Goal: Find specific page/section: Find specific page/section

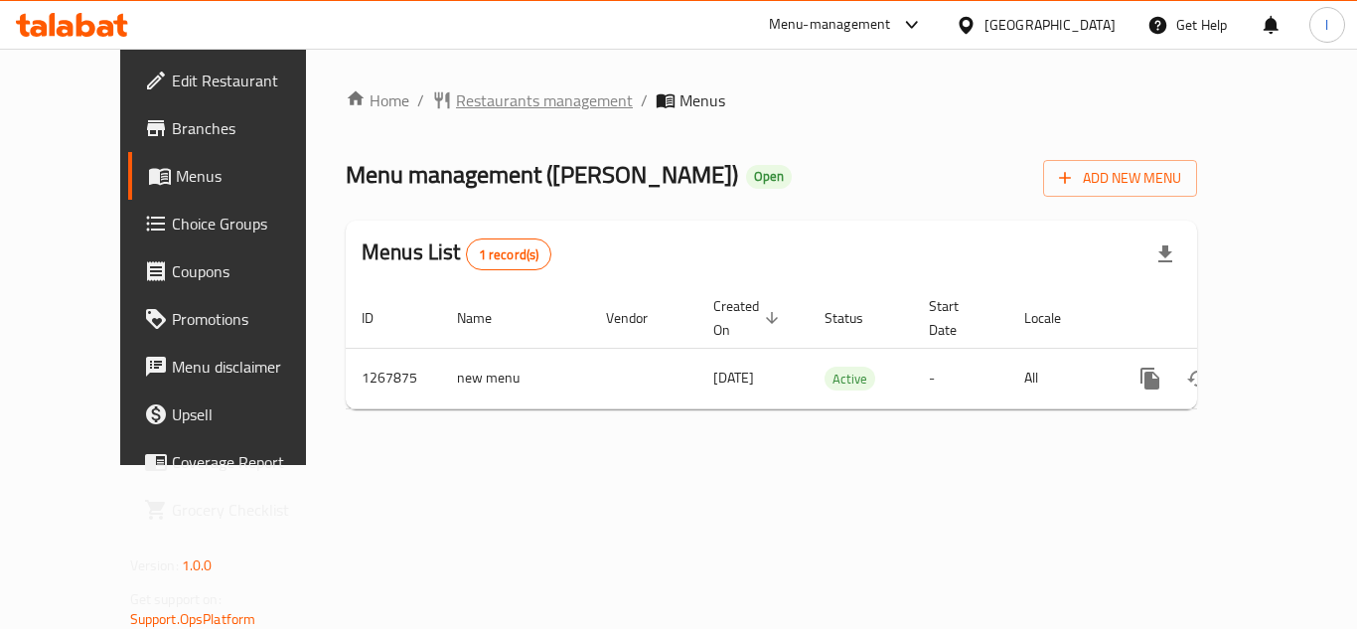
click at [504, 96] on span "Restaurants management" at bounding box center [544, 100] width 177 height 24
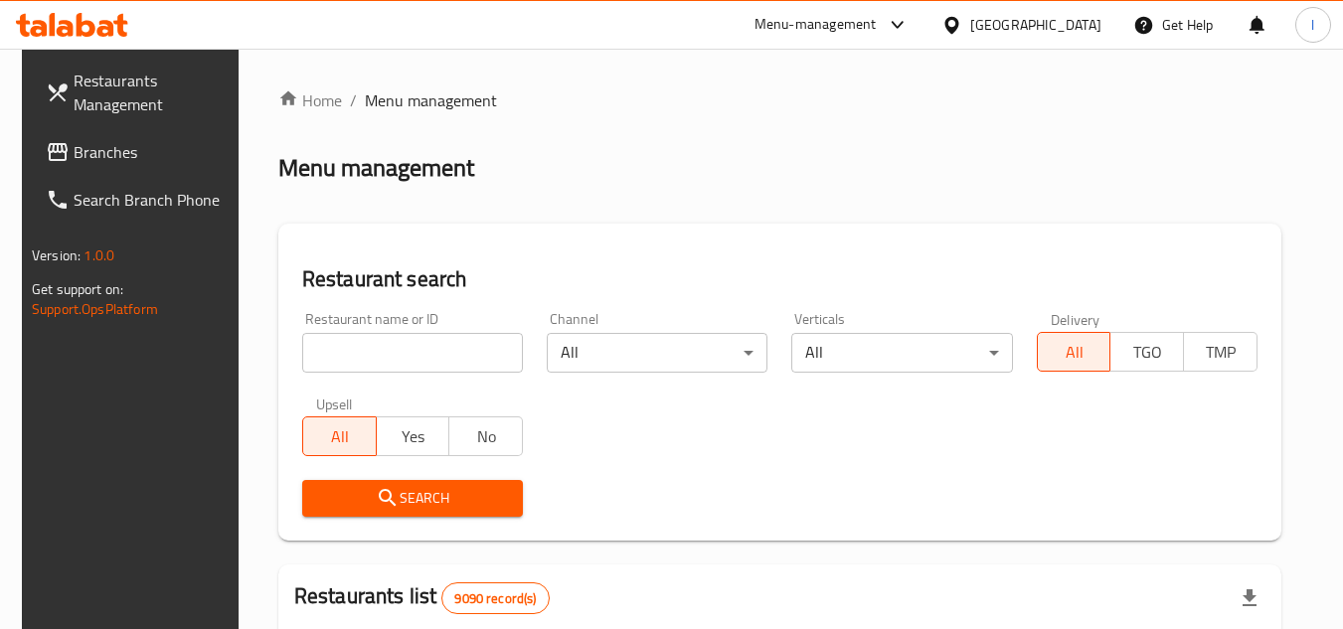
click at [466, 354] on input "search" at bounding box center [412, 353] width 221 height 40
paste input "687840"
type input "687840"
click button "Search" at bounding box center [412, 498] width 221 height 37
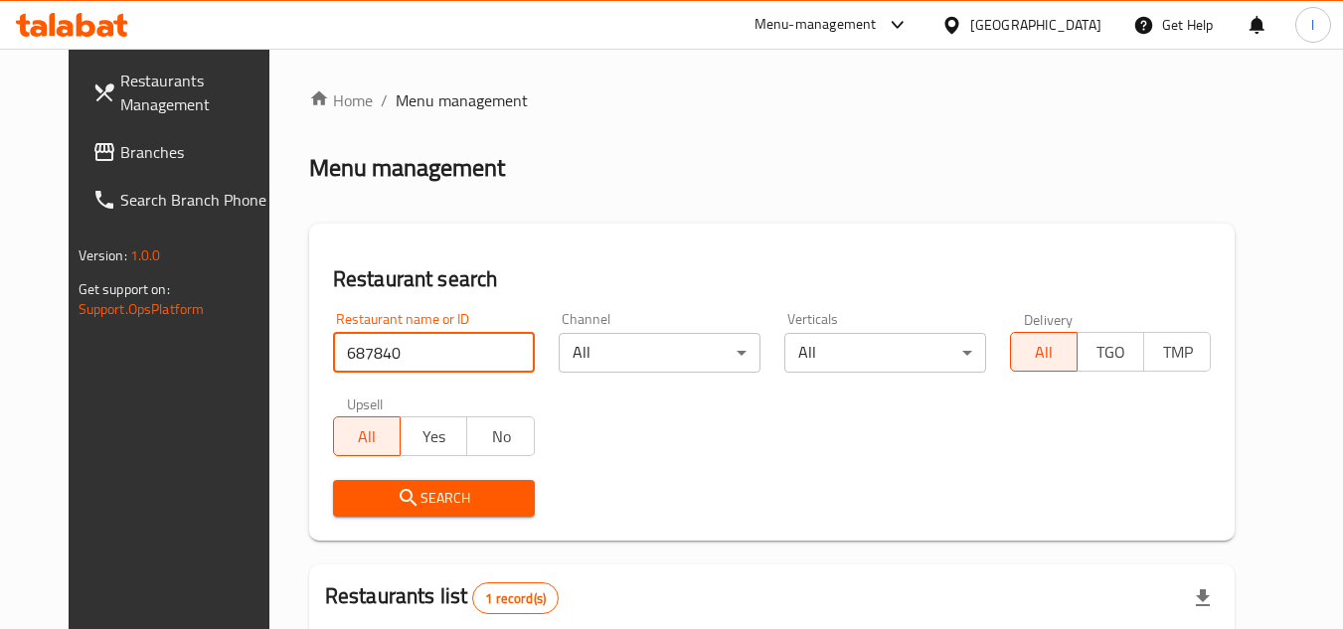
scroll to position [240, 0]
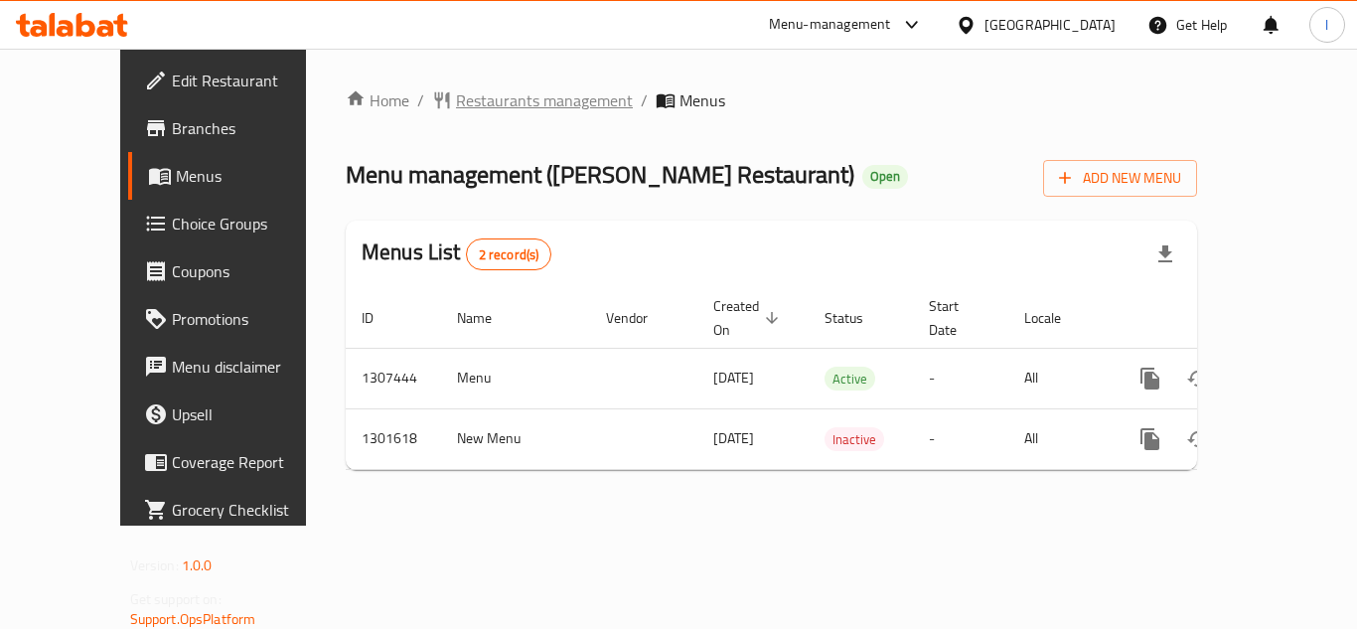
click at [478, 88] on span "Restaurants management" at bounding box center [544, 100] width 177 height 24
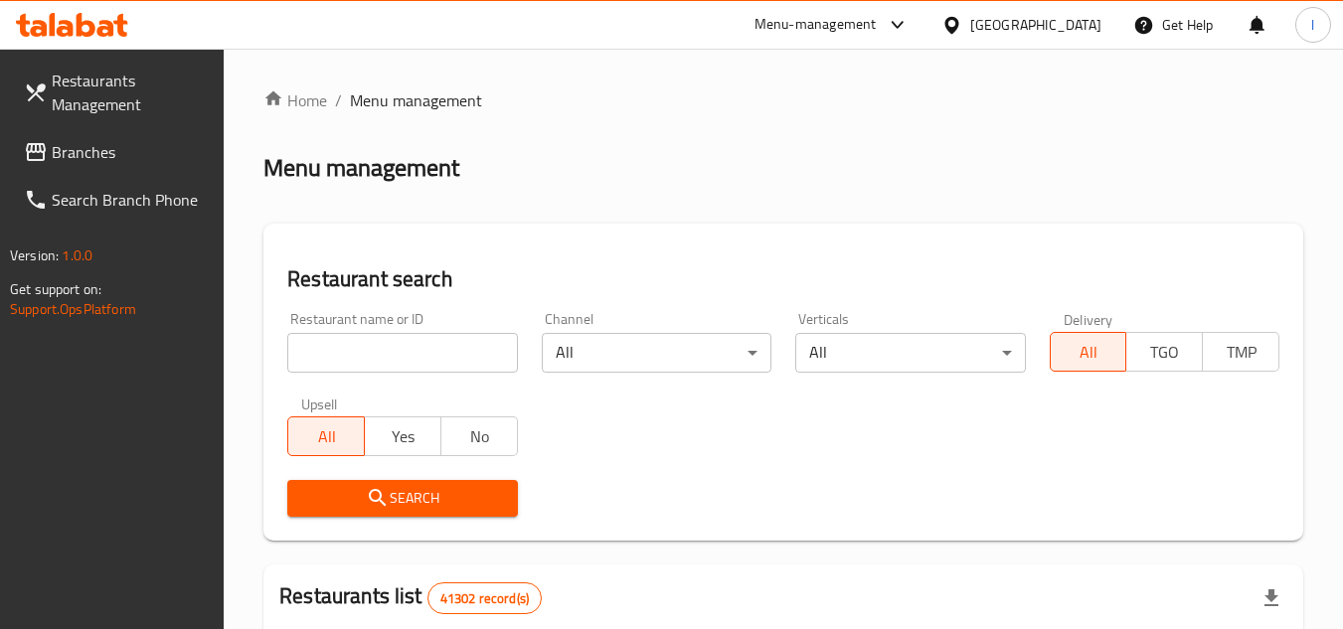
click at [339, 343] on input "search" at bounding box center [402, 353] width 230 height 40
paste input "701708"
type input "701708"
click button "Search" at bounding box center [402, 498] width 230 height 37
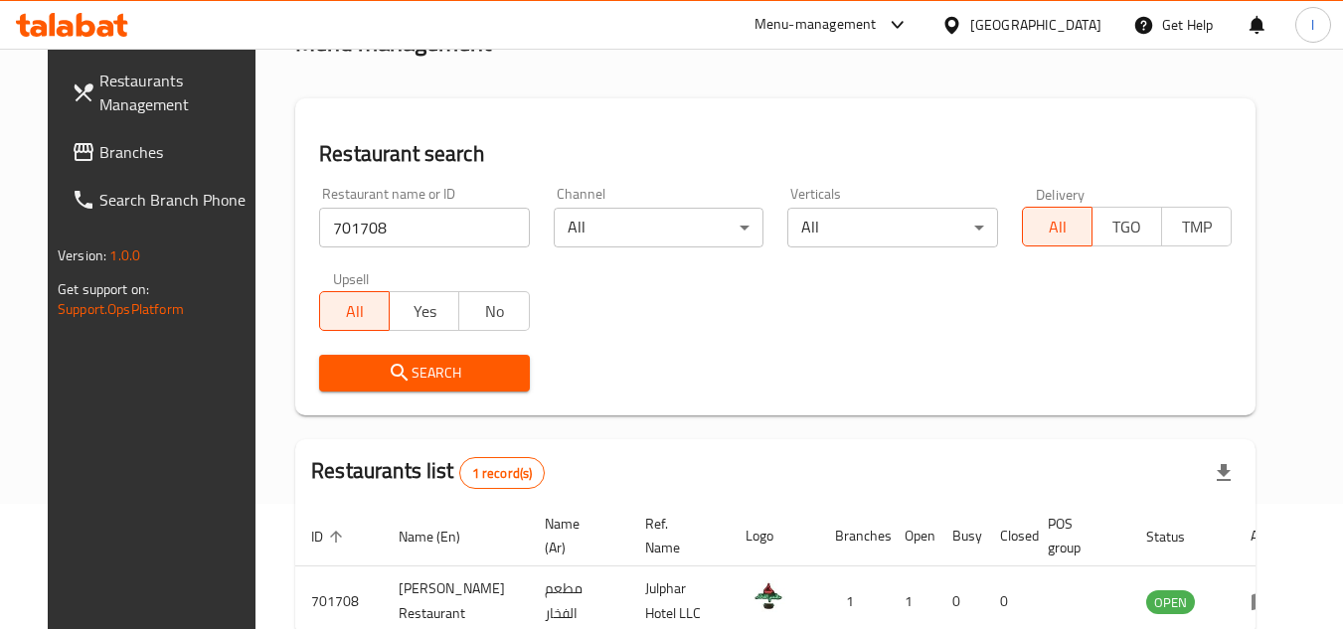
scroll to position [240, 0]
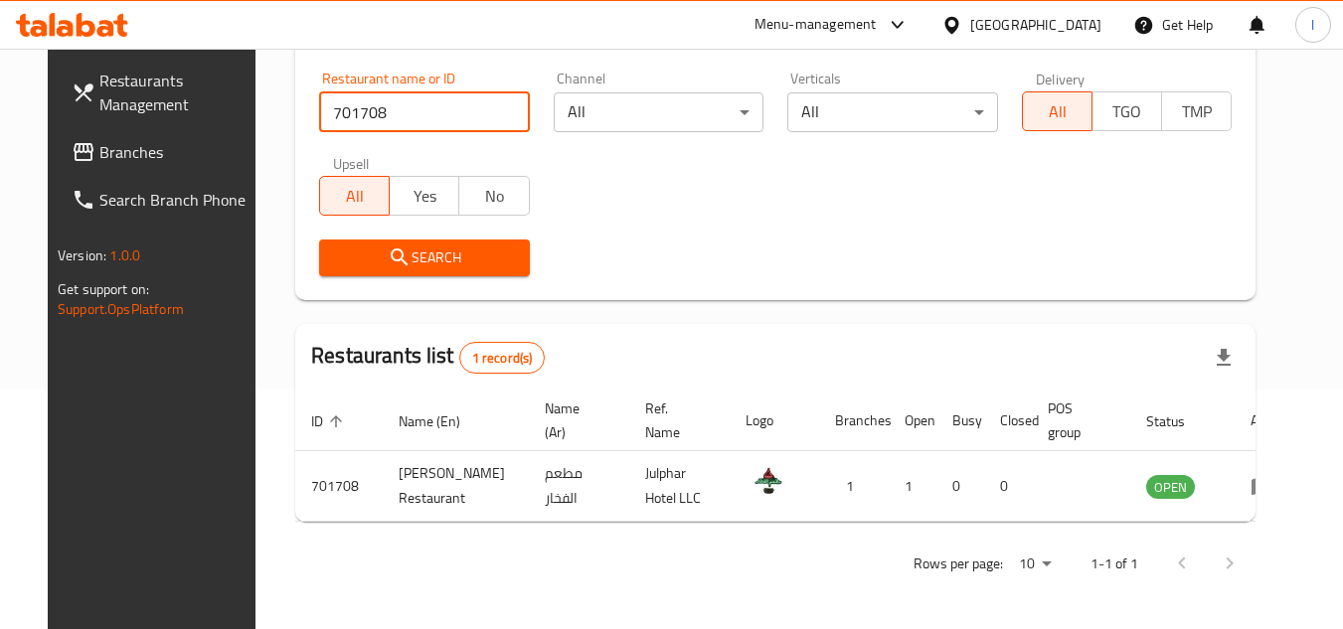
click at [119, 143] on span "Branches" at bounding box center [177, 152] width 157 height 24
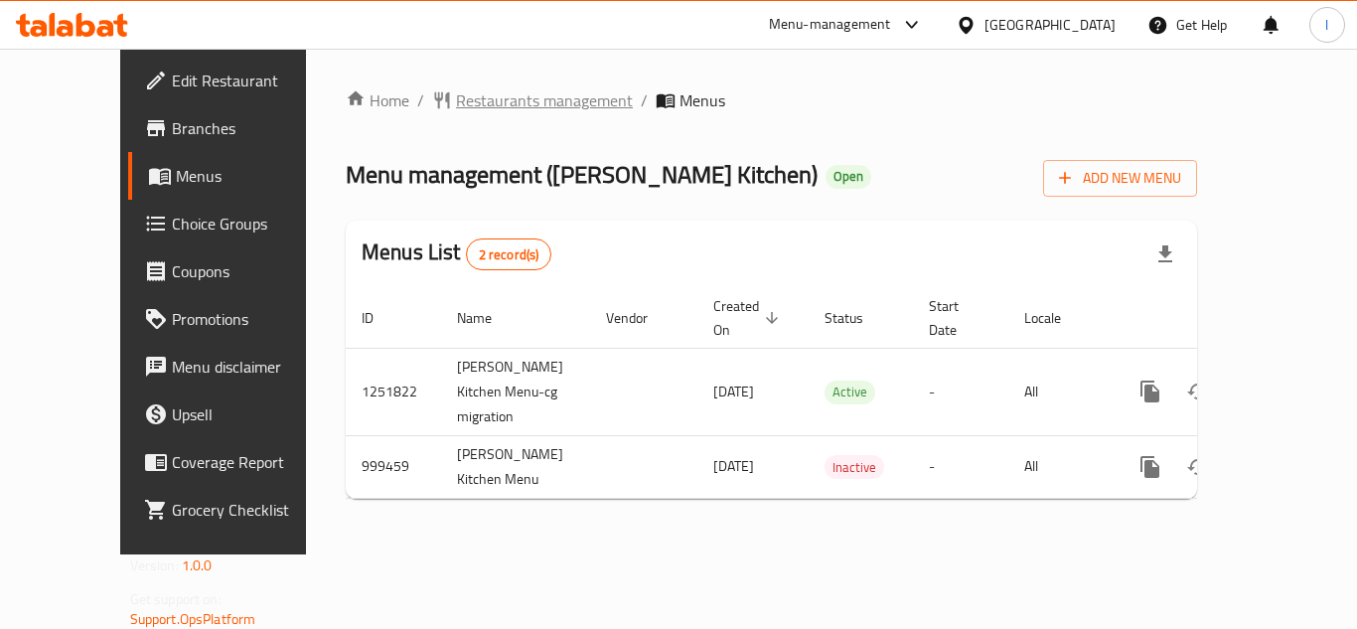
click at [456, 106] on span "Restaurants management" at bounding box center [544, 100] width 177 height 24
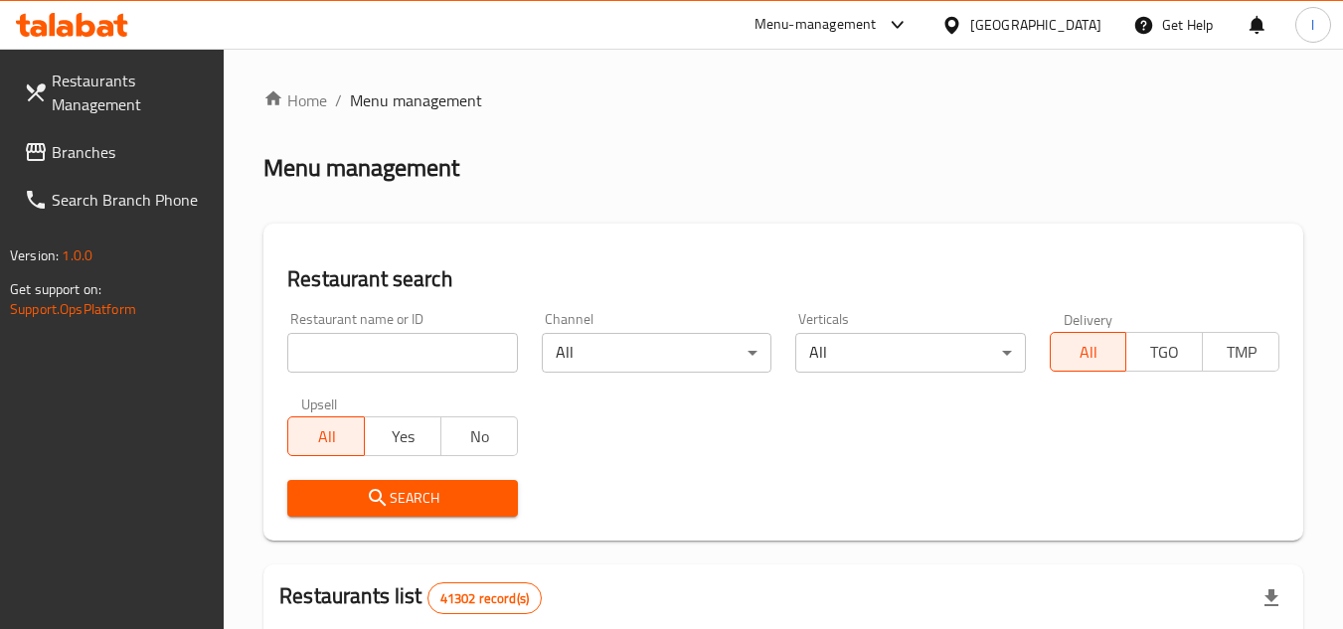
click at [416, 348] on input "search" at bounding box center [402, 353] width 230 height 40
paste input "660443"
type input "660443"
click button "Search" at bounding box center [402, 498] width 230 height 37
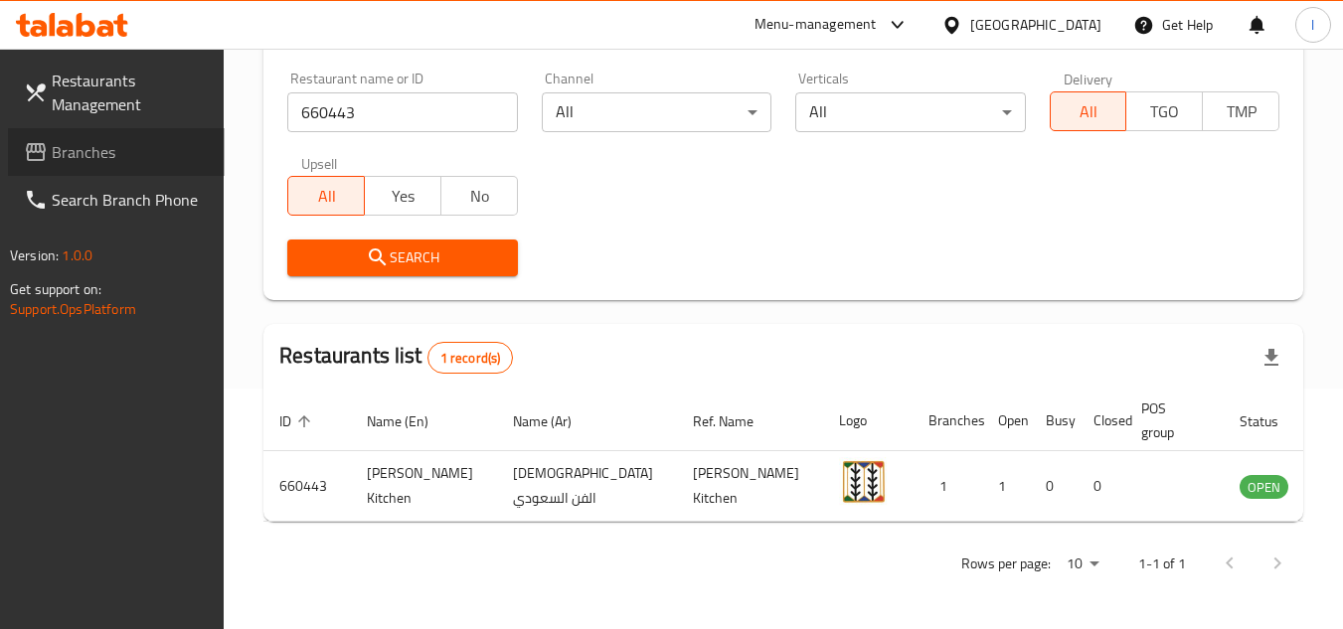
click at [106, 151] on span "Branches" at bounding box center [130, 152] width 157 height 24
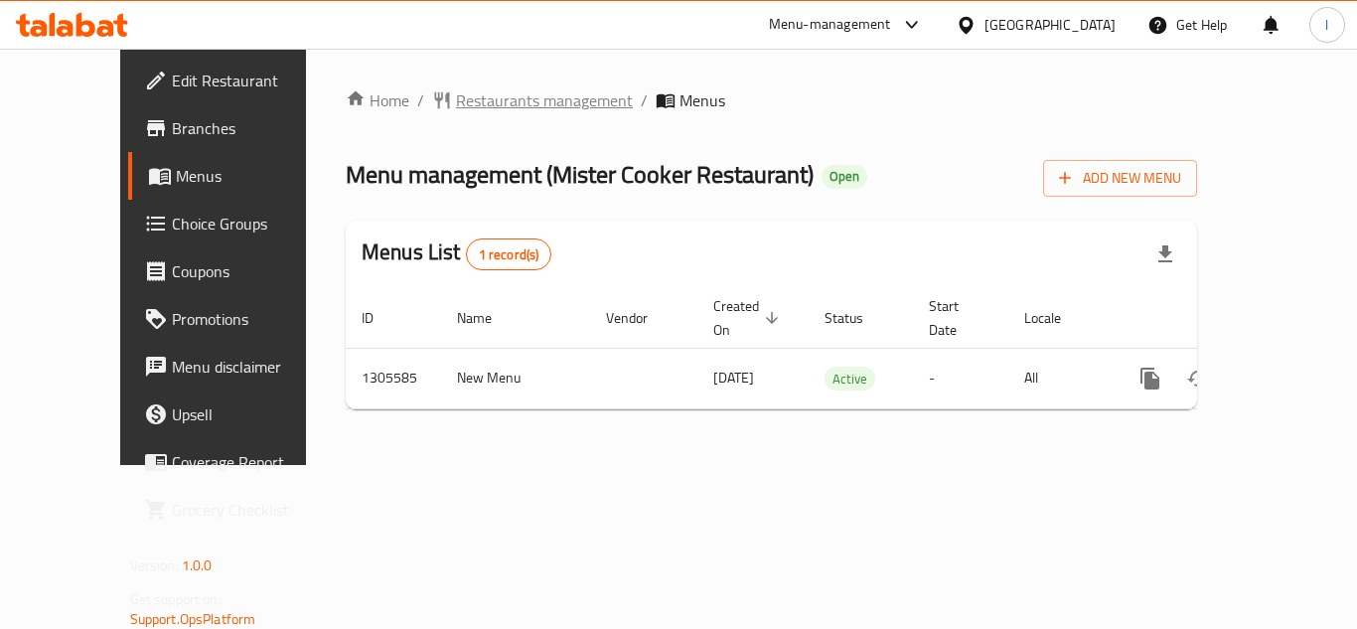
click at [456, 108] on span "Restaurants management" at bounding box center [544, 100] width 177 height 24
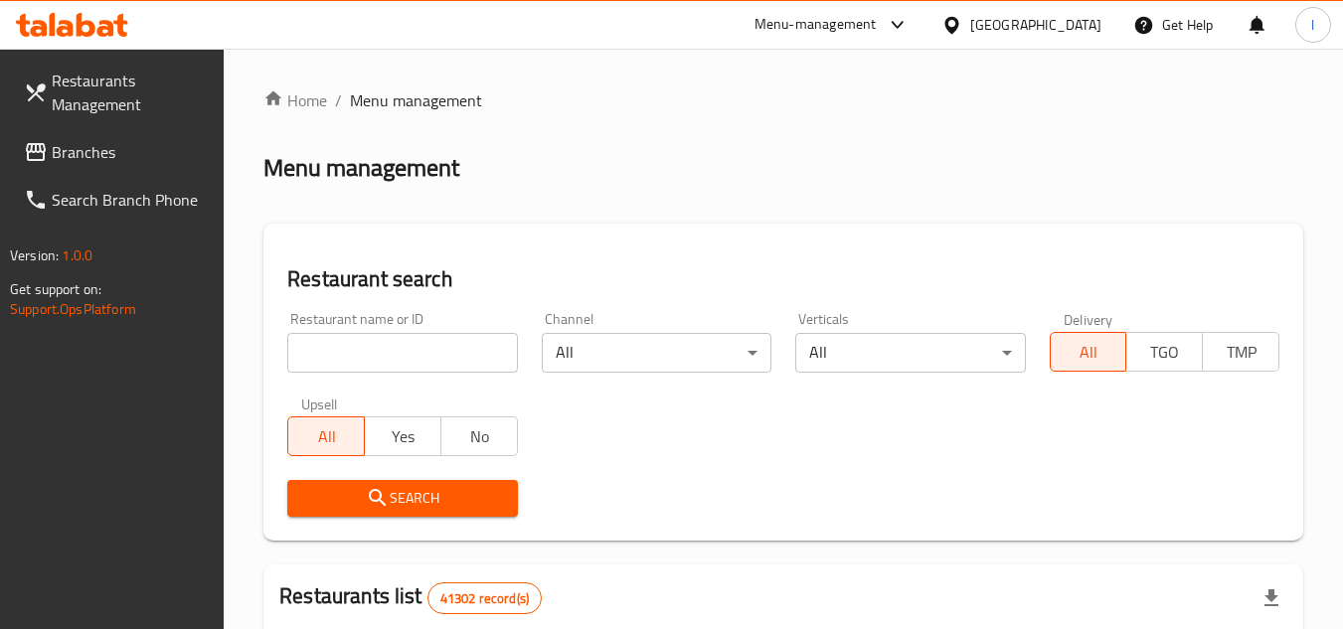
click at [414, 342] on input "search" at bounding box center [402, 353] width 230 height 40
paste input "703408"
type input "703408"
click button "Search" at bounding box center [402, 498] width 230 height 37
click at [70, 154] on span "Branches" at bounding box center [130, 152] width 157 height 24
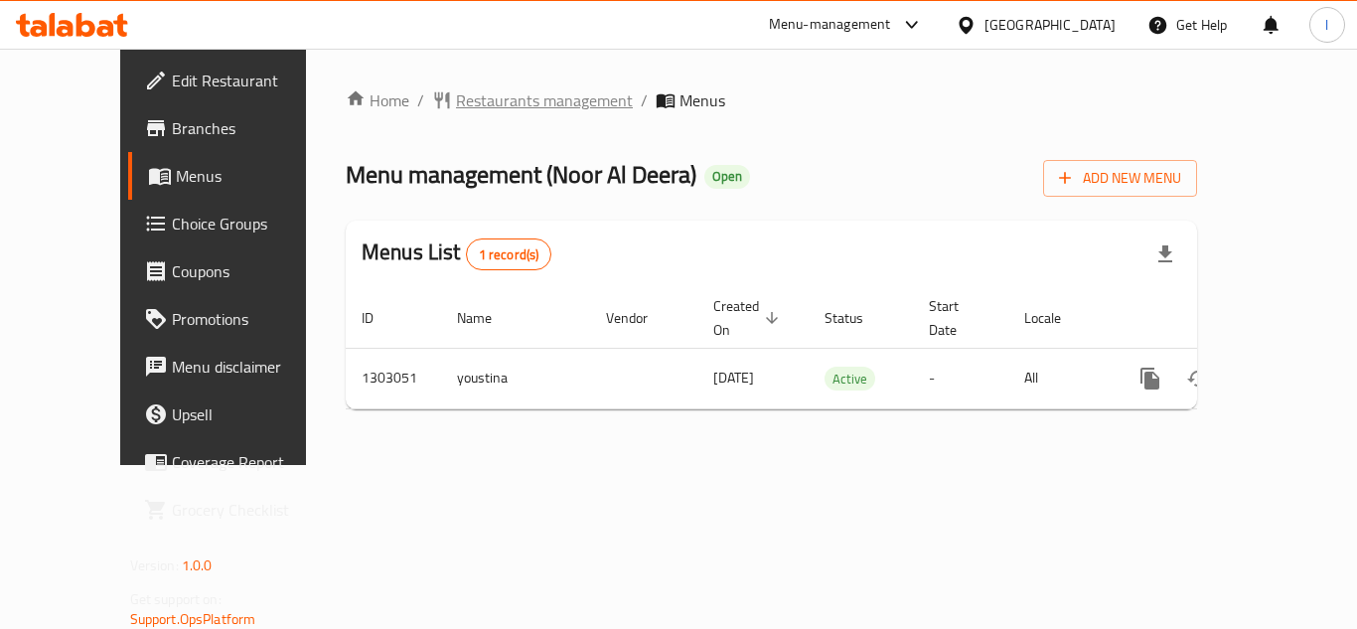
click at [456, 105] on span "Restaurants management" at bounding box center [544, 100] width 177 height 24
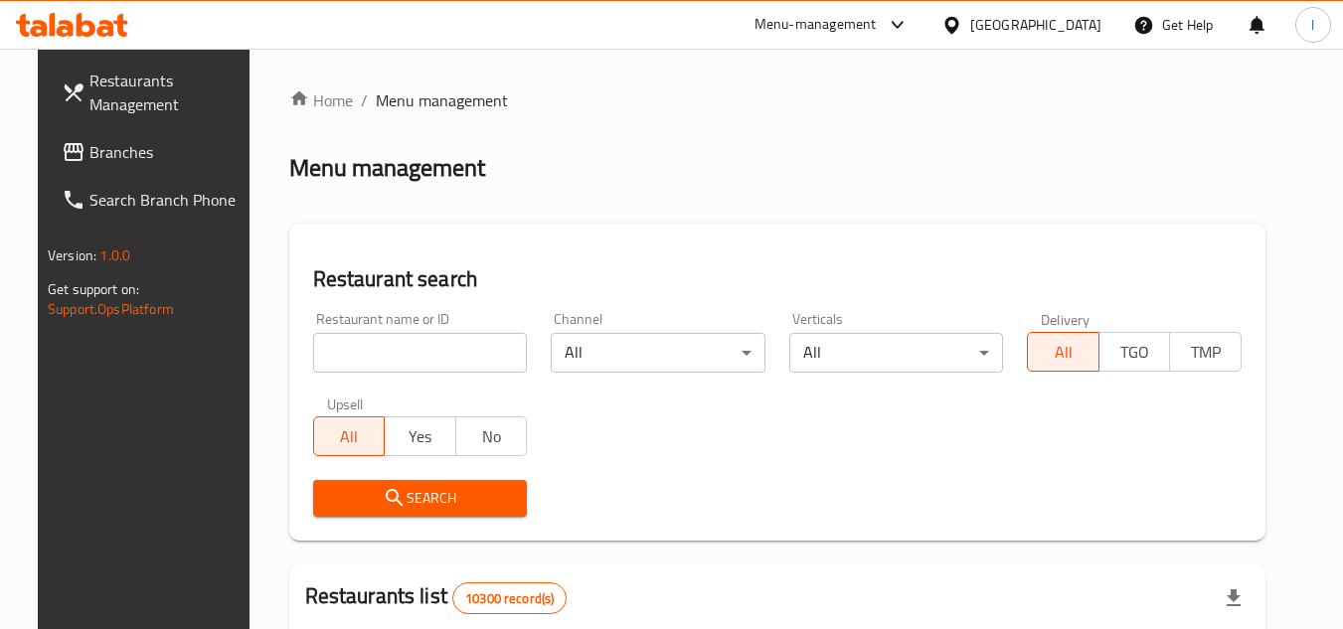
click at [402, 353] on div at bounding box center [671, 314] width 1343 height 629
click at [401, 348] on input "search" at bounding box center [420, 353] width 215 height 40
paste input "702639"
type input "702639"
click button "Search" at bounding box center [420, 498] width 215 height 37
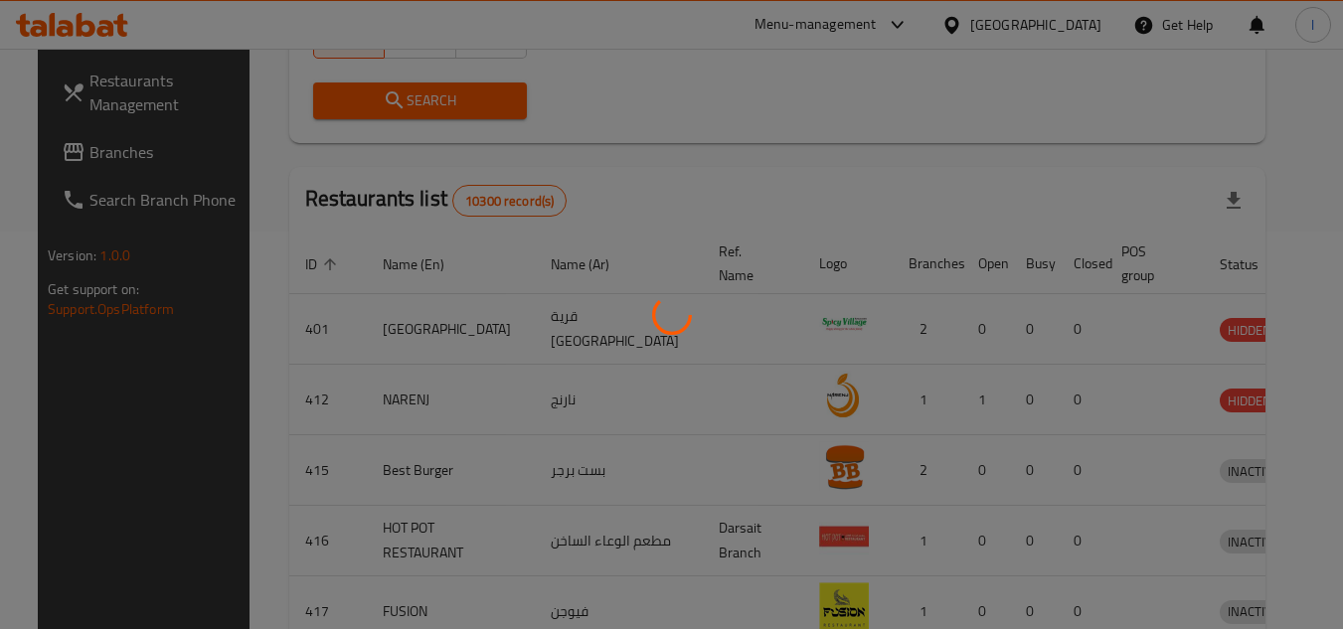
scroll to position [240, 0]
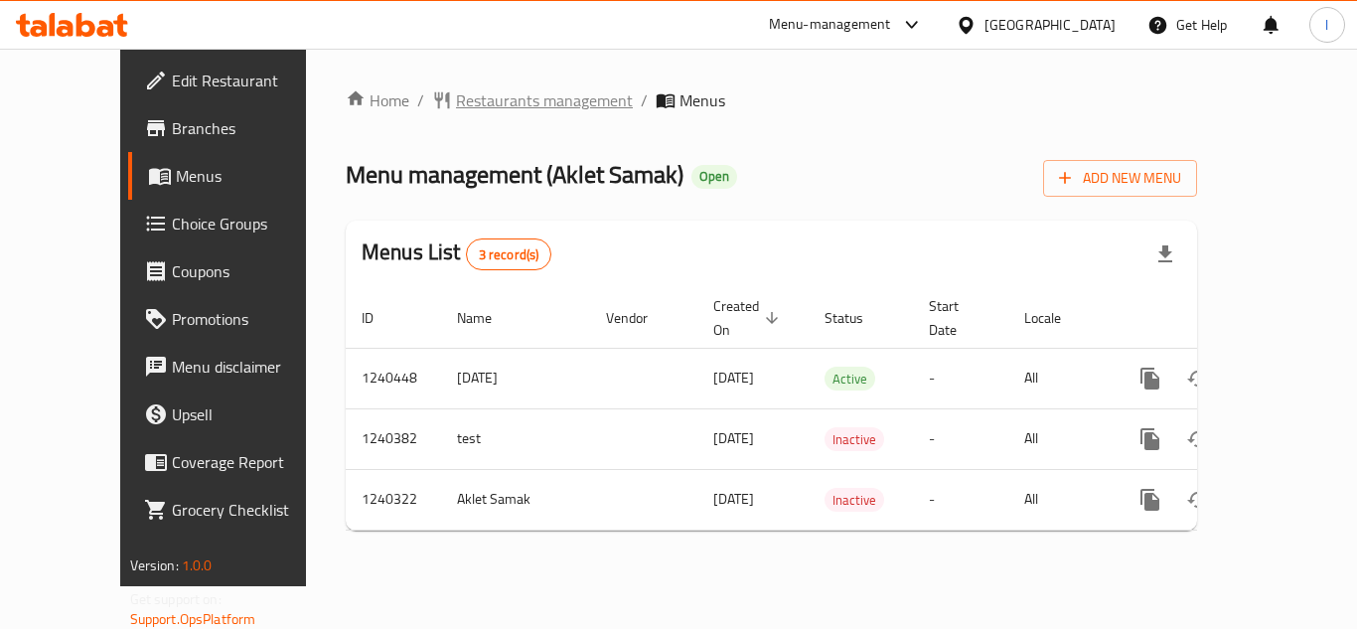
click at [456, 112] on span "Restaurants management" at bounding box center [544, 100] width 177 height 24
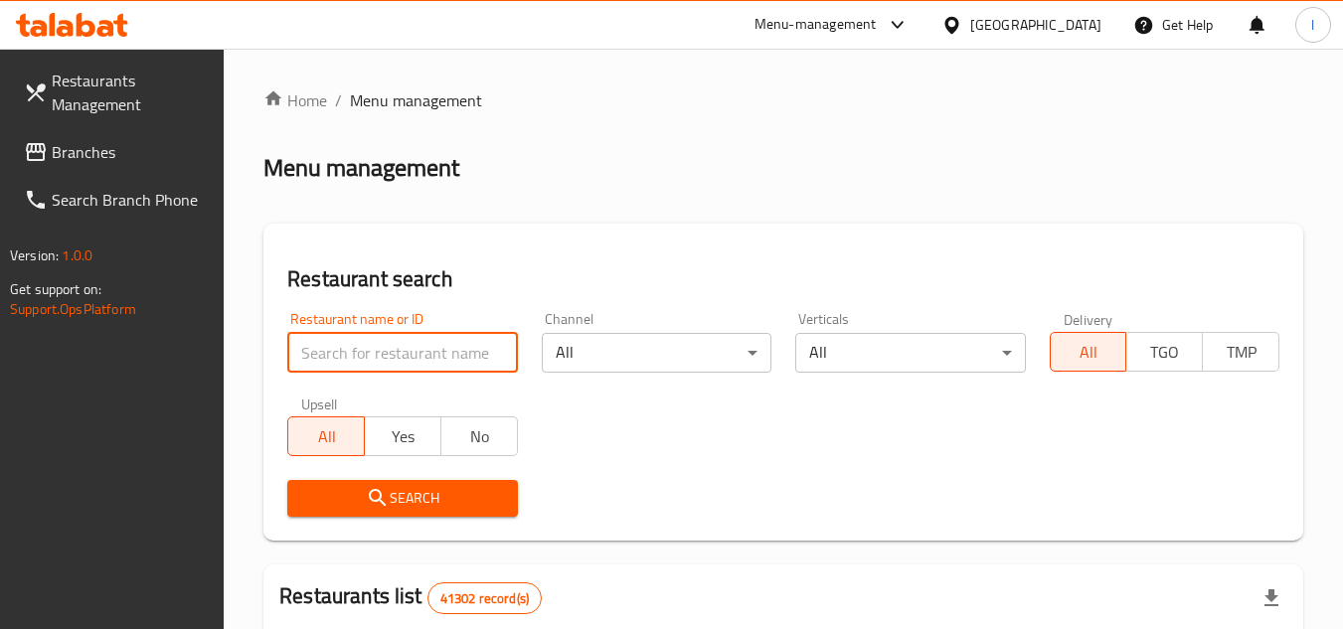
click at [383, 356] on input "search" at bounding box center [402, 353] width 230 height 40
paste input "680313"
type input "680313"
click button "Search" at bounding box center [402, 498] width 230 height 37
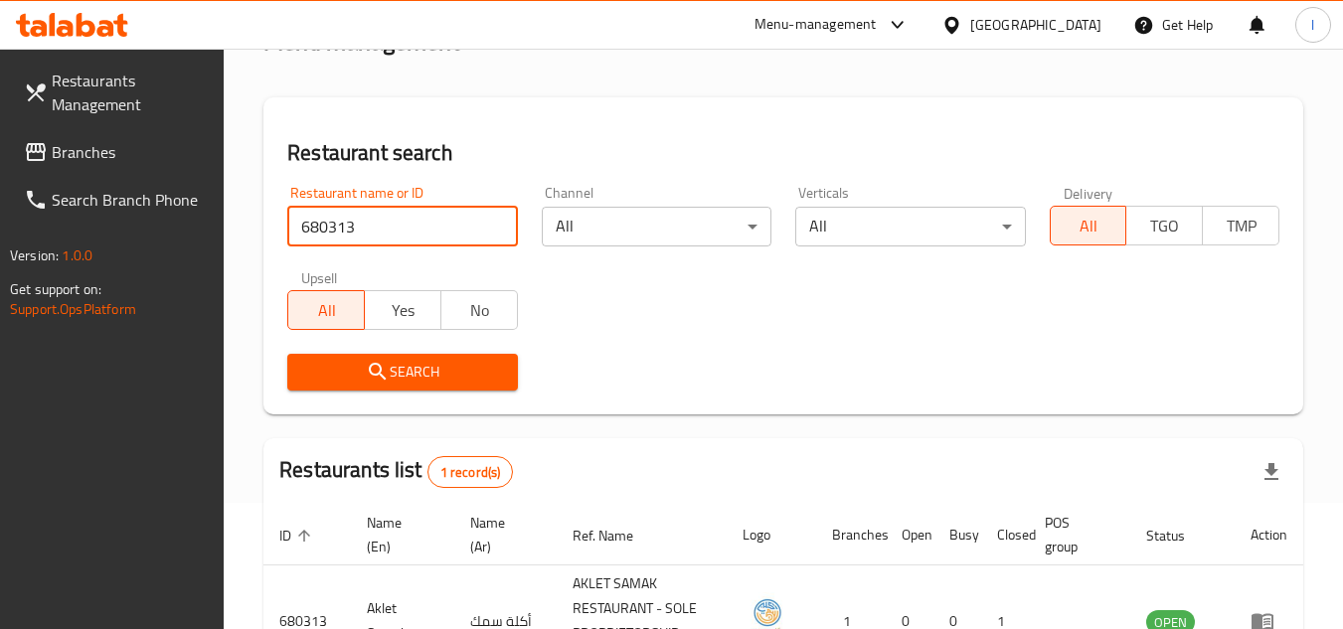
scroll to position [257, 0]
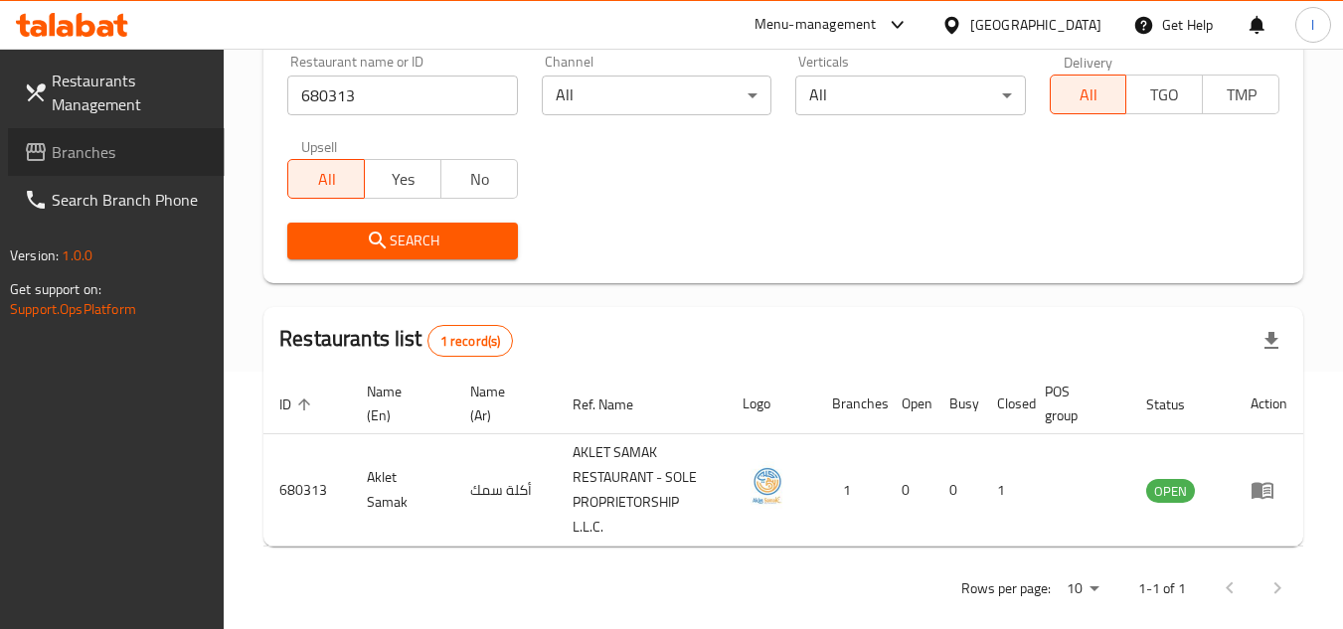
click at [70, 157] on span "Branches" at bounding box center [130, 152] width 157 height 24
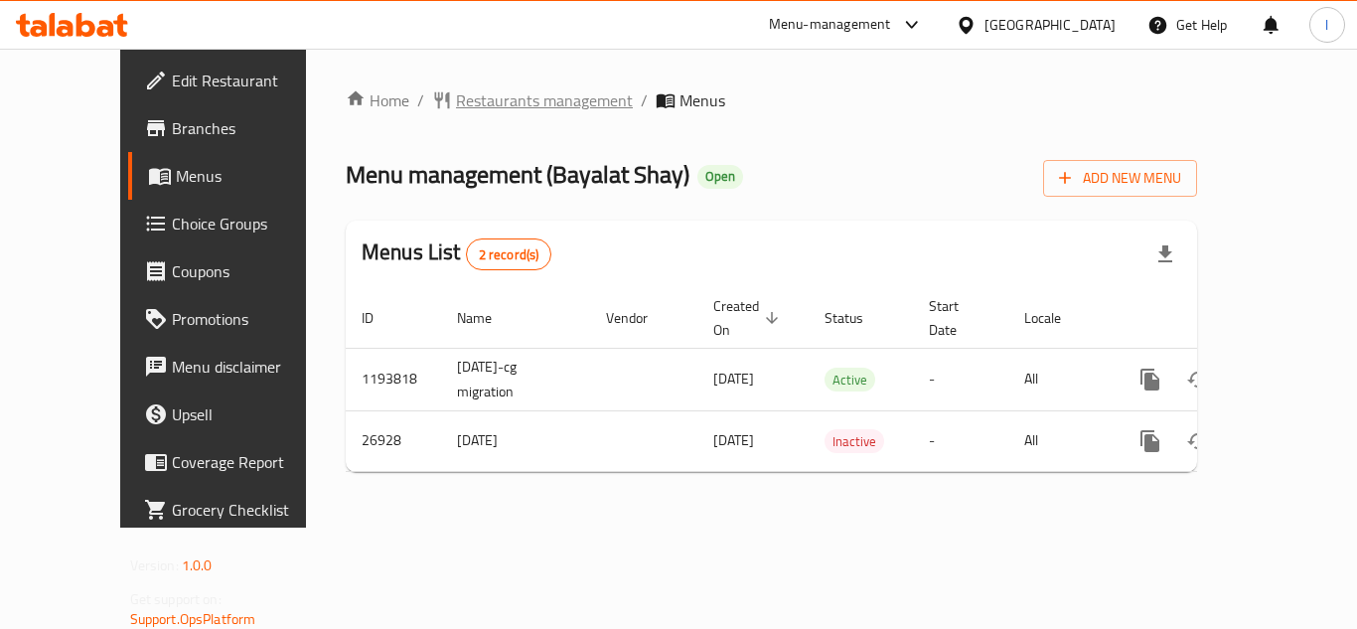
click at [456, 100] on span "Restaurants management" at bounding box center [544, 100] width 177 height 24
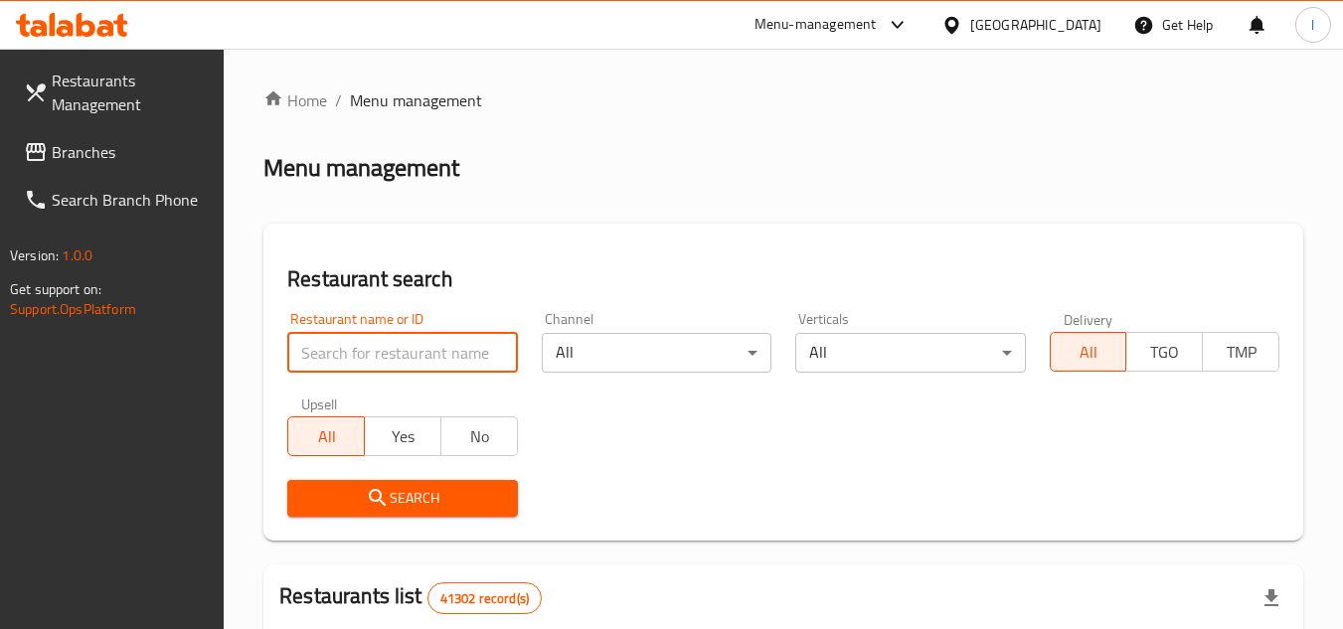
click at [479, 335] on input "search" at bounding box center [402, 353] width 230 height 40
paste input "14055"
type input "14055"
click button "Search" at bounding box center [402, 498] width 230 height 37
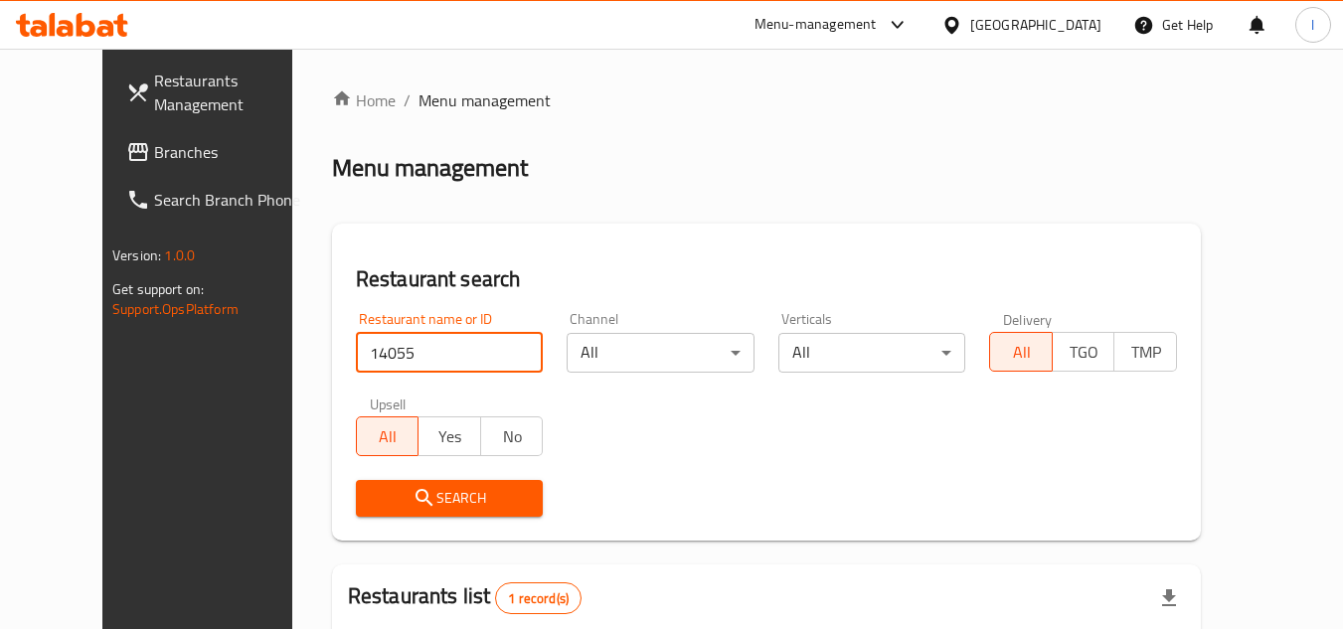
click at [154, 152] on span "Branches" at bounding box center [232, 152] width 157 height 24
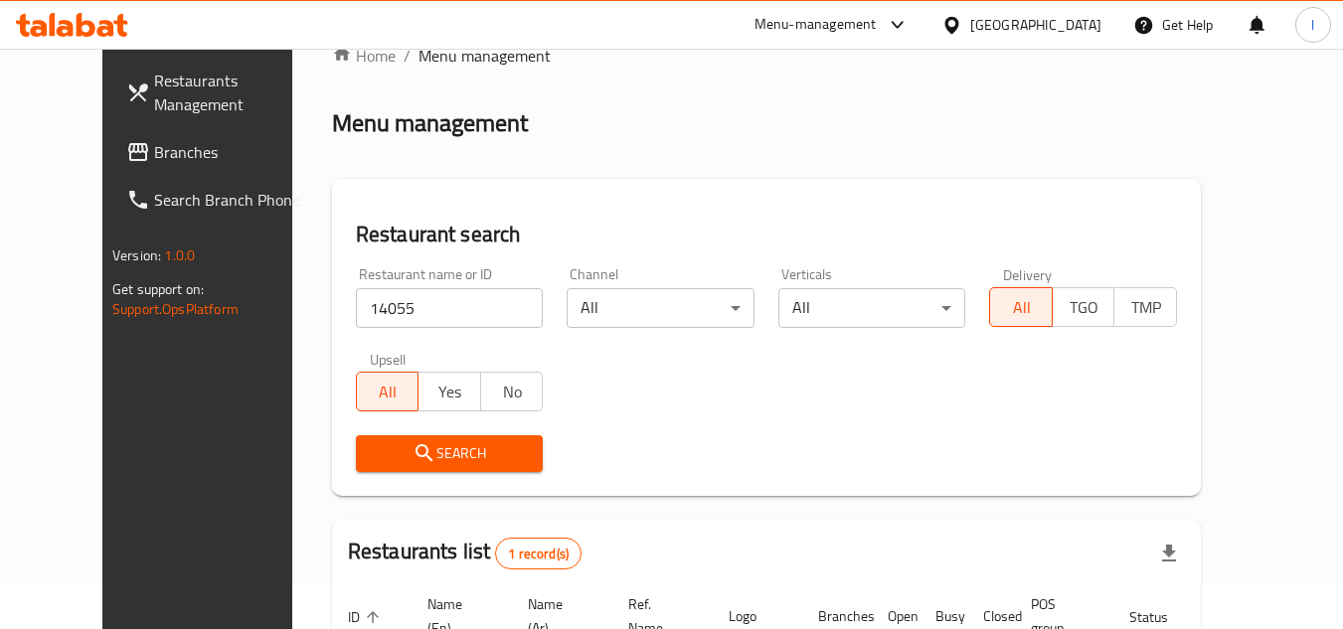
scroll to position [233, 0]
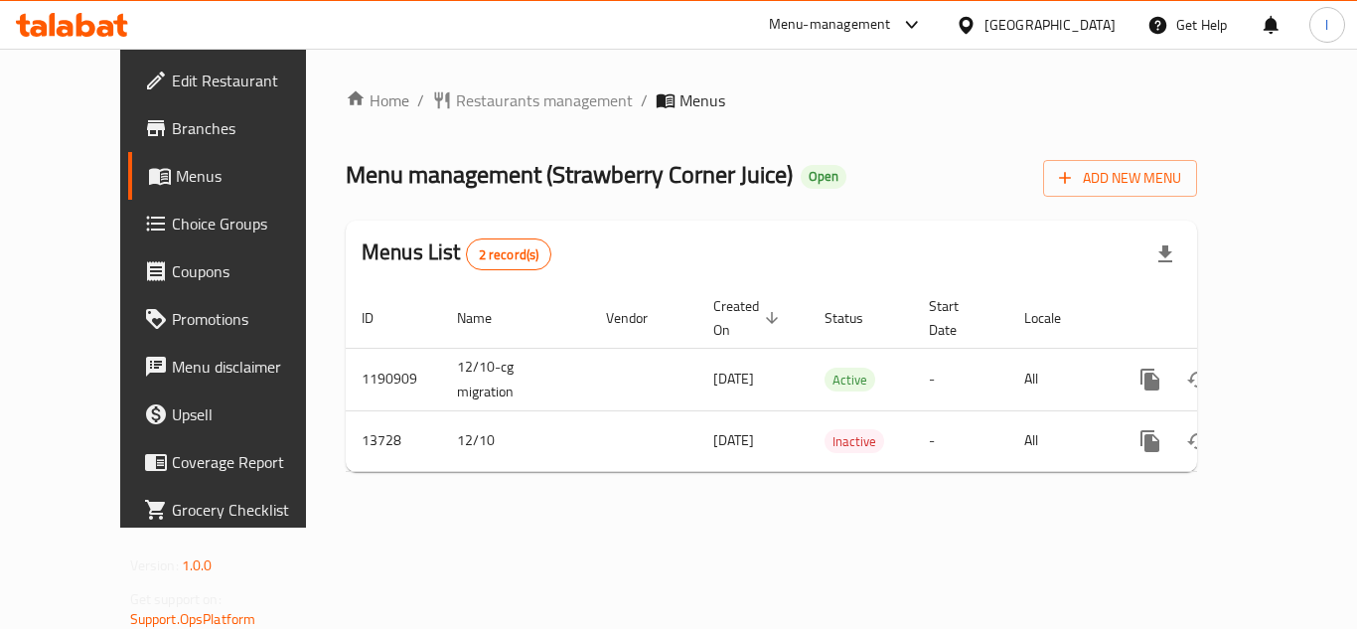
click at [436, 83] on div "Home / Restaurants management / Menus Menu management ( Strawberry Corner Juice…" at bounding box center [771, 288] width 931 height 479
click at [468, 84] on div "Home / Restaurants management / Menus Menu management ( Strawberry Corner Juice…" at bounding box center [771, 288] width 931 height 479
click at [469, 92] on span "Restaurants management" at bounding box center [544, 100] width 177 height 24
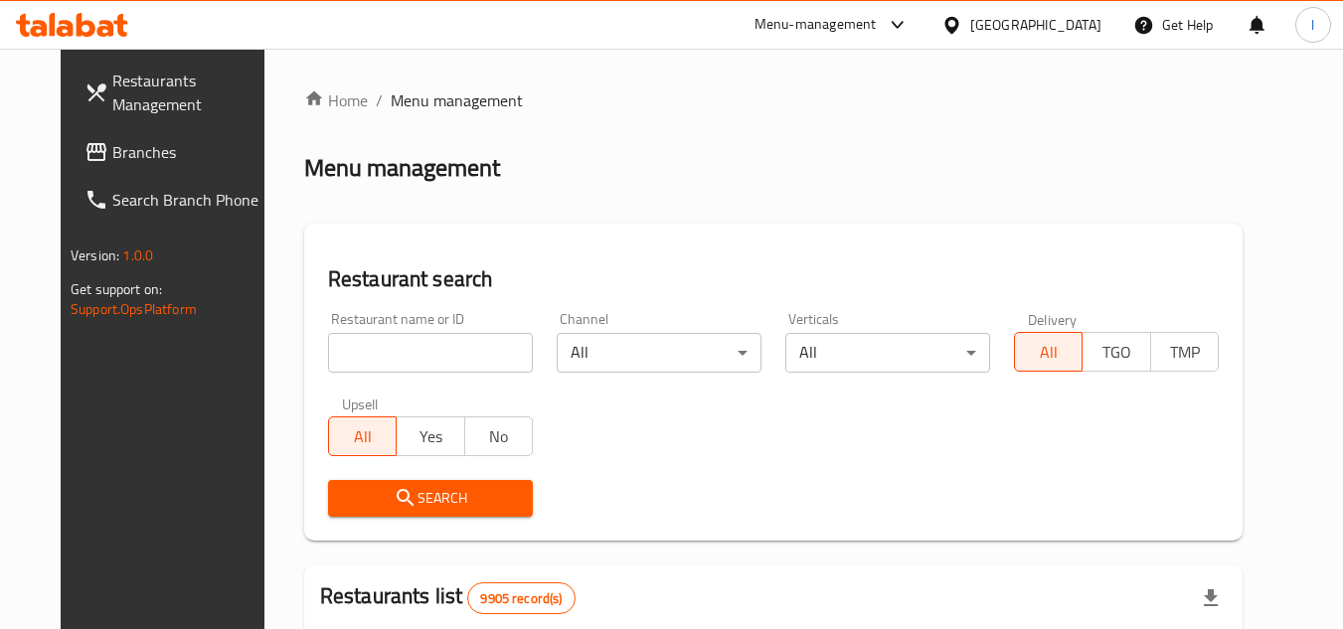
click at [424, 343] on input "search" at bounding box center [430, 353] width 205 height 40
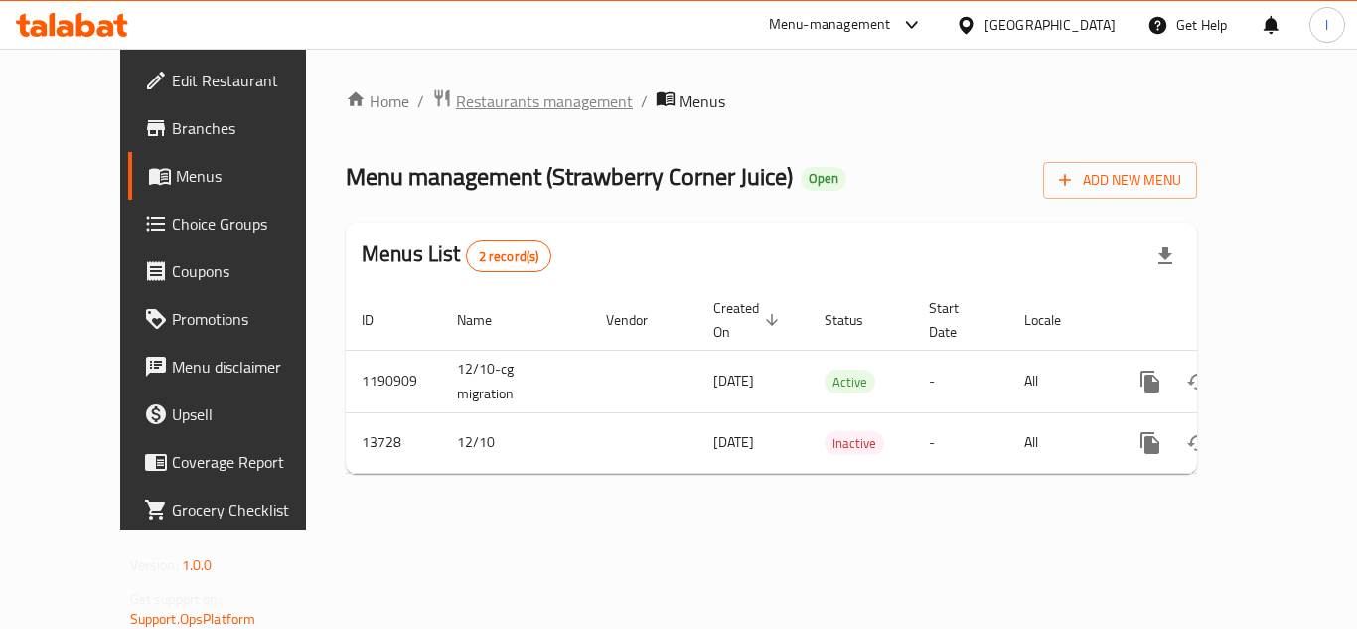
drag, startPoint x: 498, startPoint y: 73, endPoint x: 490, endPoint y: 96, distance: 25.1
click at [499, 81] on div "Home / Restaurants management / Menus Menu management ( Strawberry Corner Juice…" at bounding box center [771, 289] width 931 height 481
click at [485, 96] on span "Restaurants management" at bounding box center [544, 101] width 177 height 24
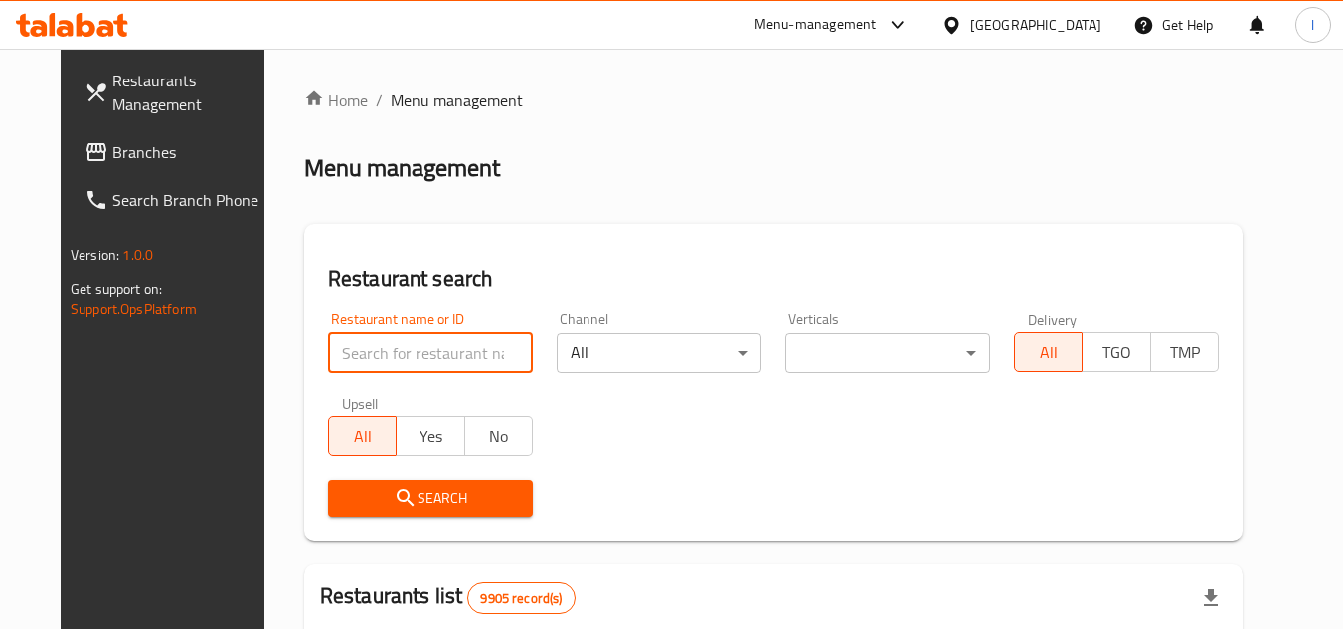
click at [400, 368] on input "search" at bounding box center [430, 353] width 205 height 40
paste input "8349"
type input "8349"
click button "Search" at bounding box center [430, 498] width 205 height 37
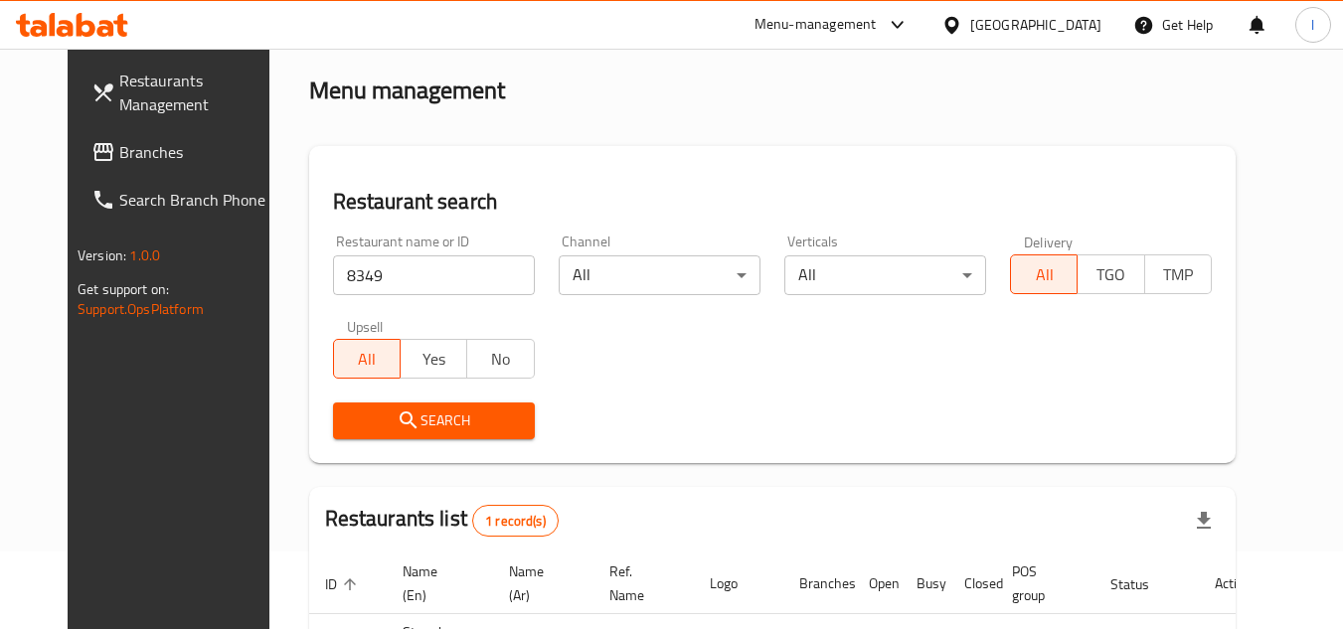
scroll to position [199, 0]
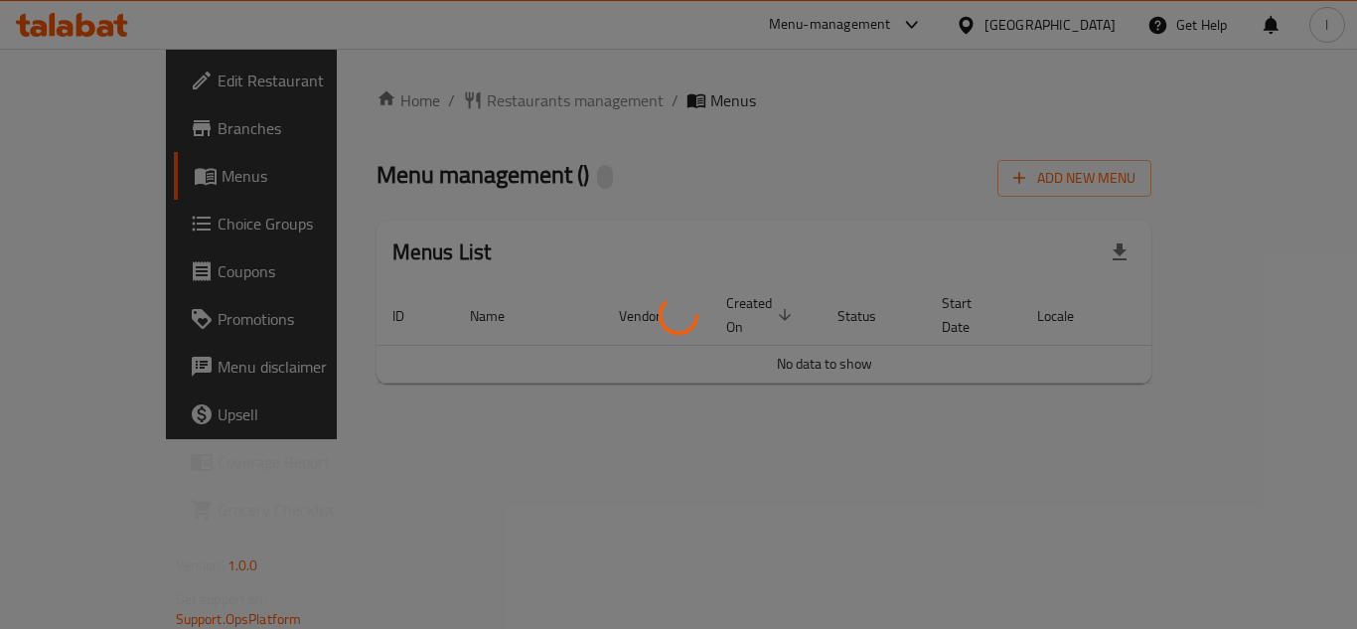
click at [462, 86] on div at bounding box center [678, 314] width 1357 height 629
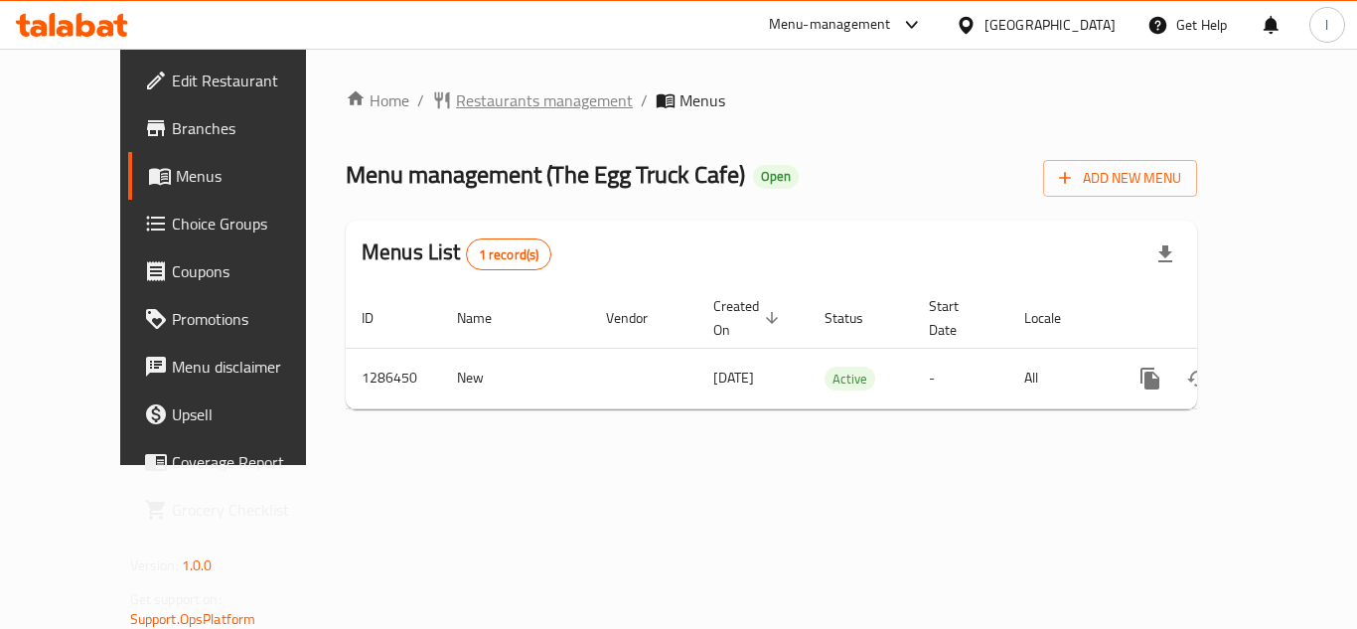
click at [456, 97] on span "Restaurants management" at bounding box center [544, 100] width 177 height 24
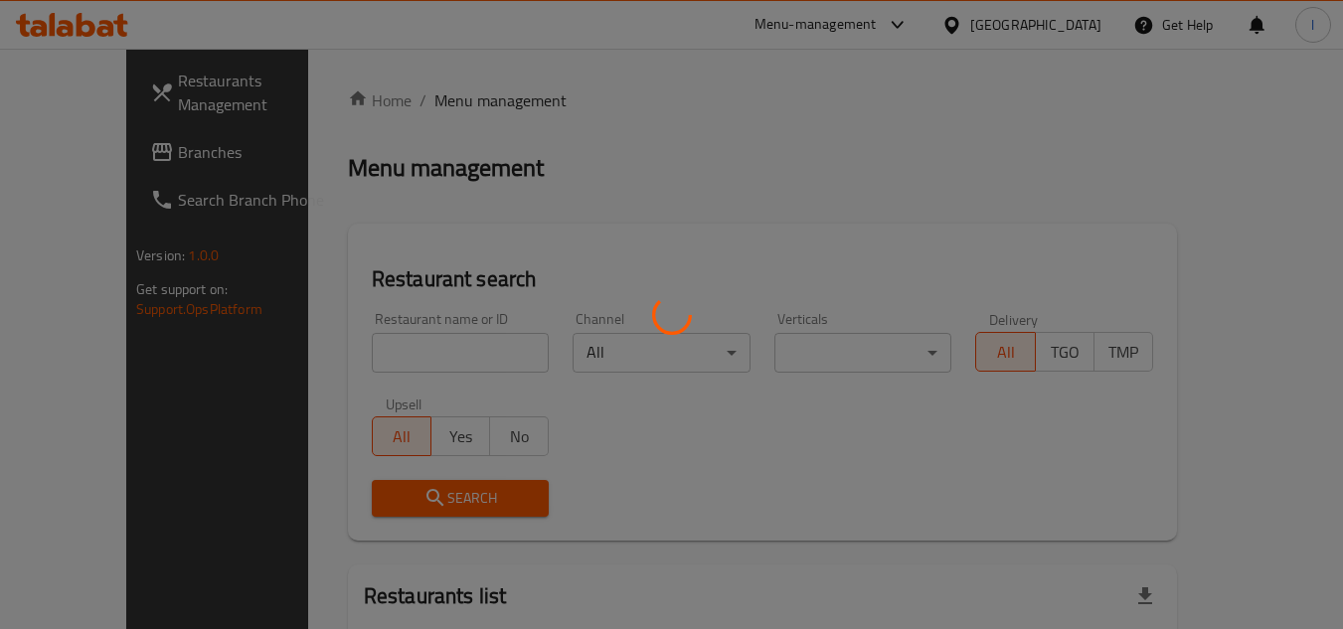
click at [425, 355] on div at bounding box center [671, 314] width 1343 height 629
click at [414, 353] on div at bounding box center [671, 314] width 1343 height 629
drag, startPoint x: 414, startPoint y: 351, endPoint x: 428, endPoint y: 335, distance: 21.1
click at [416, 348] on div at bounding box center [671, 314] width 1343 height 629
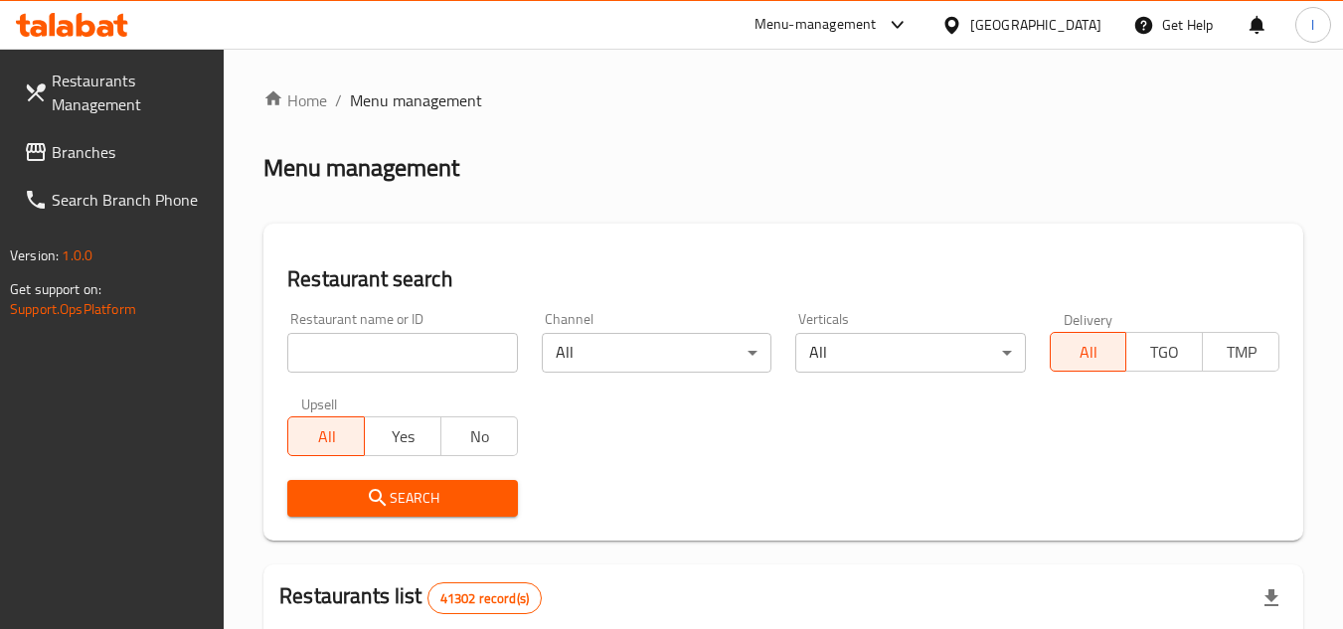
click at [389, 329] on div "Restaurant name or ID Restaurant name or ID" at bounding box center [402, 342] width 230 height 61
click at [389, 350] on input "search" at bounding box center [402, 353] width 230 height 40
paste input "696275"
type input "696275"
click button "Search" at bounding box center [402, 498] width 230 height 37
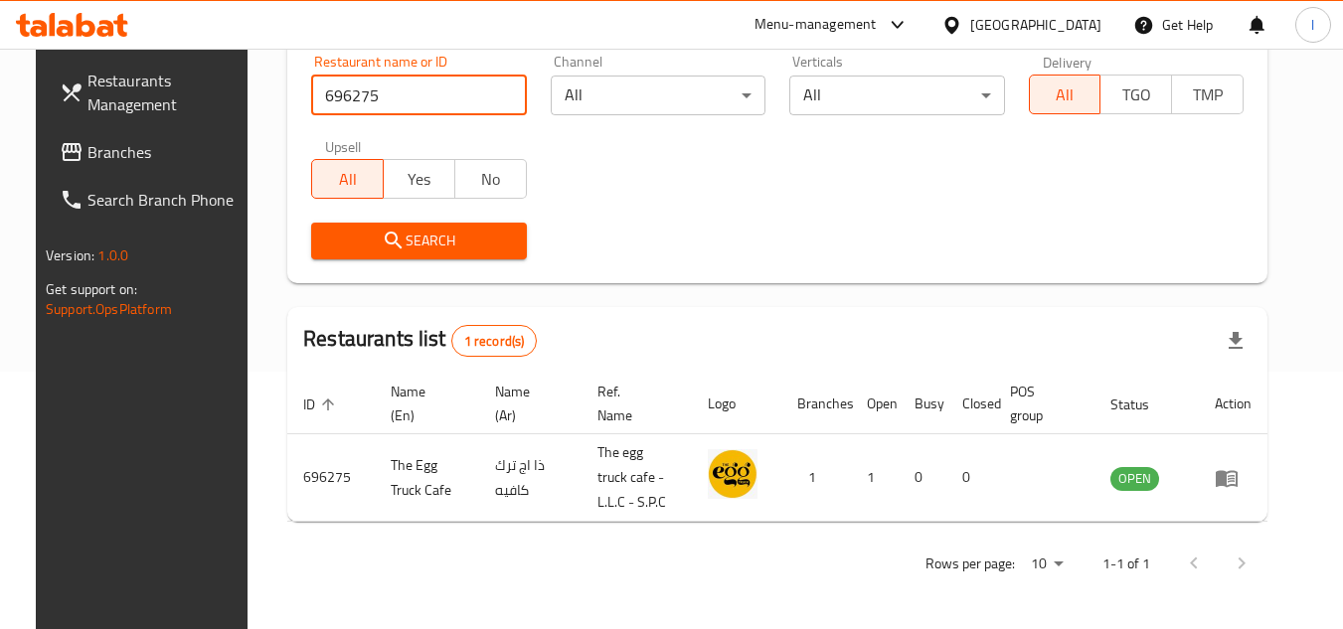
scroll to position [257, 0]
drag, startPoint x: 138, startPoint y: 135, endPoint x: 232, endPoint y: 159, distance: 96.4
click at [138, 135] on link "Branches" at bounding box center [152, 152] width 217 height 48
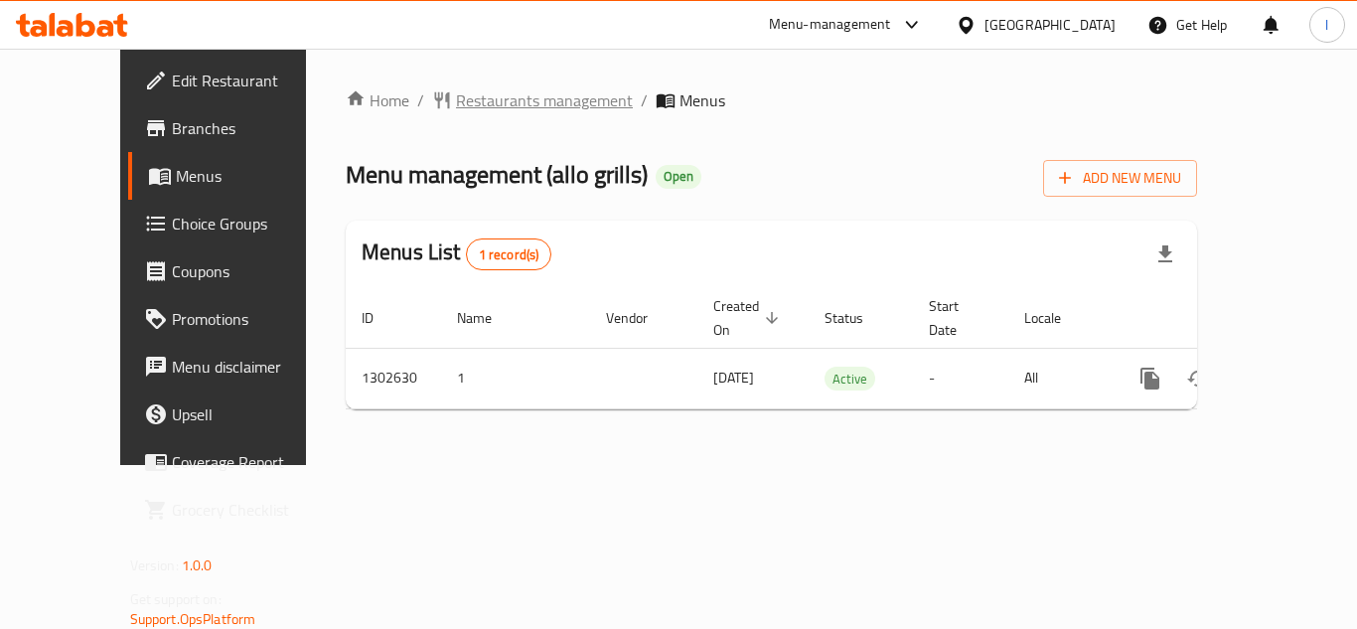
click at [509, 105] on span "Restaurants management" at bounding box center [544, 100] width 177 height 24
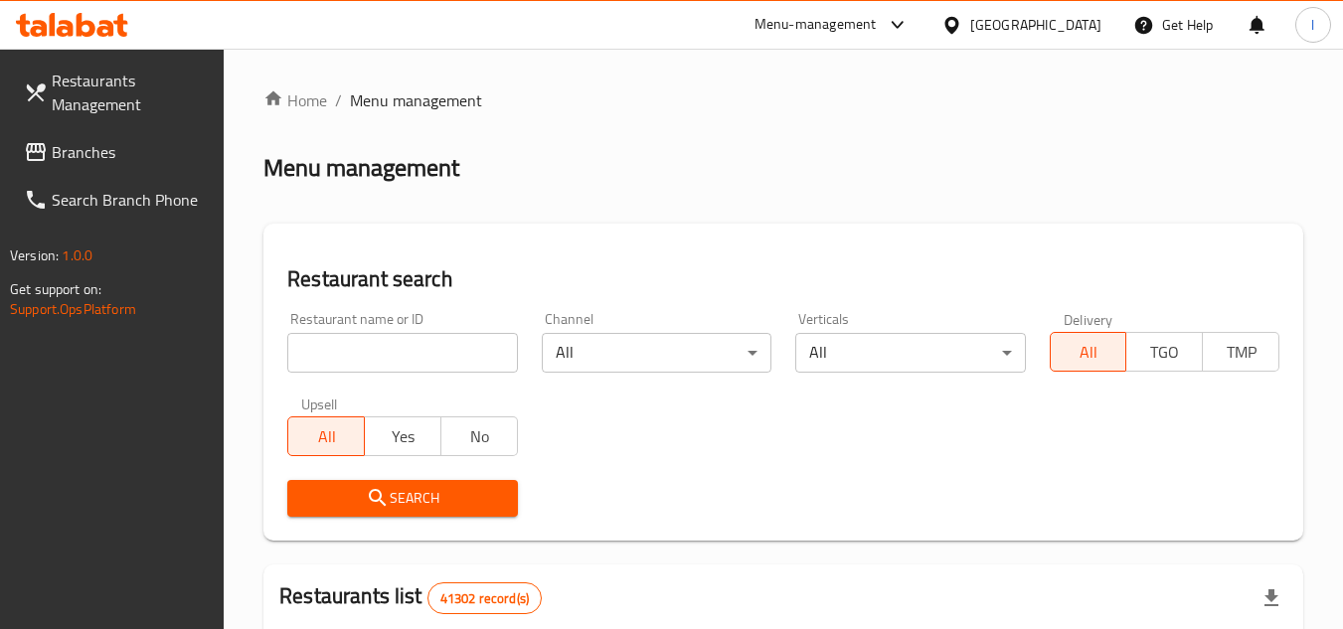
click at [403, 342] on input "search" at bounding box center [402, 353] width 230 height 40
click at [408, 352] on input "search" at bounding box center [402, 353] width 230 height 40
paste input "702422"
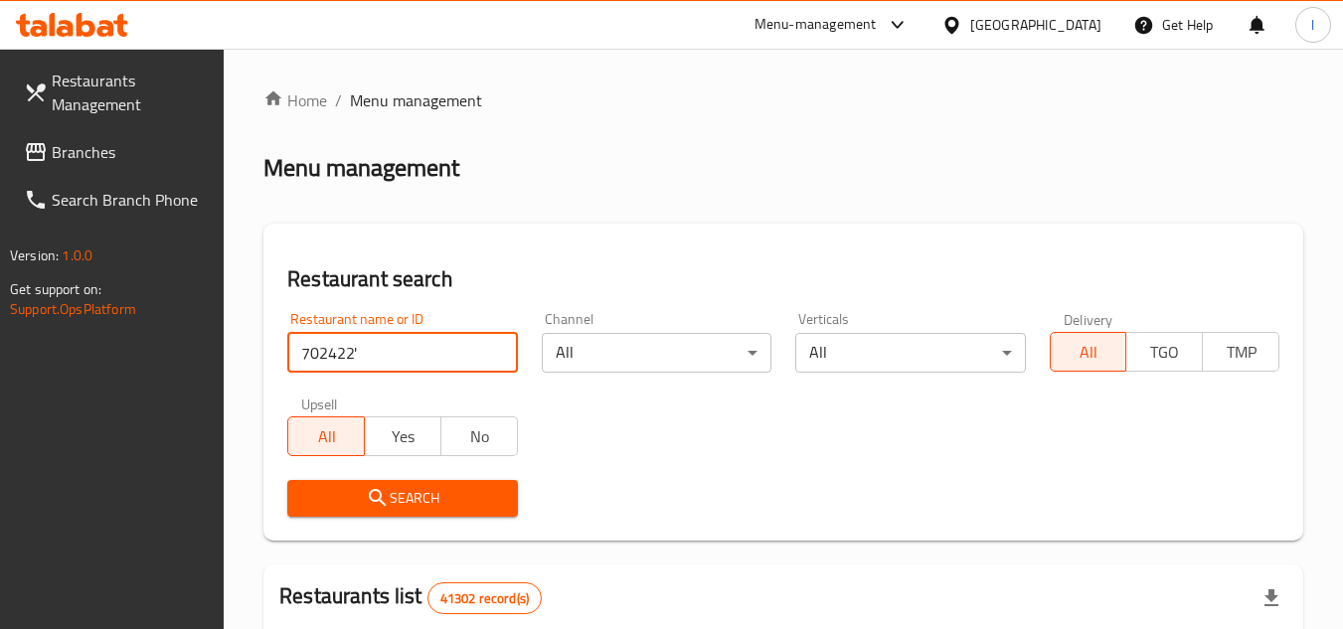
click button "Search" at bounding box center [402, 498] width 230 height 37
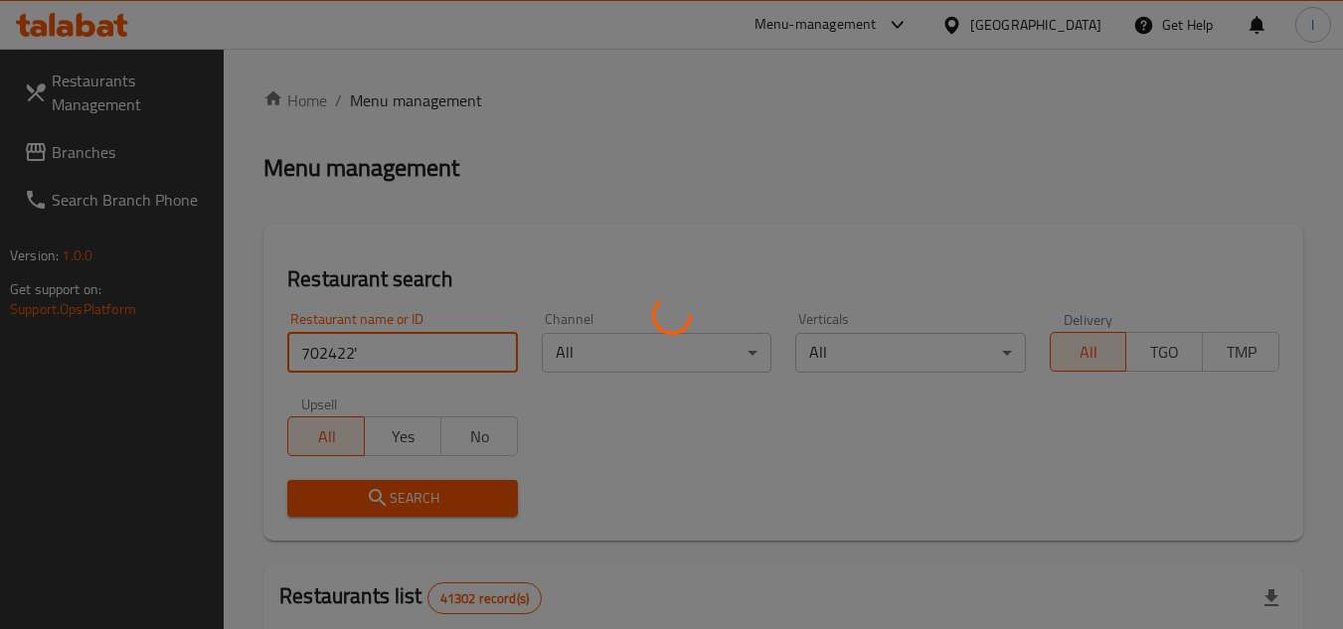
click at [386, 353] on div at bounding box center [671, 314] width 1343 height 629
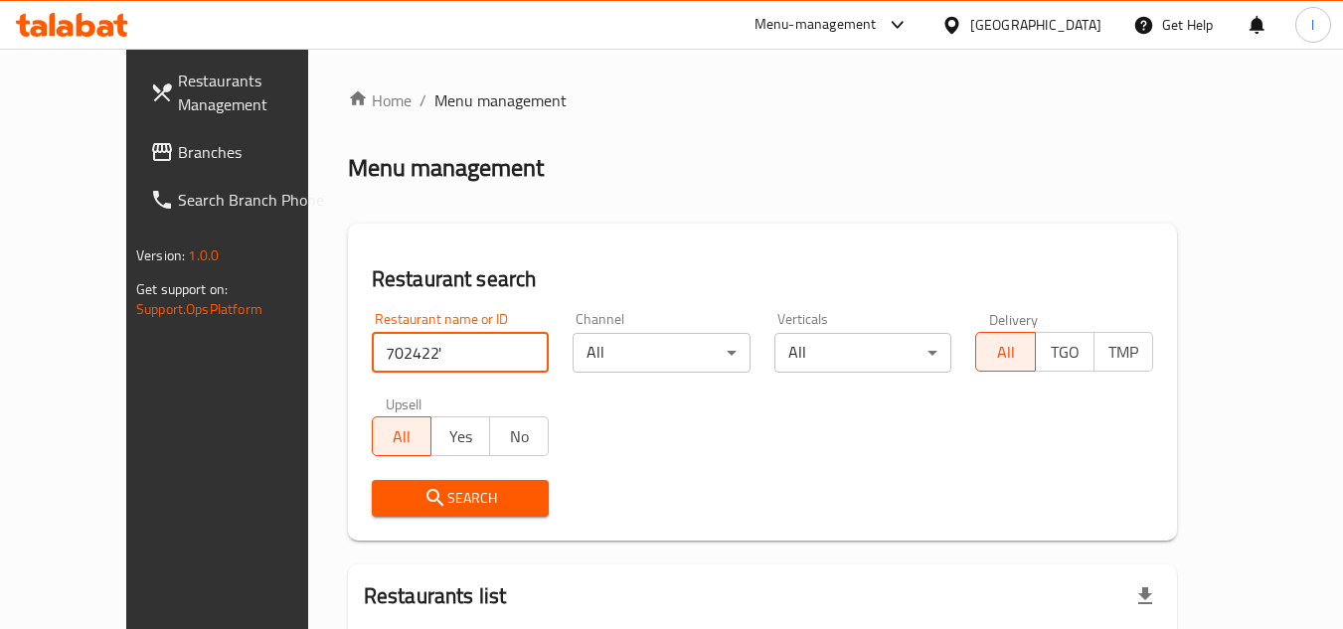
click at [386, 353] on input "702422'" at bounding box center [461, 353] width 178 height 40
type input "702422"
click button "Search" at bounding box center [461, 498] width 178 height 37
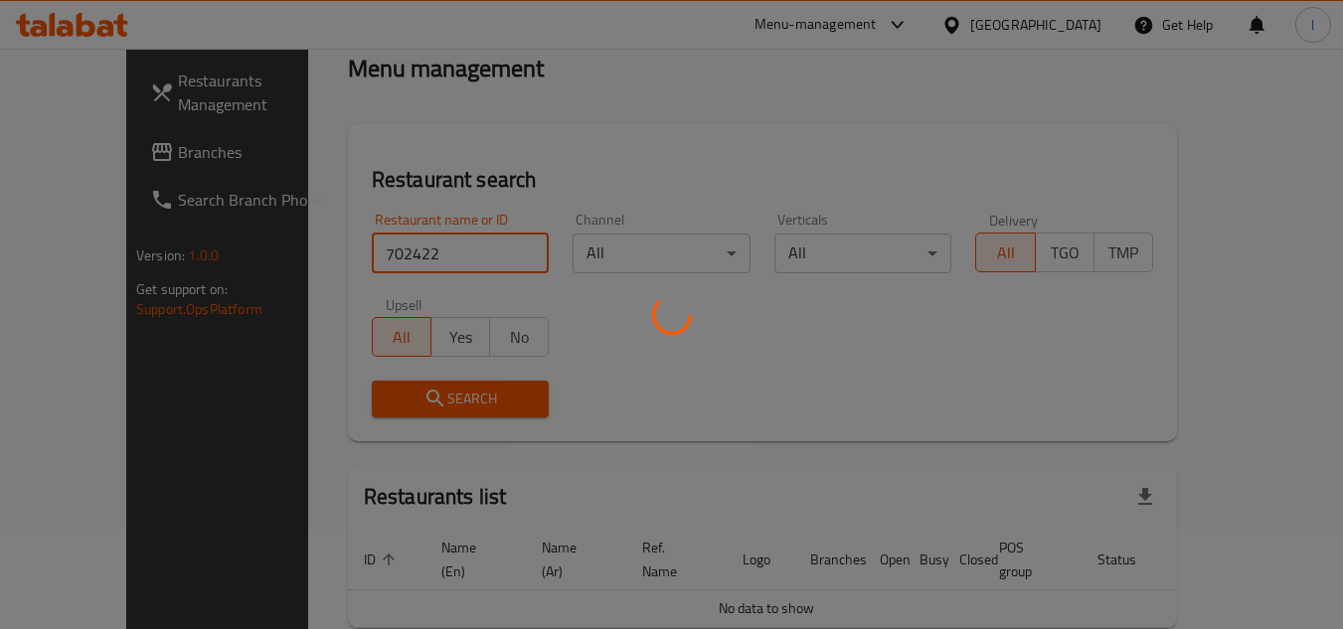
scroll to position [183, 0]
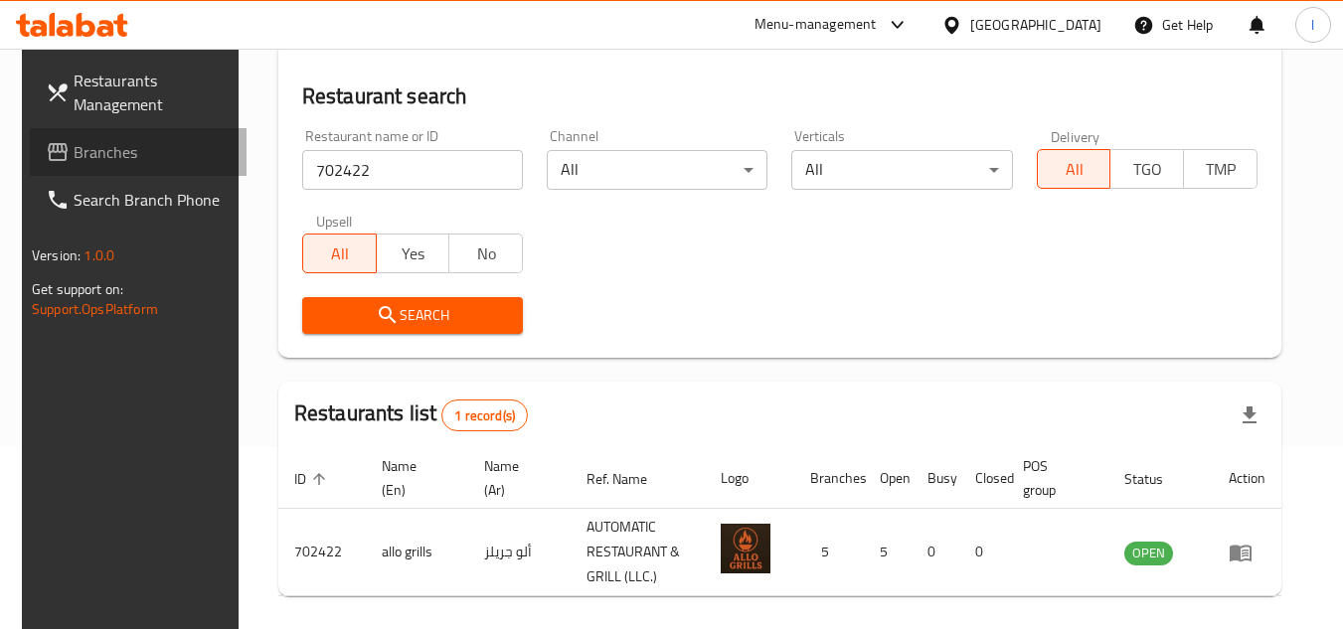
click at [68, 132] on link "Branches" at bounding box center [138, 152] width 217 height 48
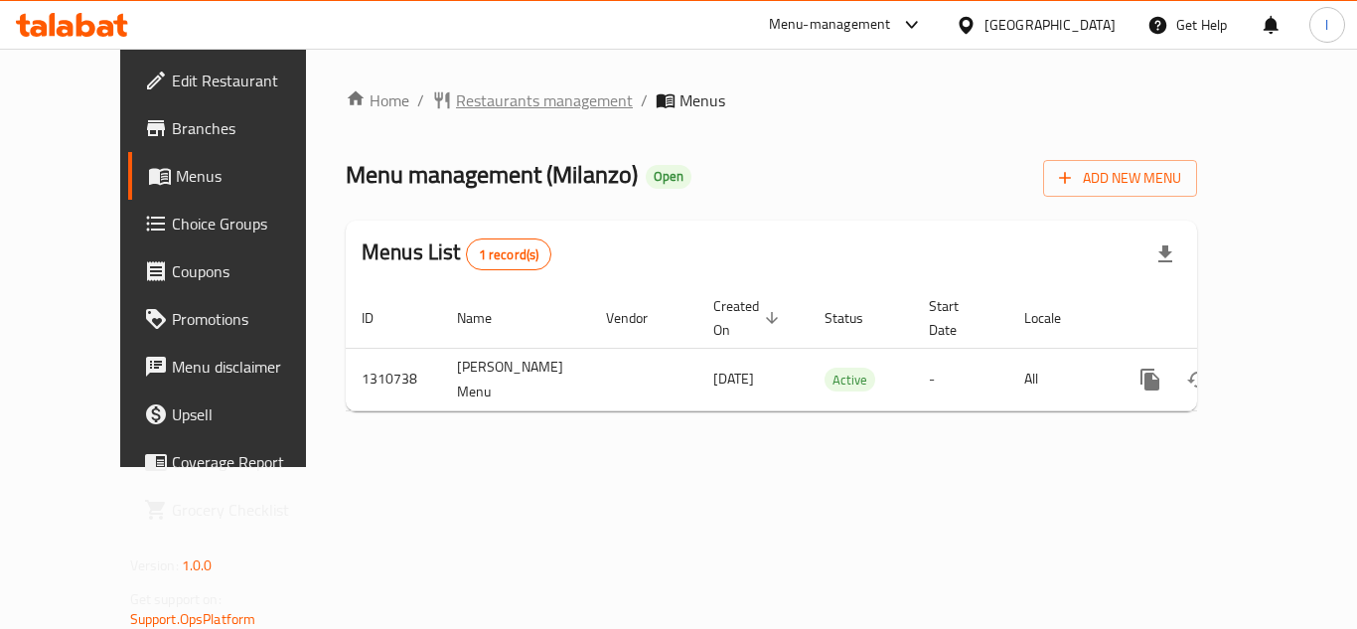
click at [456, 90] on span "Restaurants management" at bounding box center [544, 100] width 177 height 24
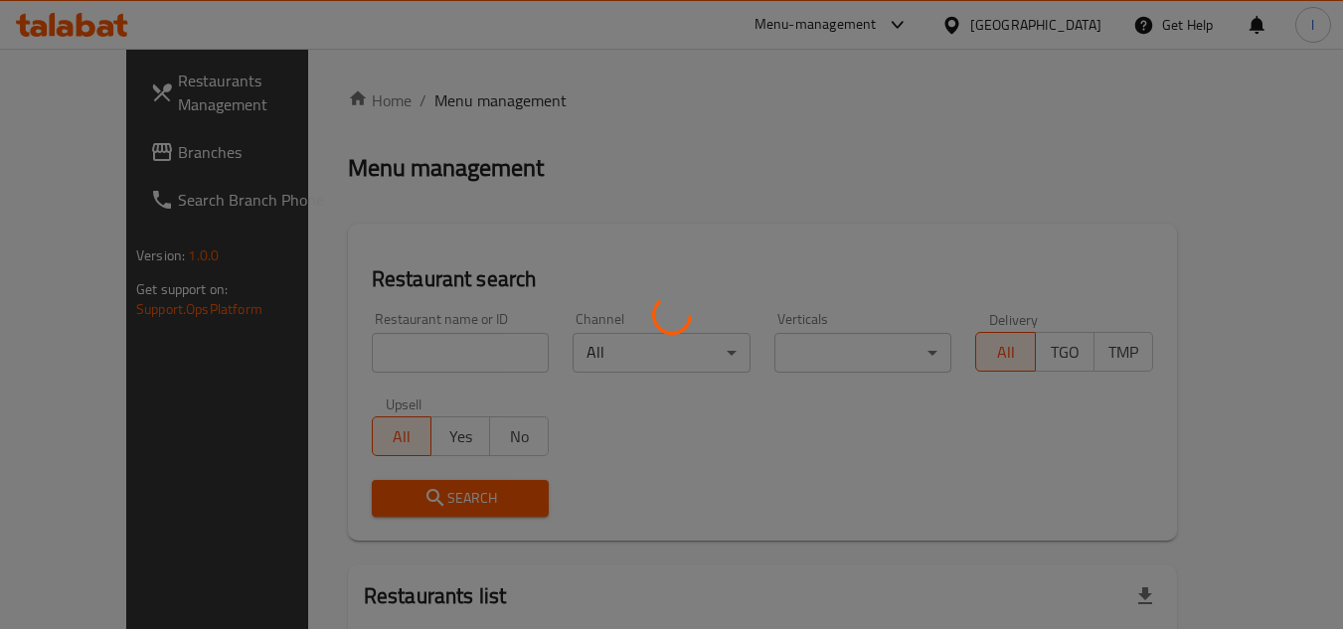
click at [384, 364] on div at bounding box center [671, 314] width 1343 height 629
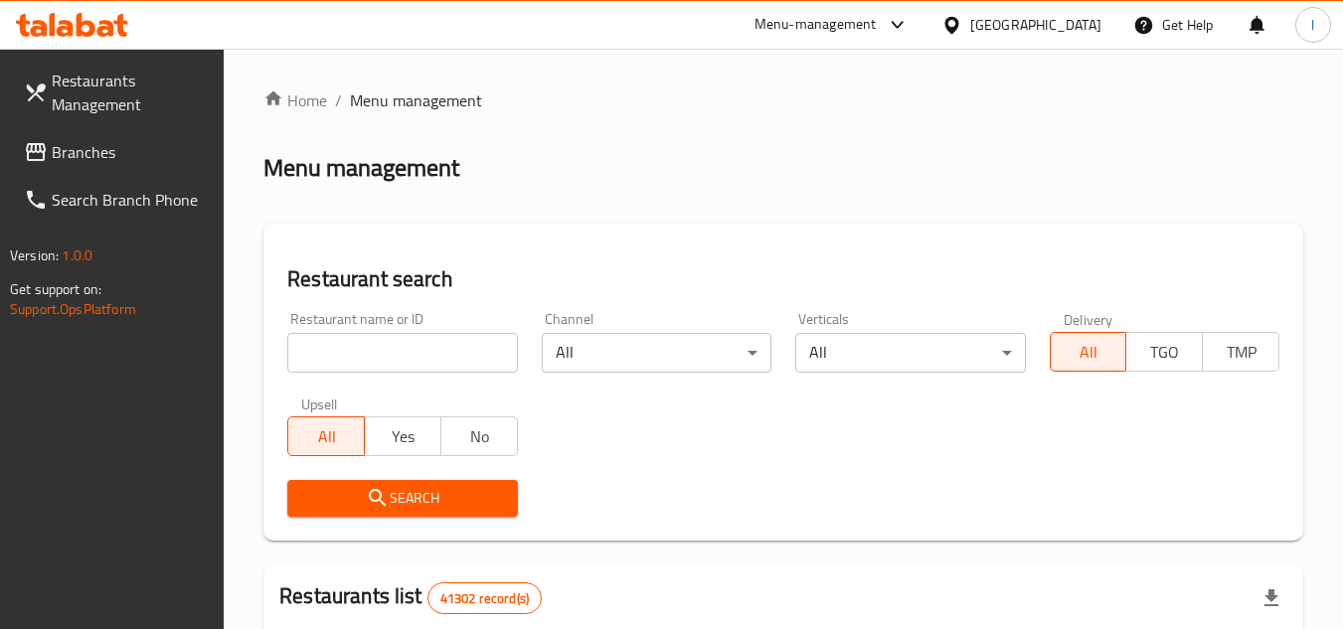
click at [403, 353] on div at bounding box center [671, 314] width 1343 height 629
click at [403, 353] on input "search" at bounding box center [402, 353] width 230 height 40
paste input "705594"
type input "705594"
click button "Search" at bounding box center [402, 498] width 230 height 37
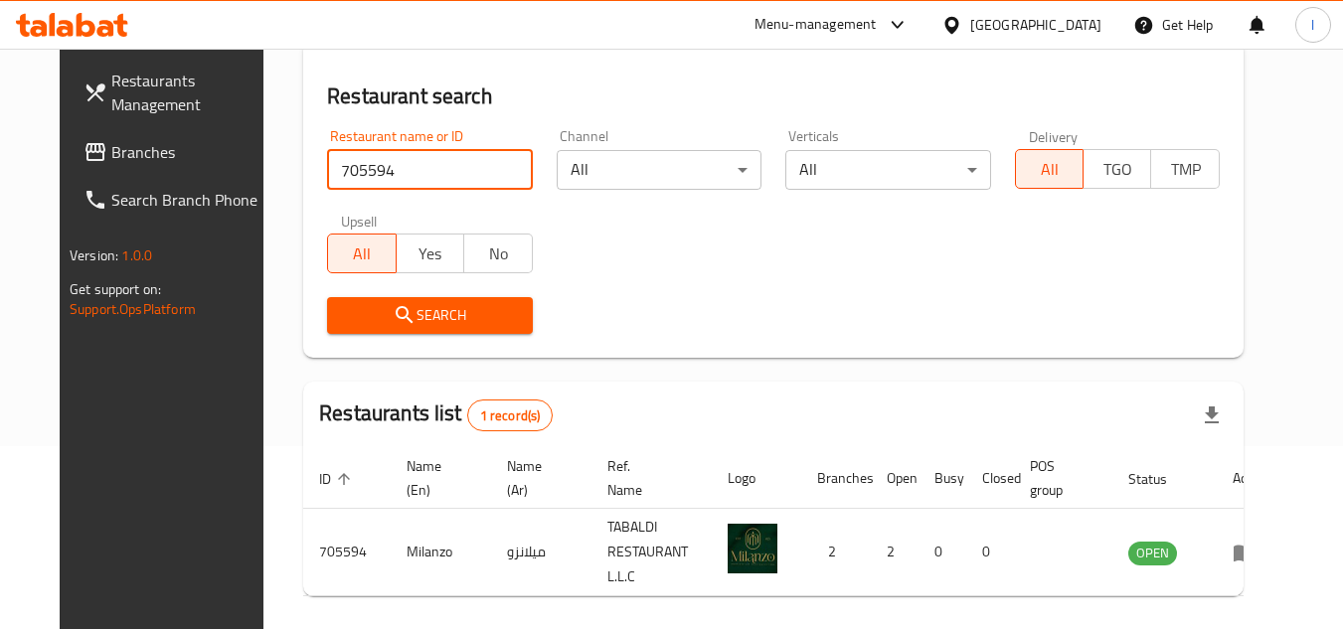
scroll to position [199, 0]
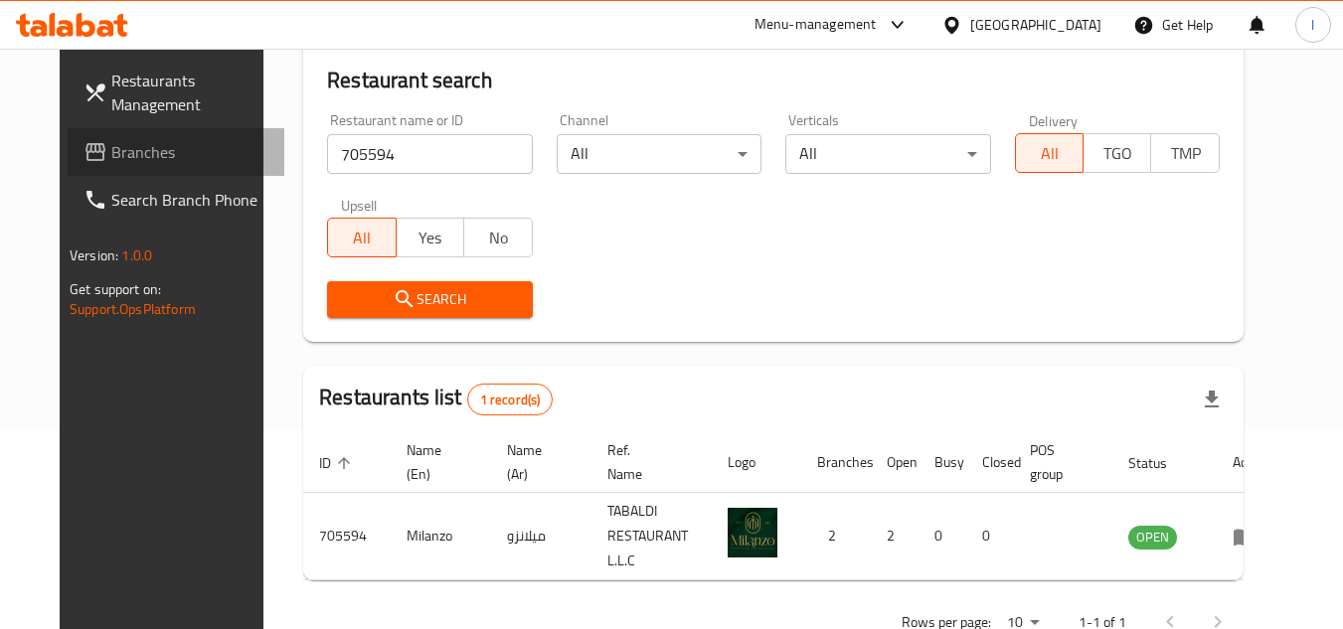
drag, startPoint x: 104, startPoint y: 142, endPoint x: 689, endPoint y: 314, distance: 609.1
click at [111, 142] on span "Branches" at bounding box center [189, 152] width 157 height 24
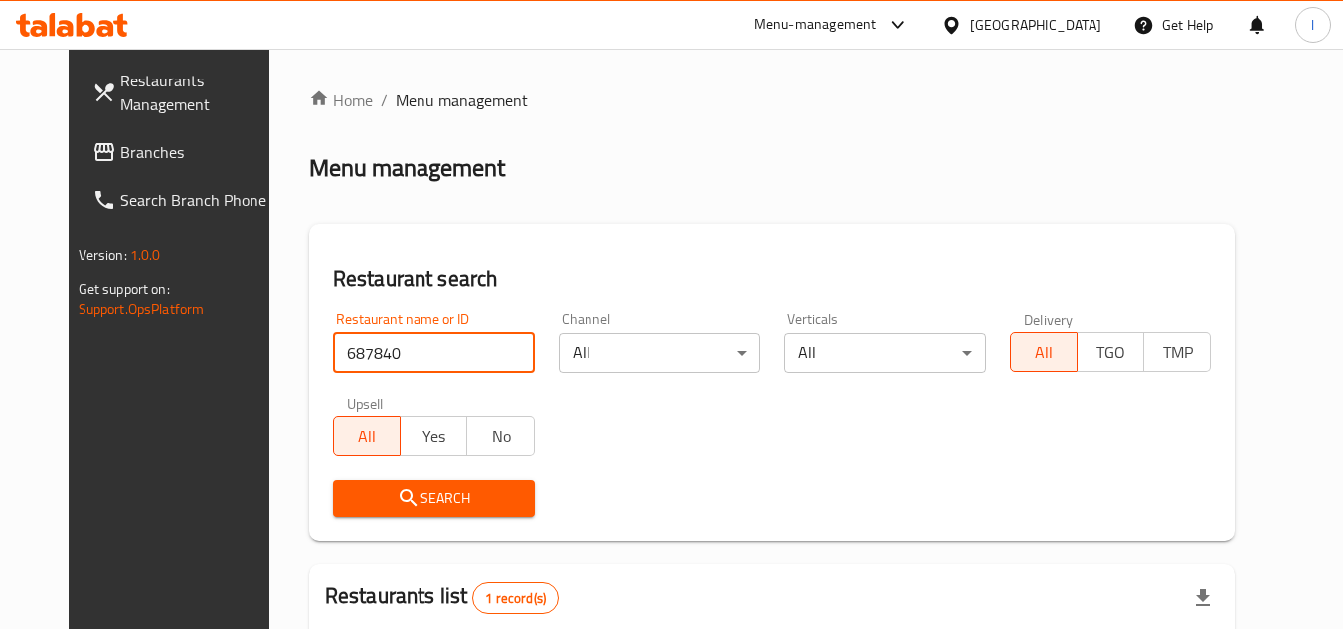
scroll to position [240, 0]
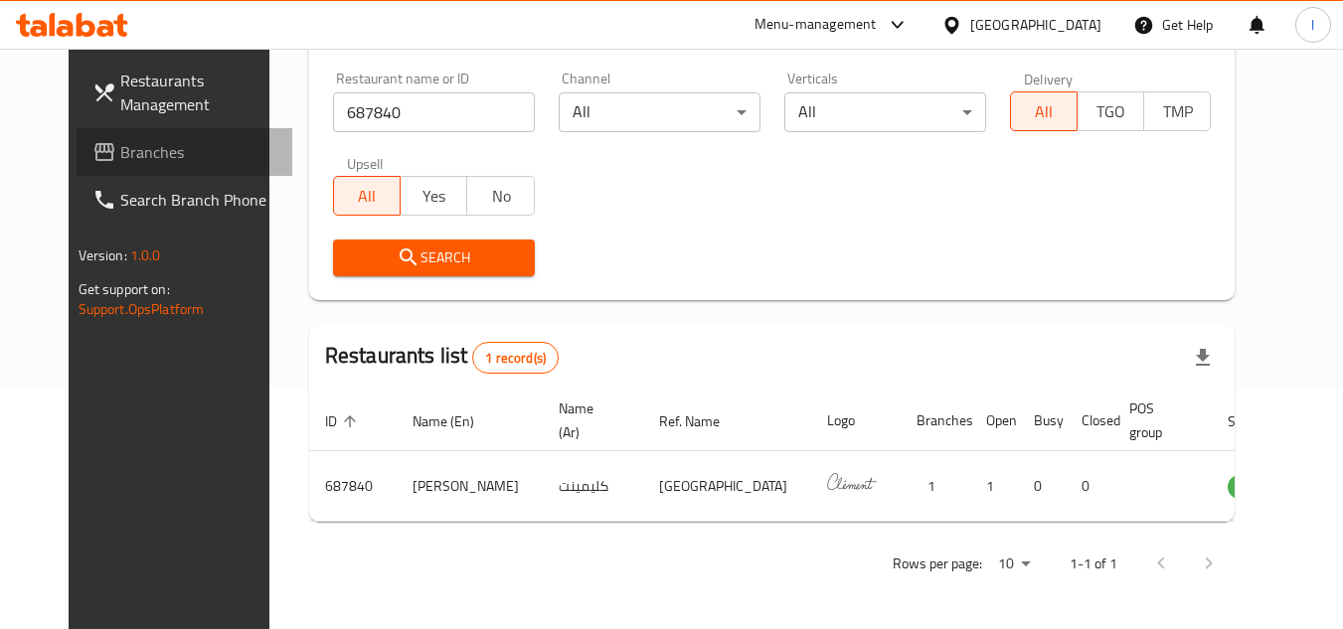
click at [120, 145] on span "Branches" at bounding box center [198, 152] width 157 height 24
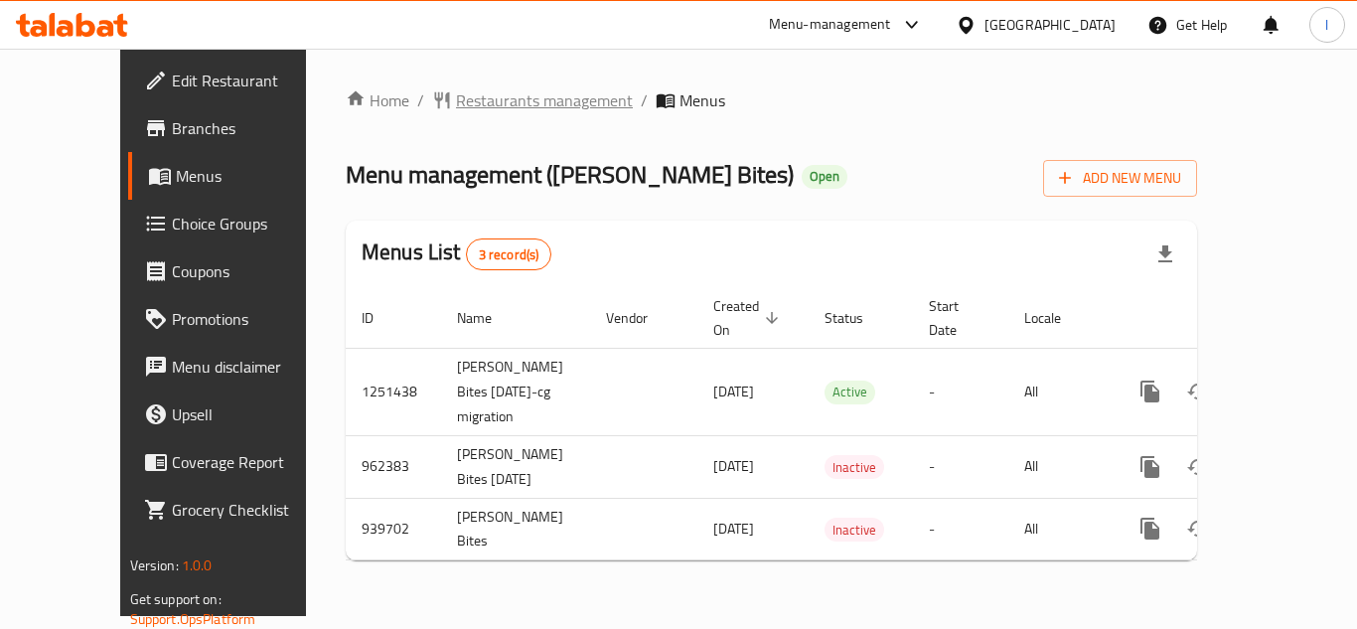
click at [456, 95] on span "Restaurants management" at bounding box center [544, 100] width 177 height 24
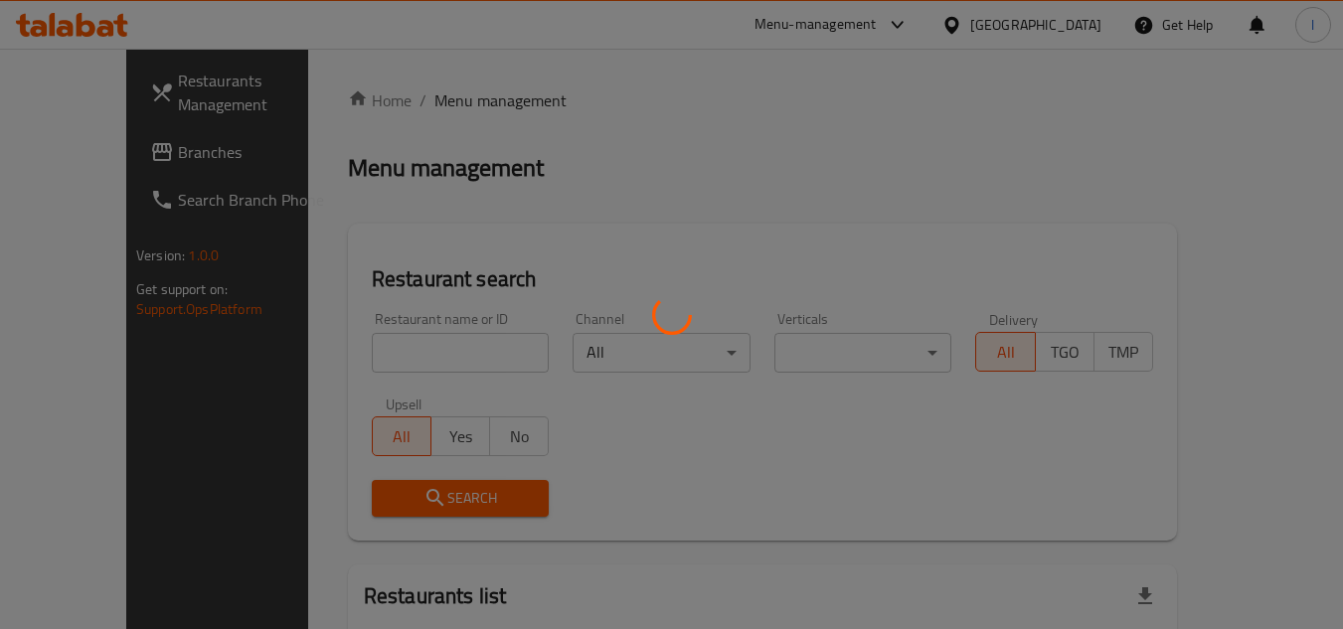
click at [387, 343] on div at bounding box center [671, 314] width 1343 height 629
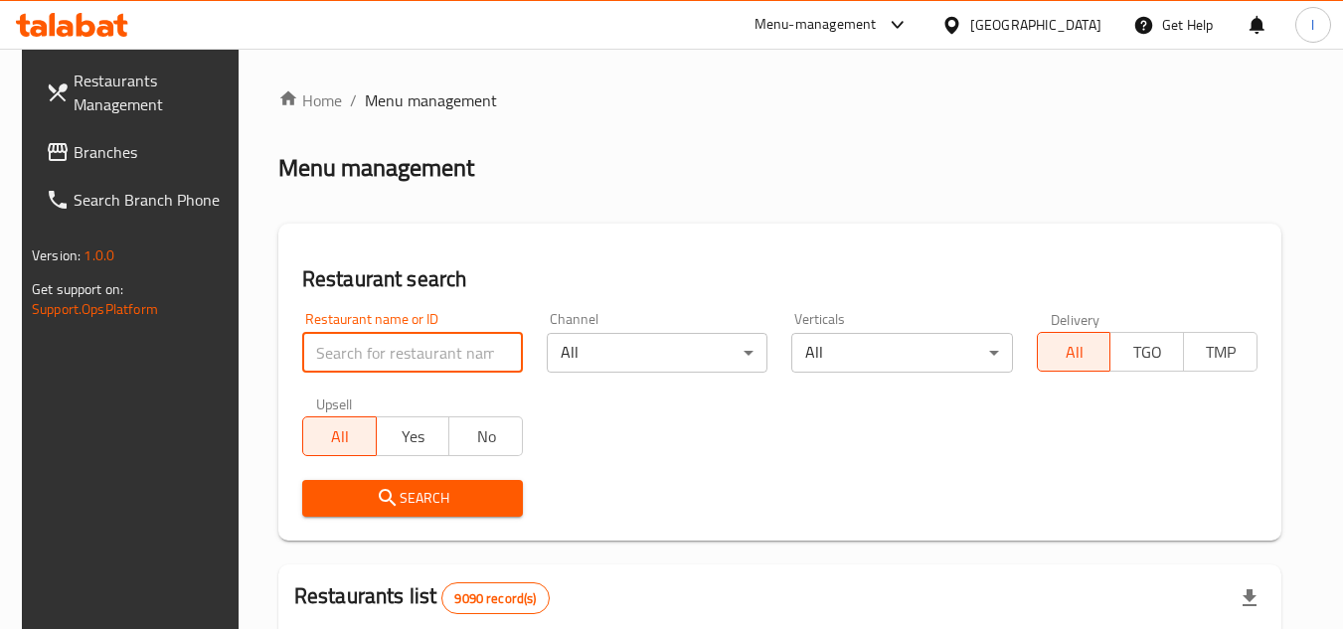
click at [445, 350] on input "search" at bounding box center [412, 353] width 221 height 40
paste input "659086"
type input "659086"
click button "Search" at bounding box center [412, 498] width 221 height 37
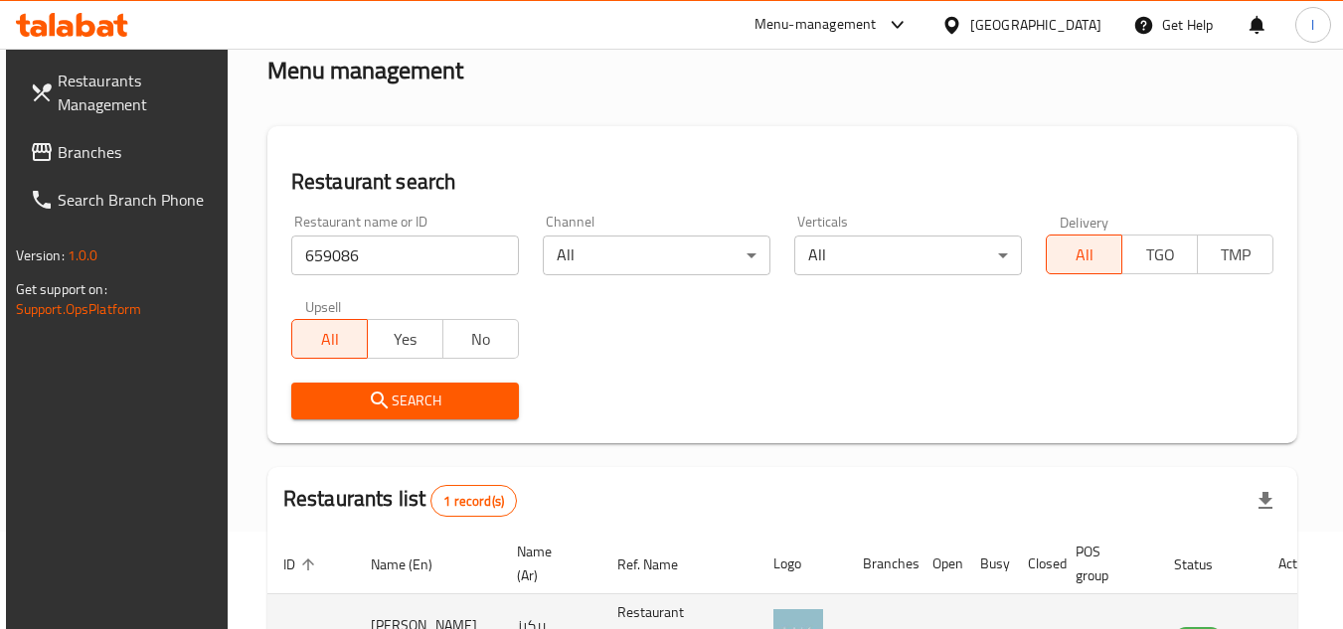
scroll to position [240, 0]
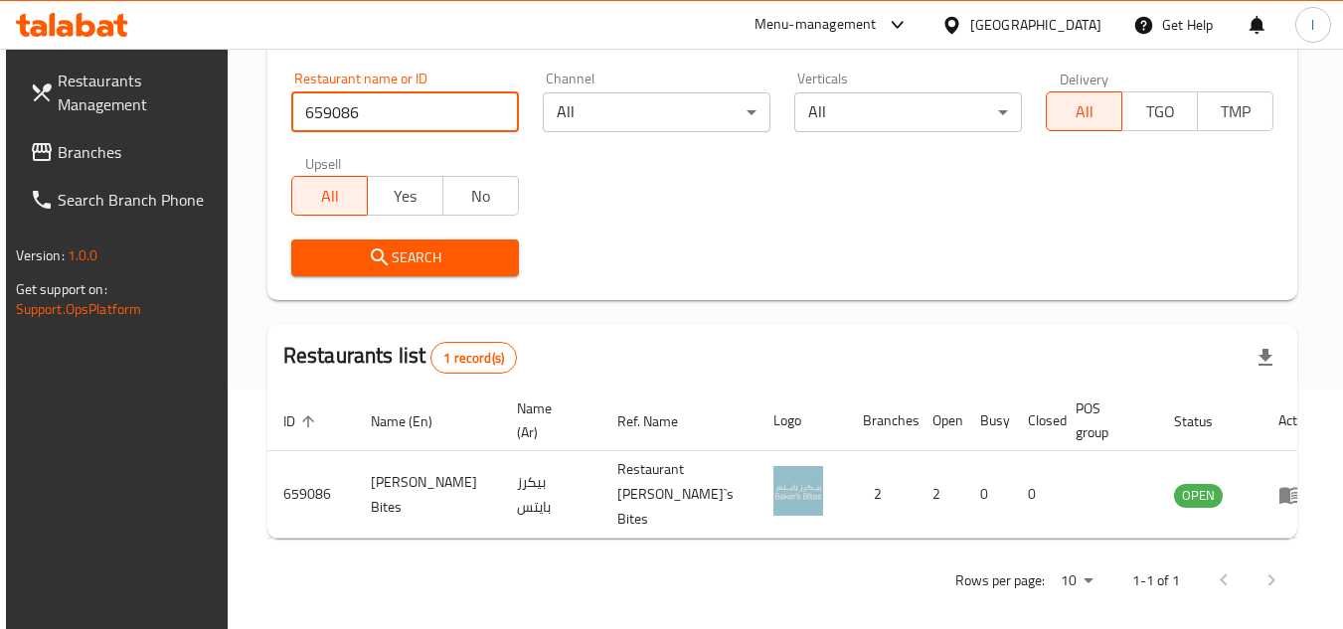
click at [111, 164] on span "Branches" at bounding box center [136, 152] width 157 height 24
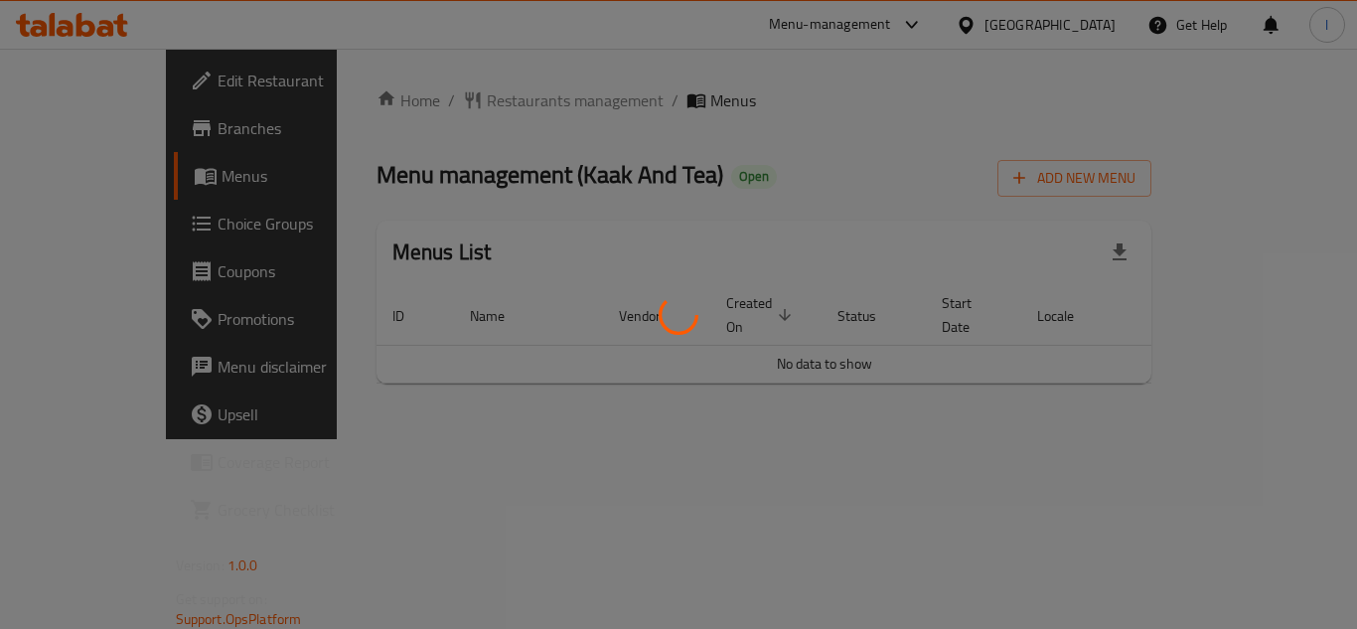
click at [448, 88] on div at bounding box center [678, 314] width 1357 height 629
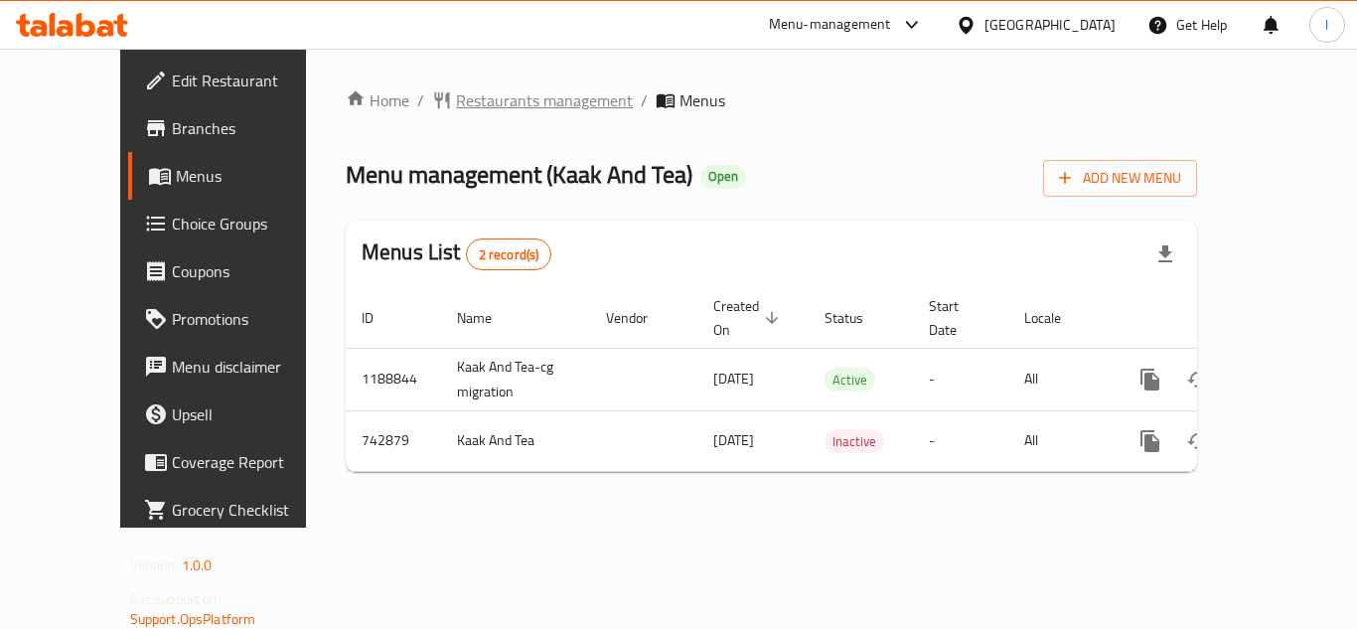
click at [457, 101] on span "Restaurants management" at bounding box center [544, 100] width 177 height 24
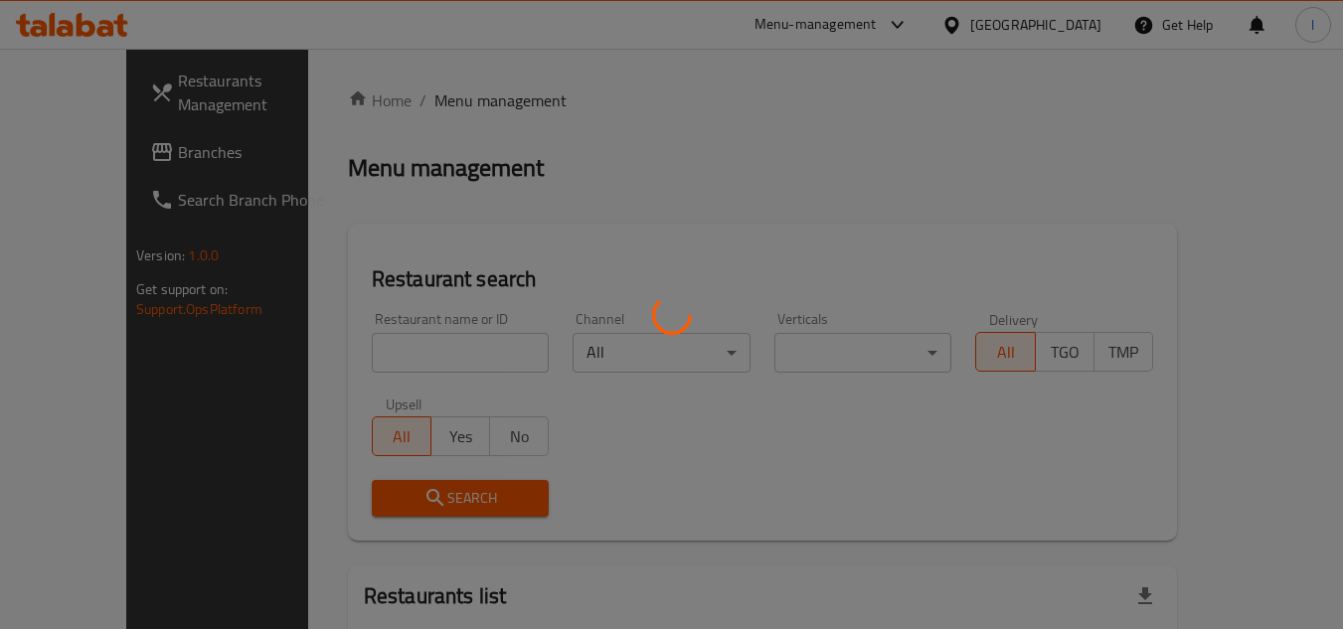
click at [410, 356] on div at bounding box center [671, 314] width 1343 height 629
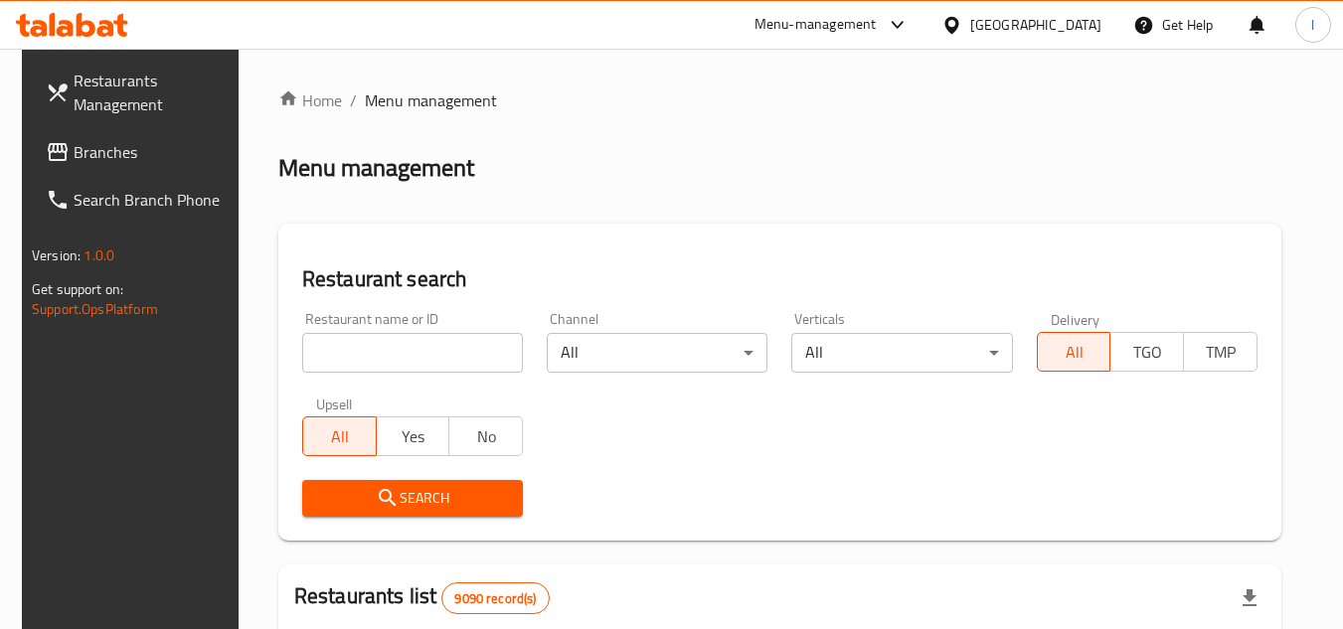
click at [422, 353] on div at bounding box center [671, 314] width 1343 height 629
click at [431, 349] on input "search" at bounding box center [412, 353] width 221 height 40
paste input "648195"
type input "648195"
click at [475, 500] on span "Search" at bounding box center [412, 498] width 189 height 25
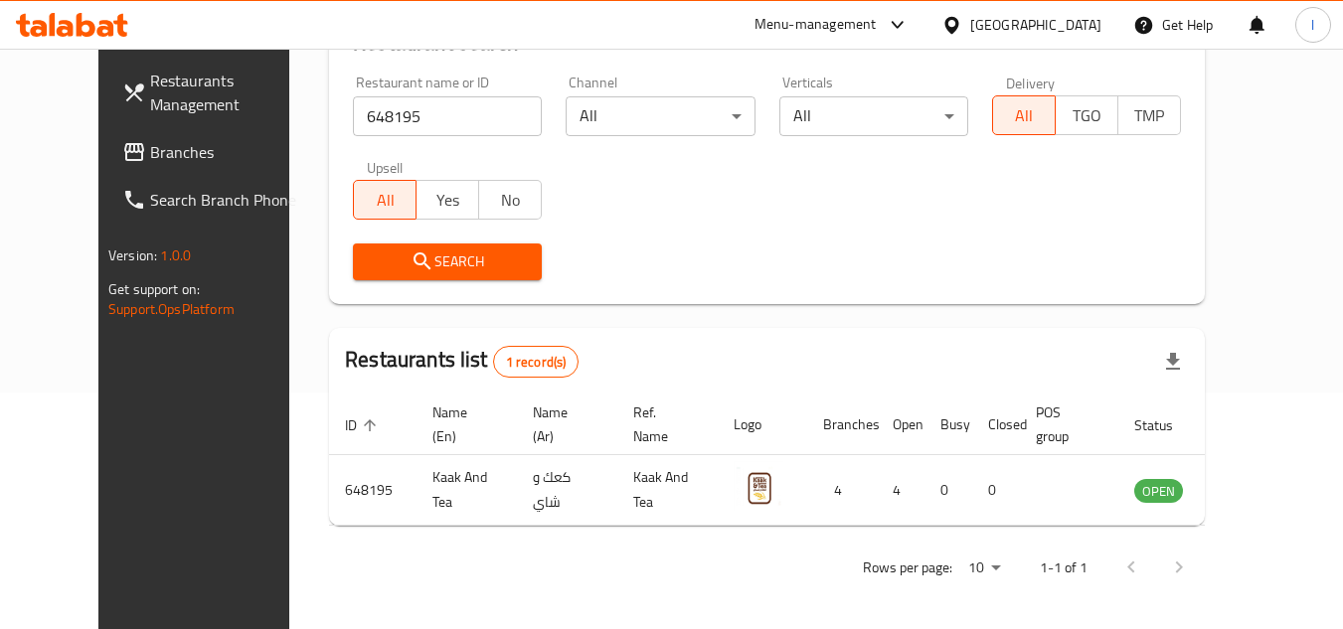
scroll to position [240, 0]
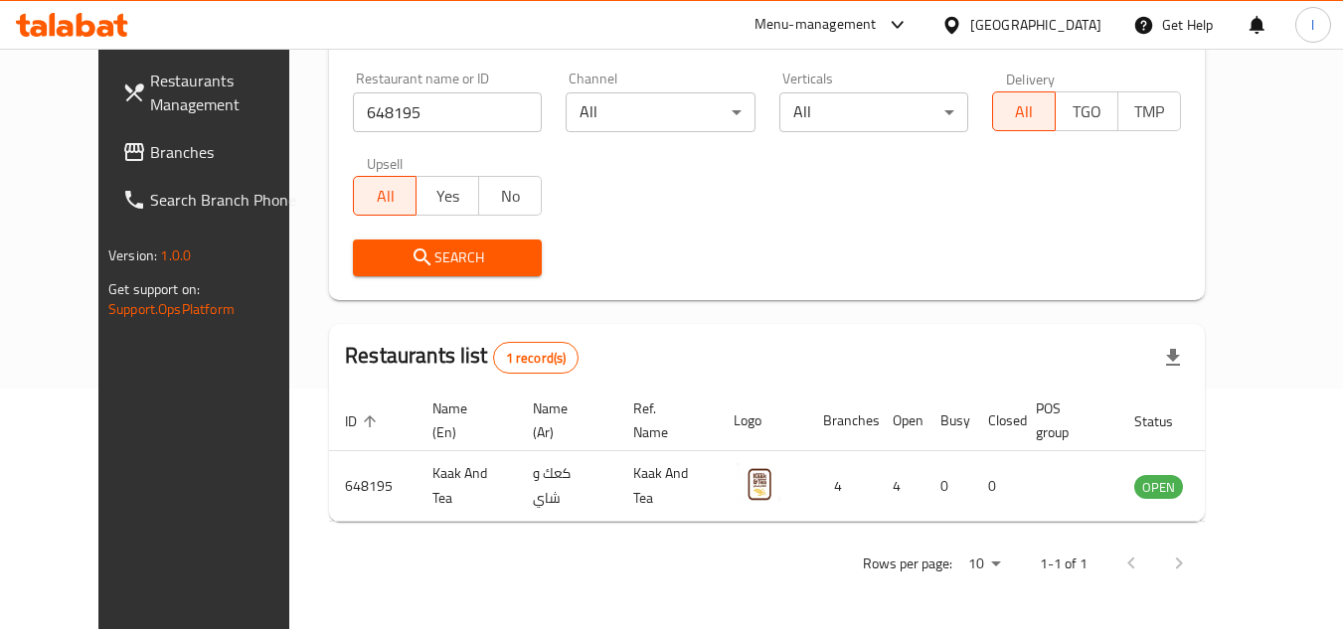
click at [150, 149] on span "Branches" at bounding box center [228, 152] width 157 height 24
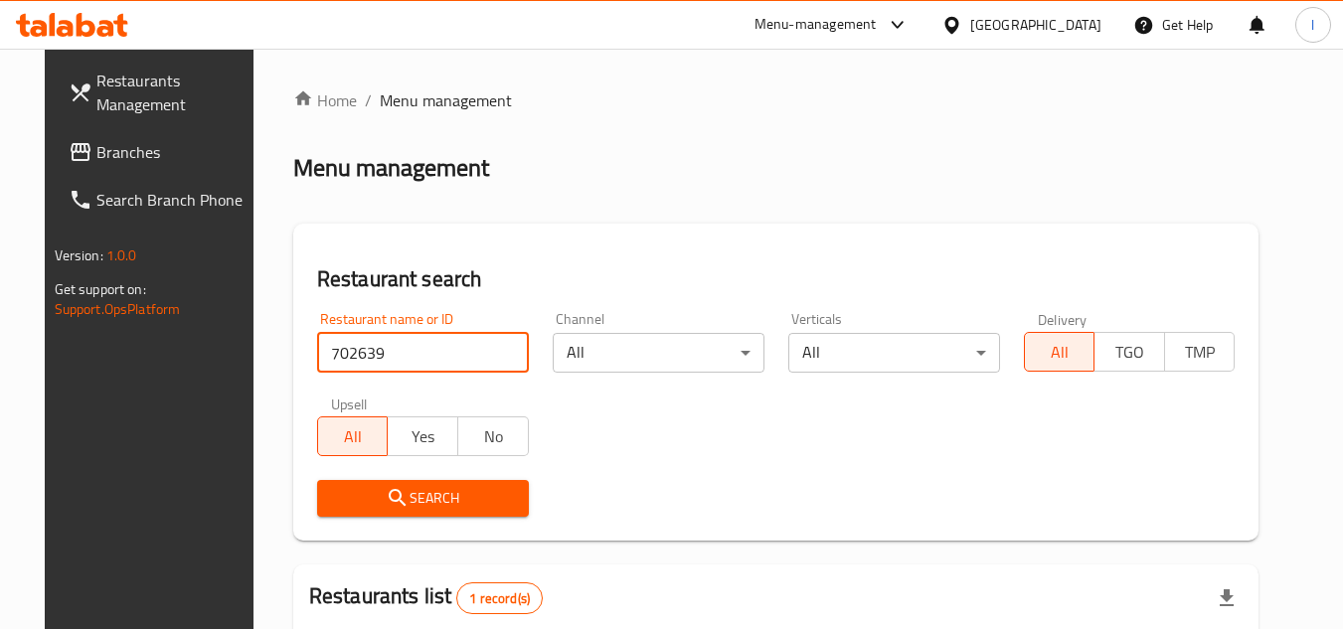
scroll to position [240, 0]
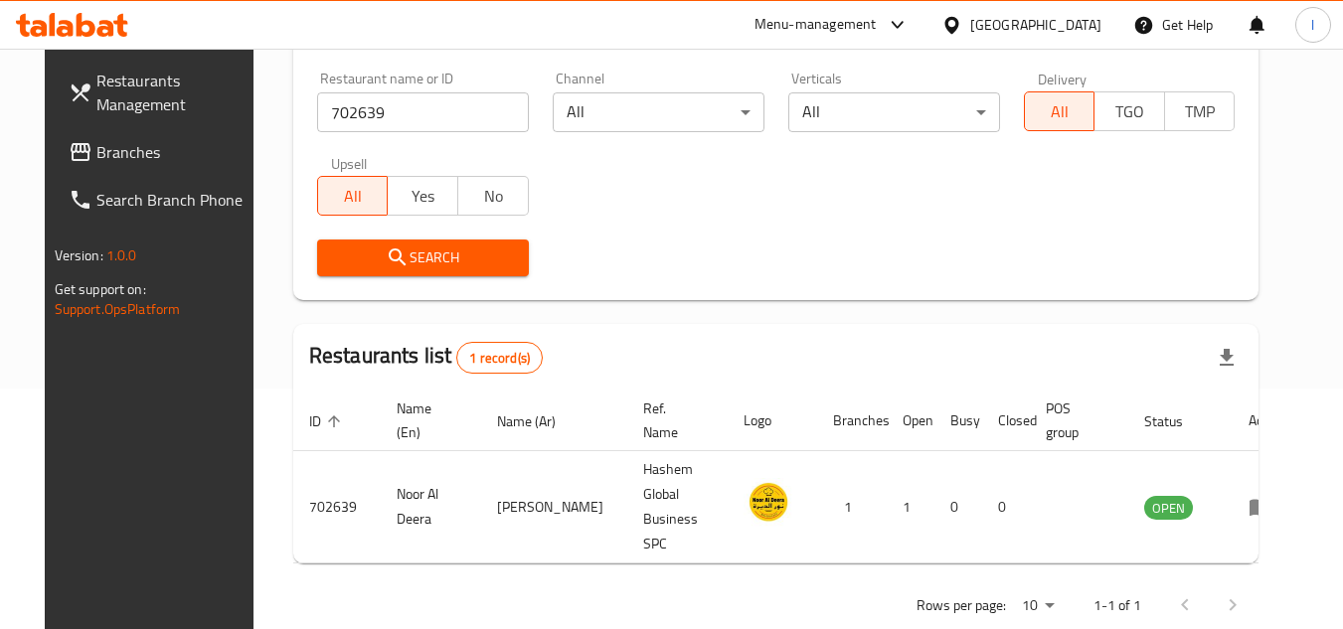
drag, startPoint x: 63, startPoint y: 142, endPoint x: 82, endPoint y: 150, distance: 21.4
click at [96, 142] on span "Branches" at bounding box center [174, 152] width 157 height 24
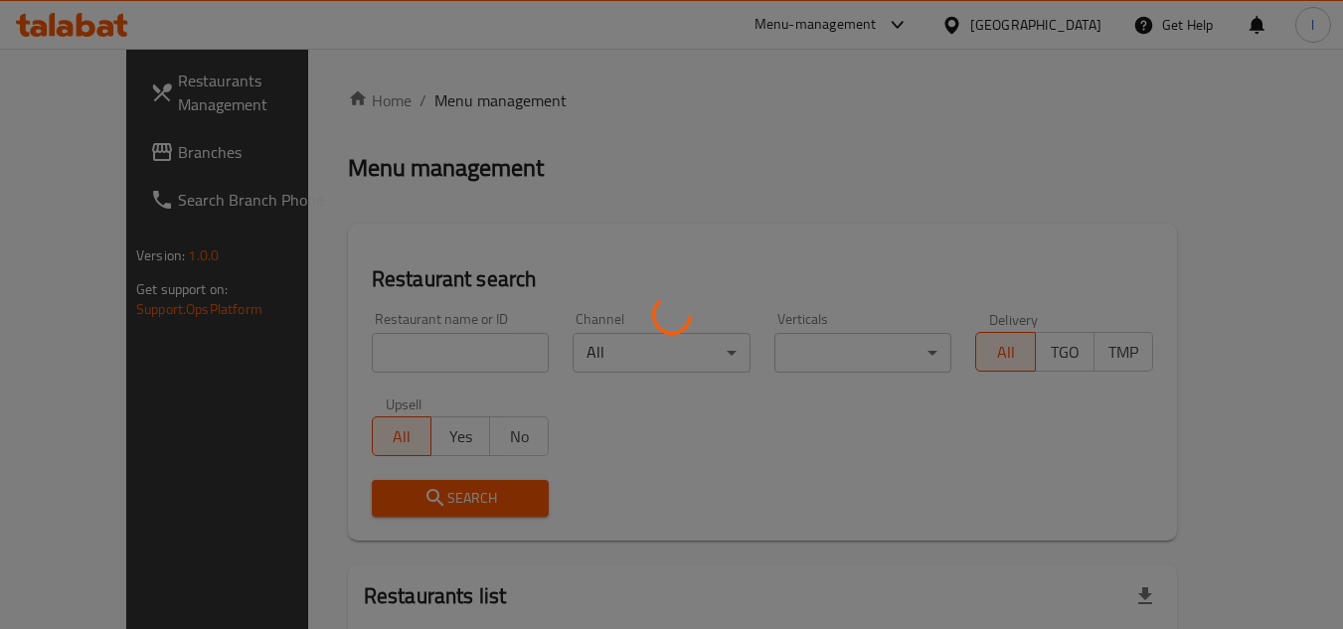
click at [428, 354] on div at bounding box center [671, 314] width 1343 height 629
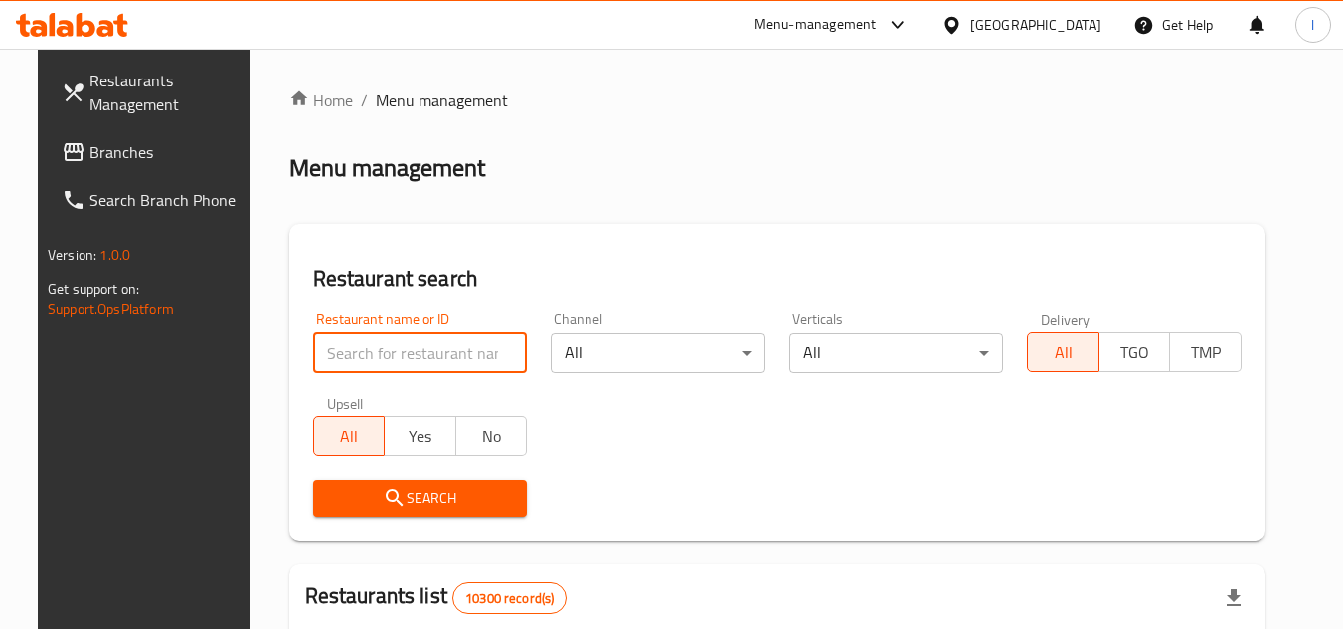
click at [427, 354] on input "search" at bounding box center [420, 353] width 215 height 40
paste input "646193"
type input "646193"
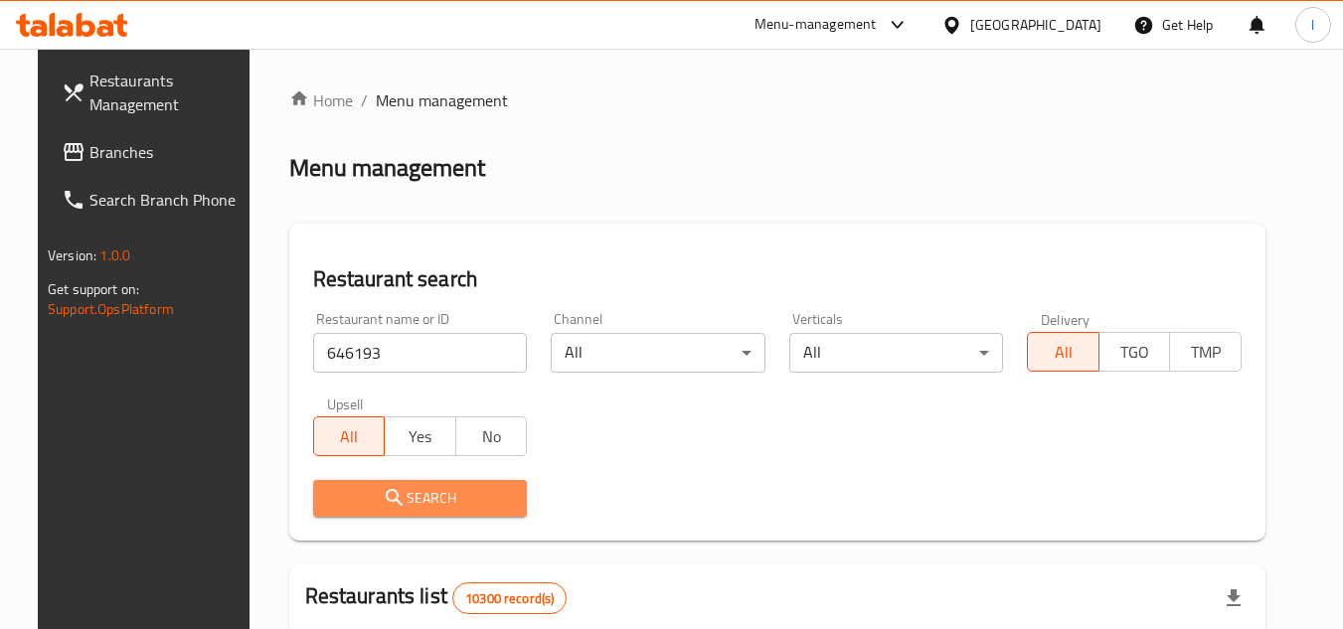
click at [447, 484] on button "Search" at bounding box center [420, 498] width 215 height 37
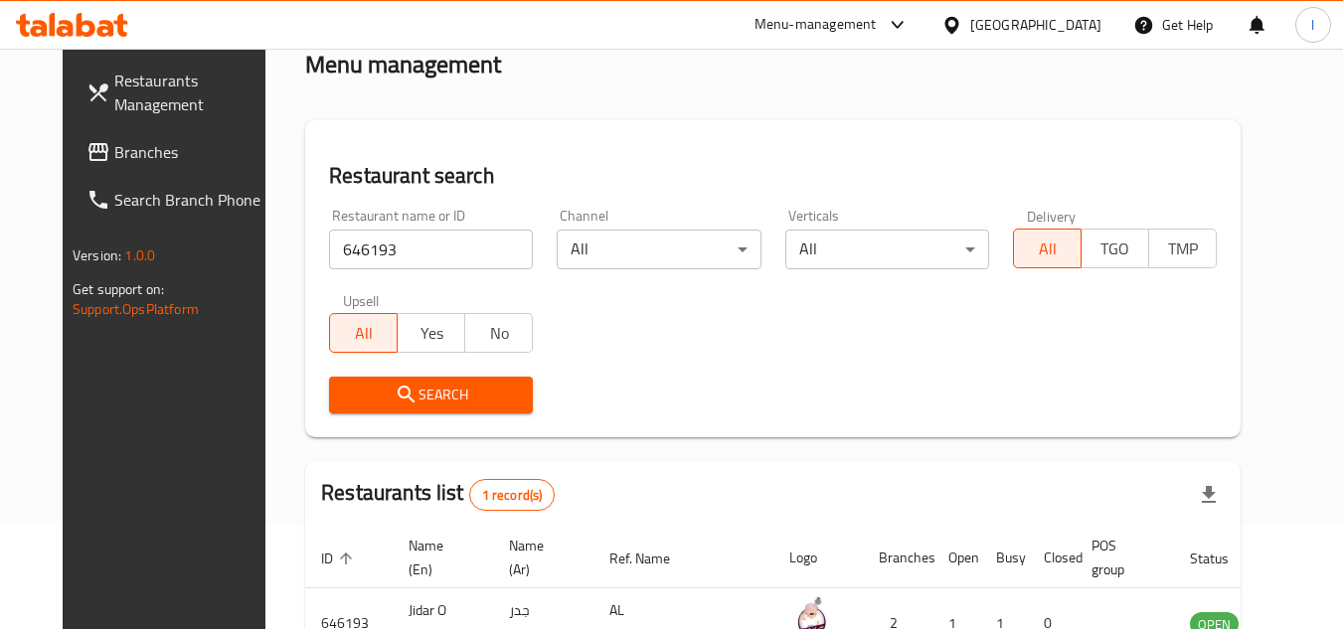
scroll to position [240, 0]
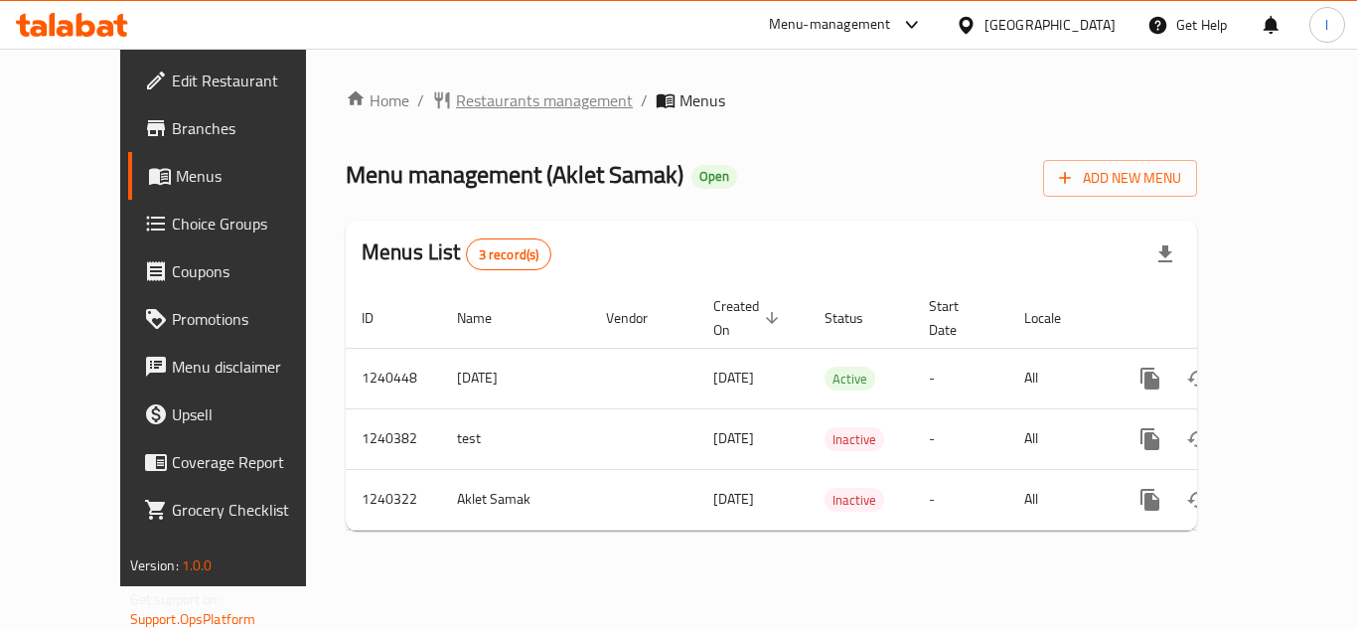
click at [503, 98] on span "Restaurants management" at bounding box center [544, 100] width 177 height 24
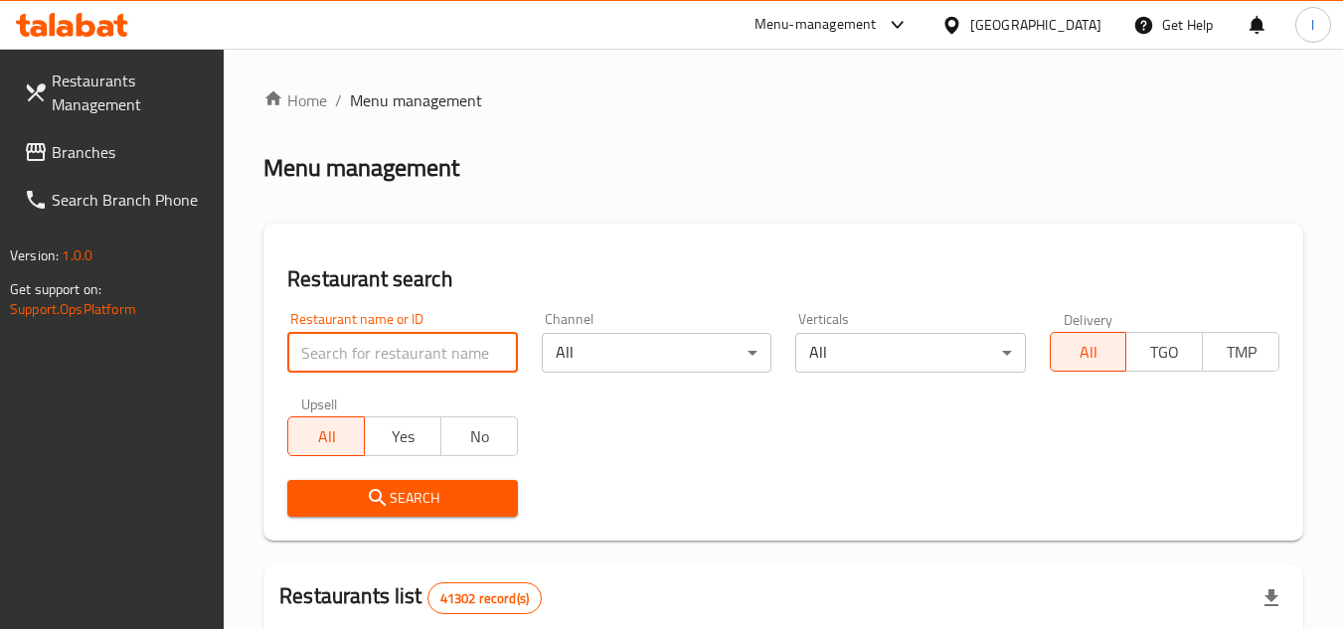
click at [375, 340] on input "search" at bounding box center [402, 353] width 230 height 40
paste input "680313"
type input "680313"
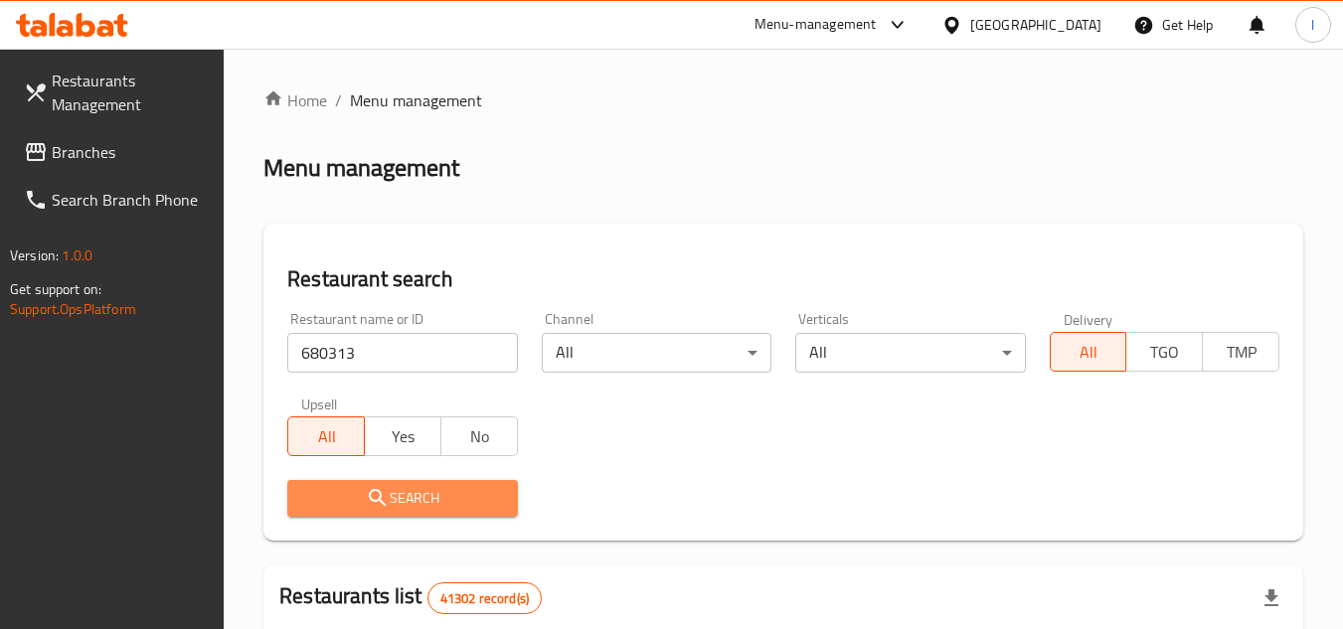
click at [480, 491] on span "Search" at bounding box center [402, 498] width 198 height 25
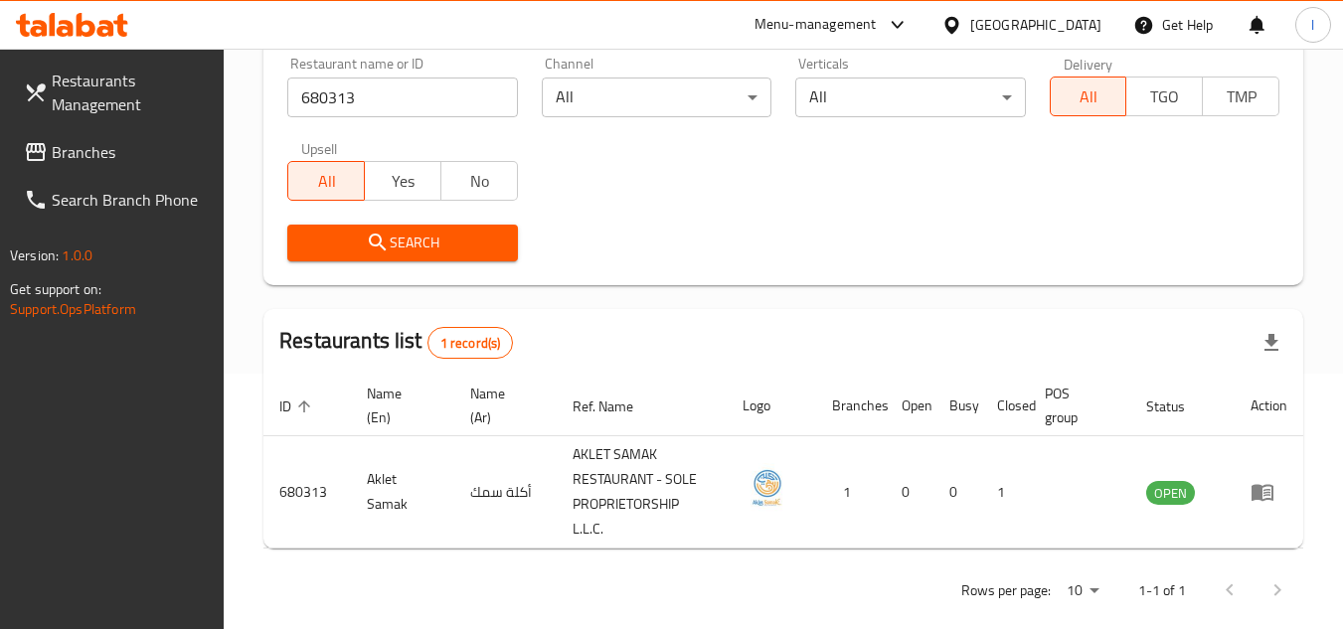
scroll to position [257, 0]
click at [39, 150] on icon at bounding box center [36, 152] width 24 height 24
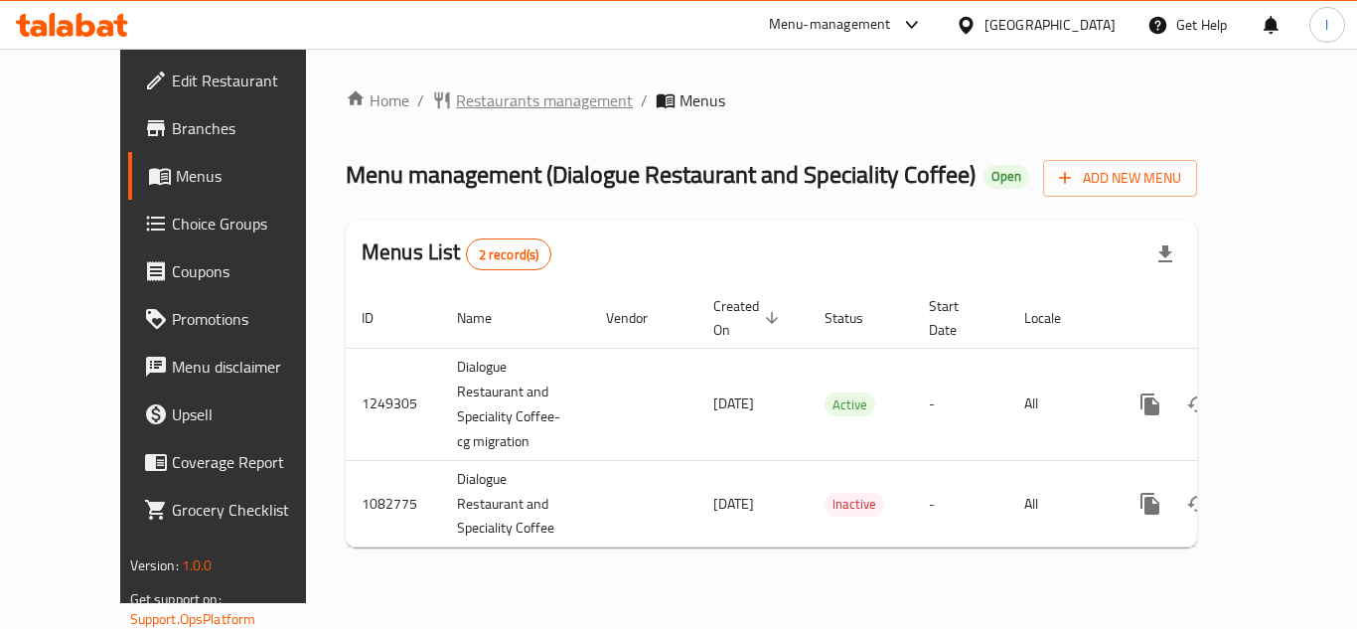
click at [467, 88] on span "Restaurants management" at bounding box center [544, 100] width 177 height 24
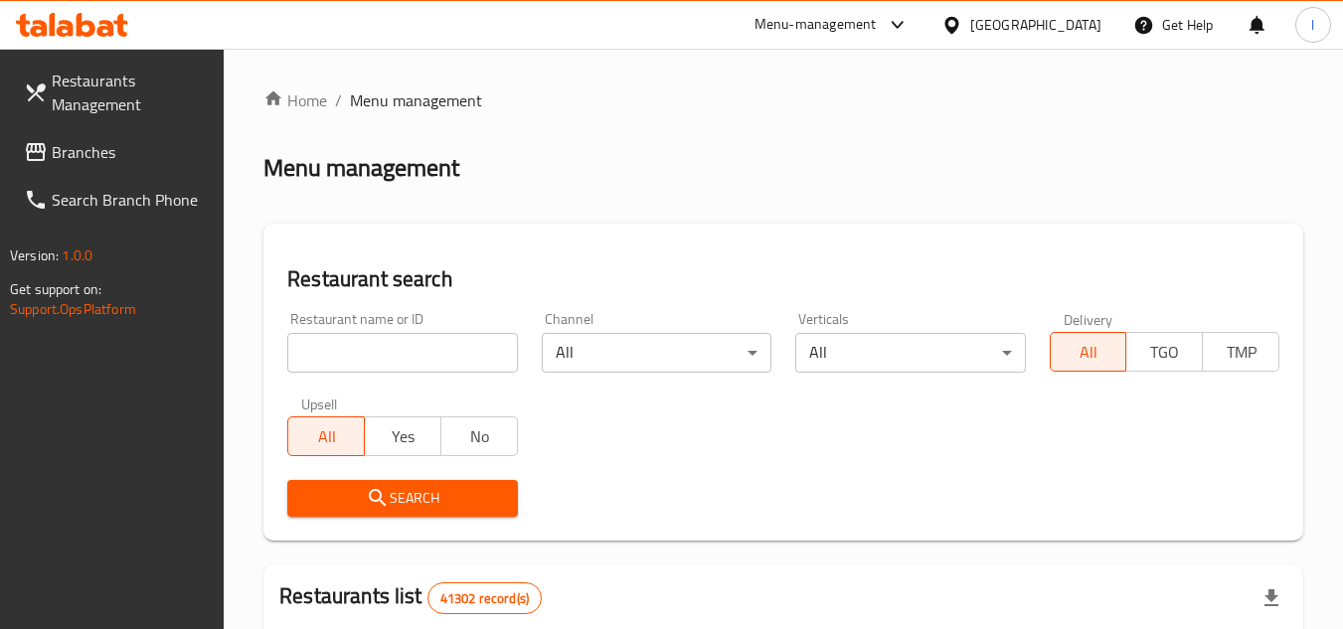
click at [406, 347] on input "search" at bounding box center [402, 353] width 230 height 40
paste input "664367"
type input "664367"
click button "Search" at bounding box center [402, 498] width 230 height 37
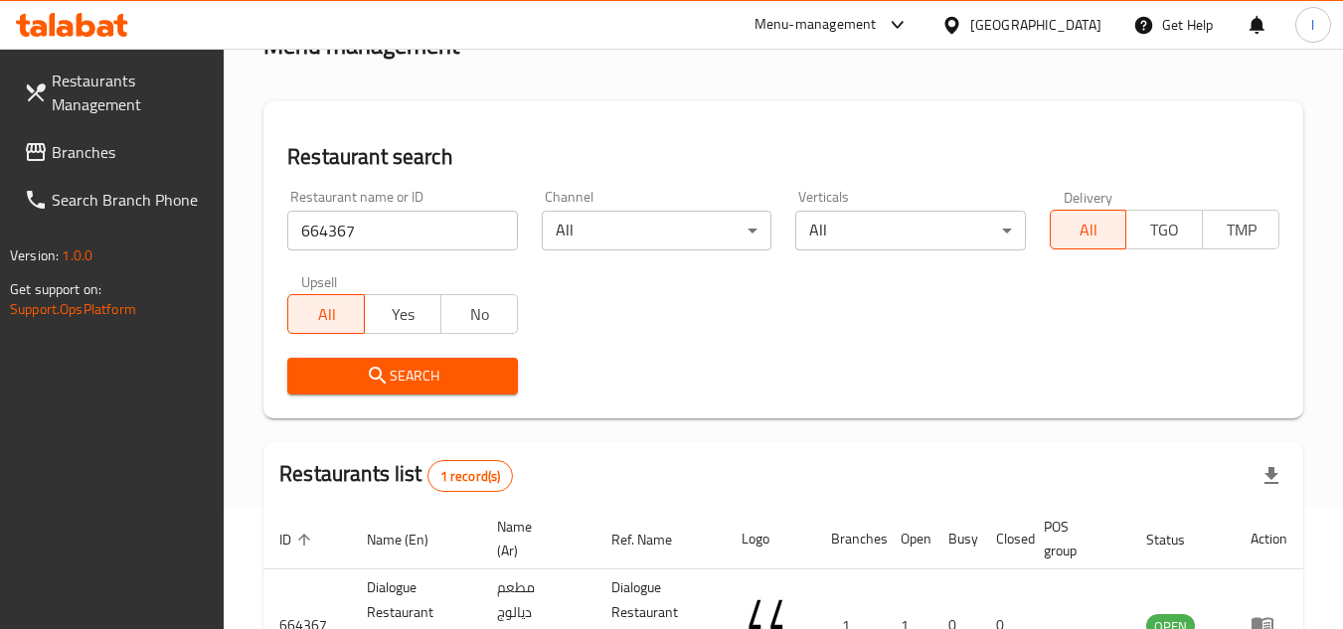
scroll to position [257, 0]
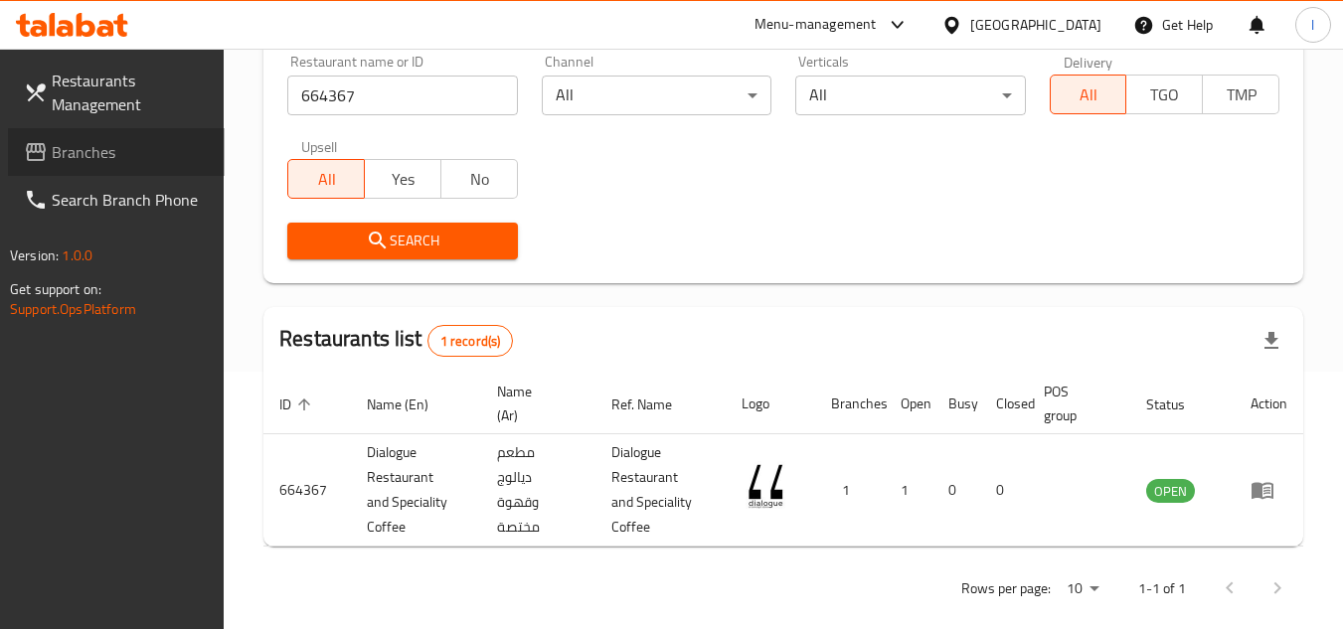
click at [10, 149] on link "Branches" at bounding box center [116, 152] width 217 height 48
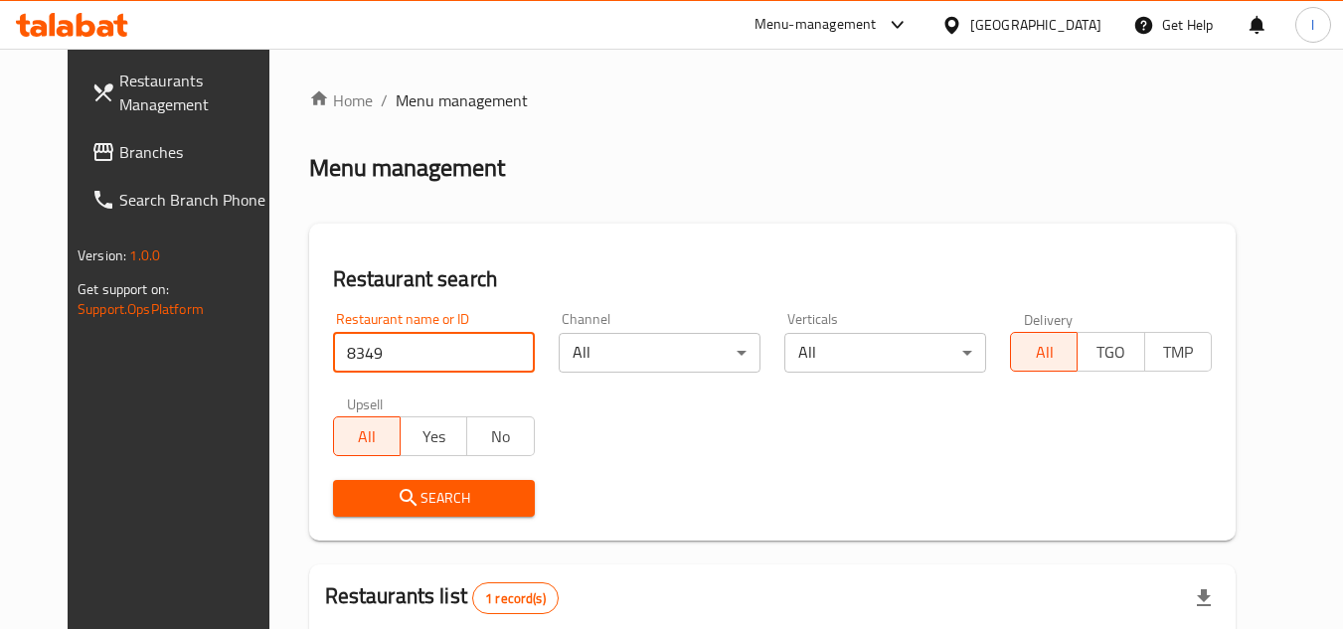
scroll to position [199, 0]
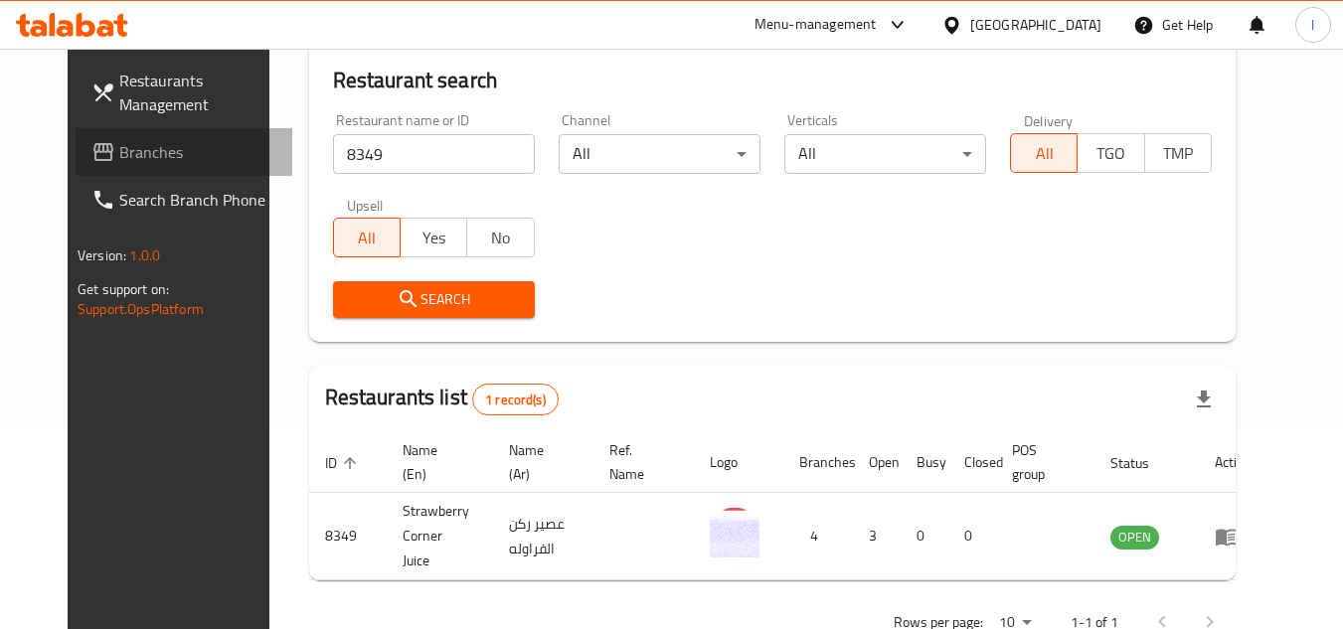
click at [119, 155] on span "Branches" at bounding box center [197, 152] width 157 height 24
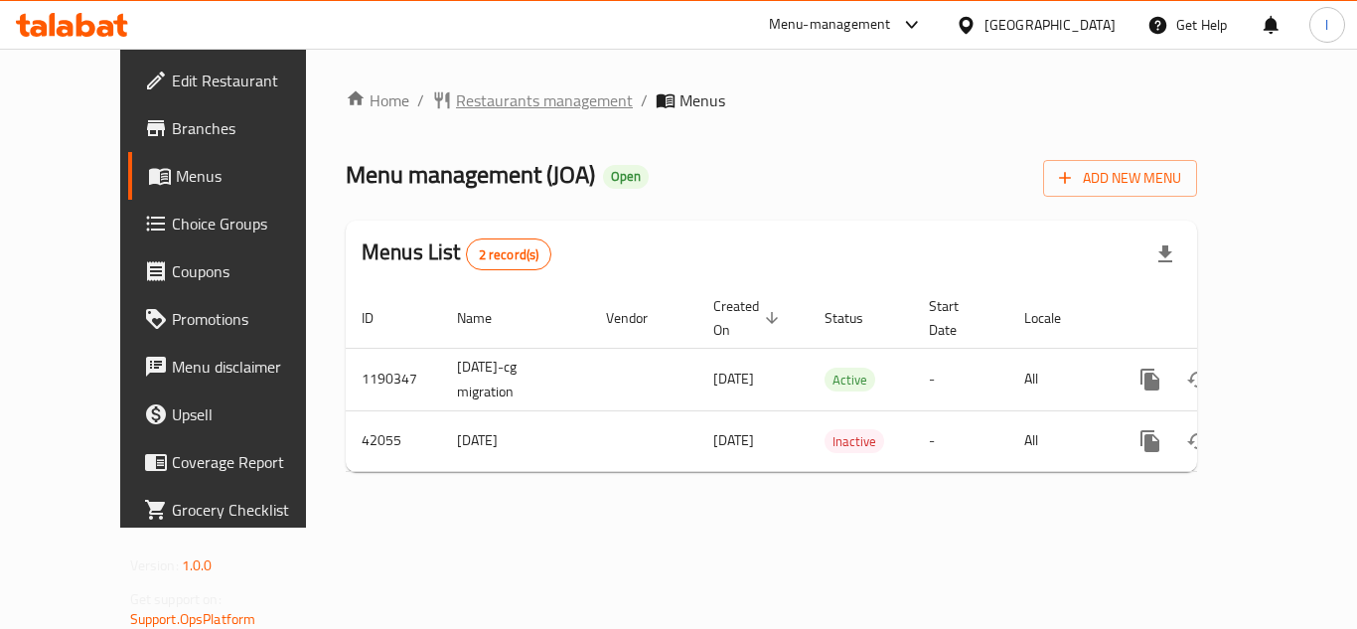
click at [504, 107] on span "Restaurants management" at bounding box center [544, 100] width 177 height 24
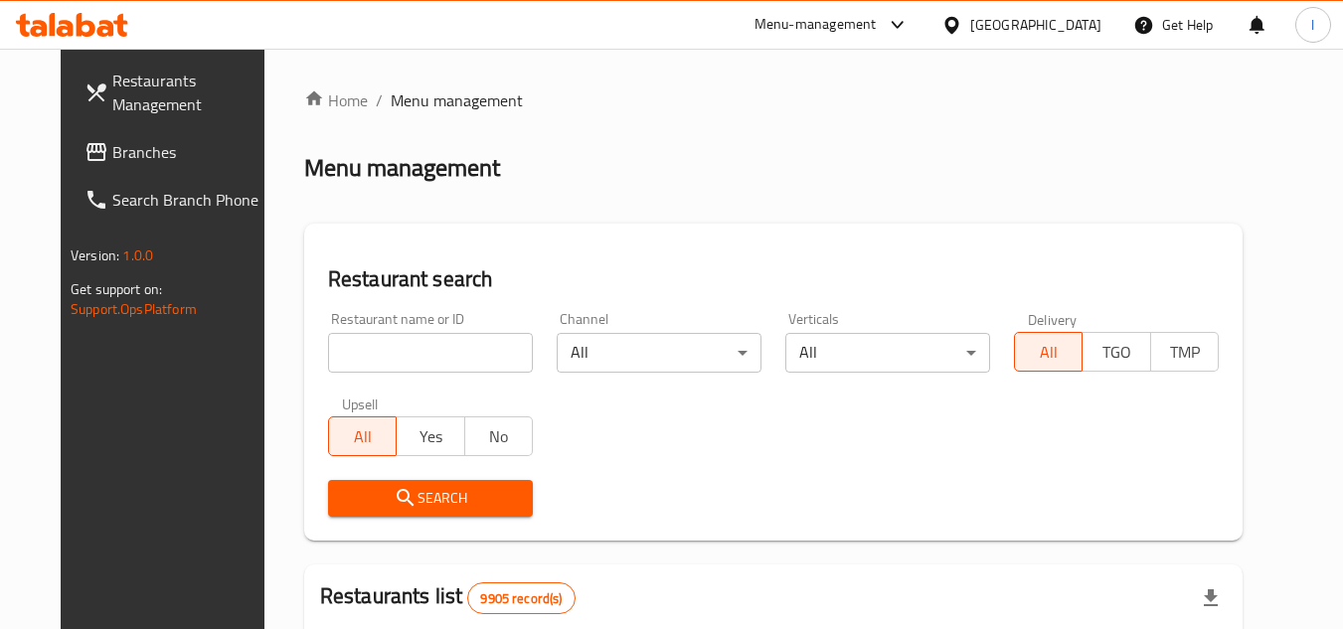
click at [436, 360] on input "search" at bounding box center [430, 353] width 205 height 40
paste input "21941"
type input "21941"
click button "Search" at bounding box center [430, 498] width 205 height 37
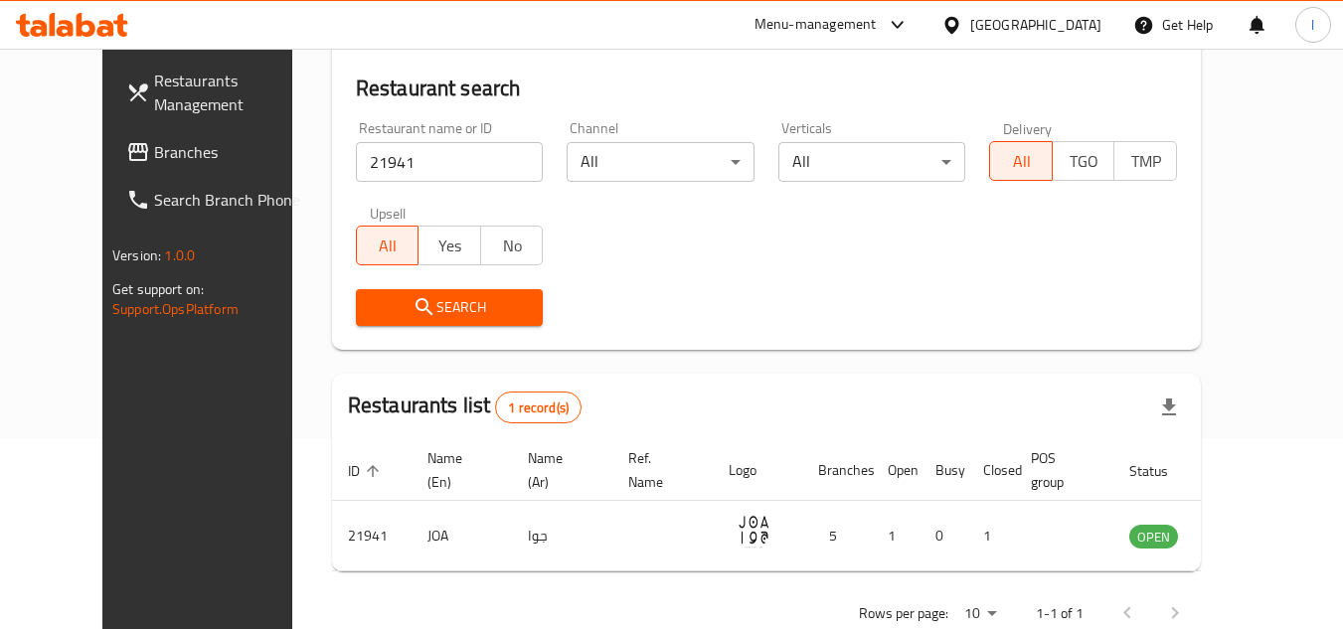
scroll to position [199, 0]
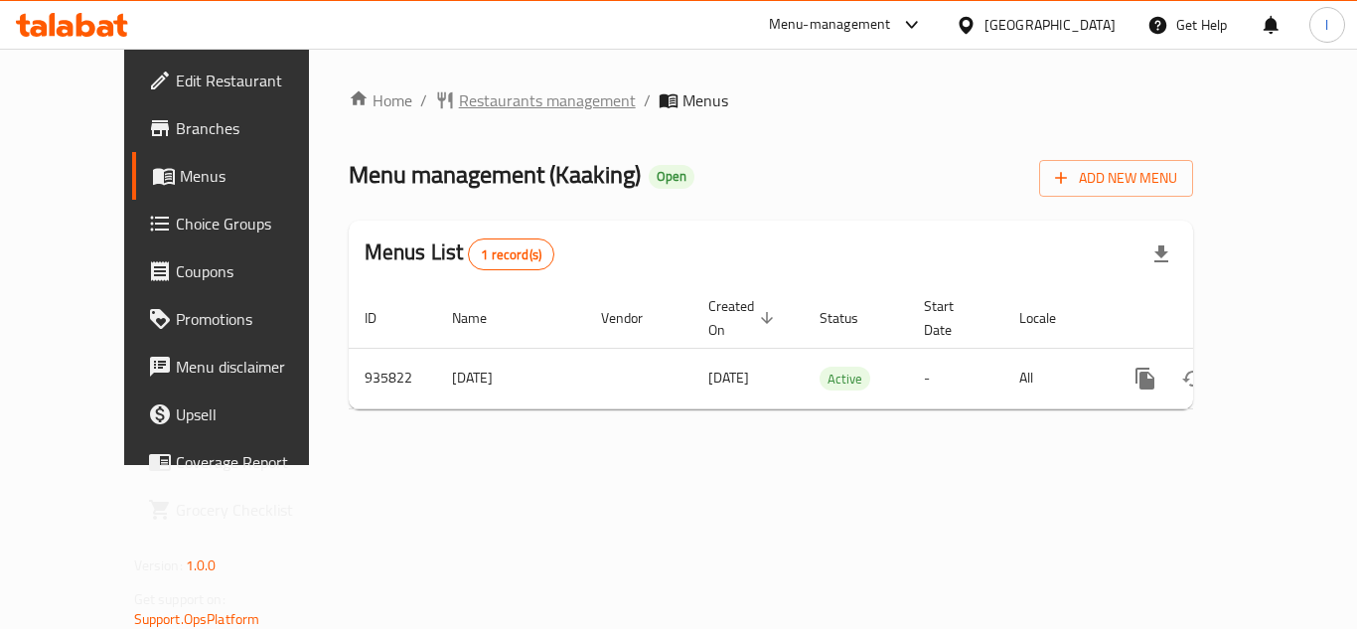
click at [459, 110] on span "Restaurants management" at bounding box center [547, 100] width 177 height 24
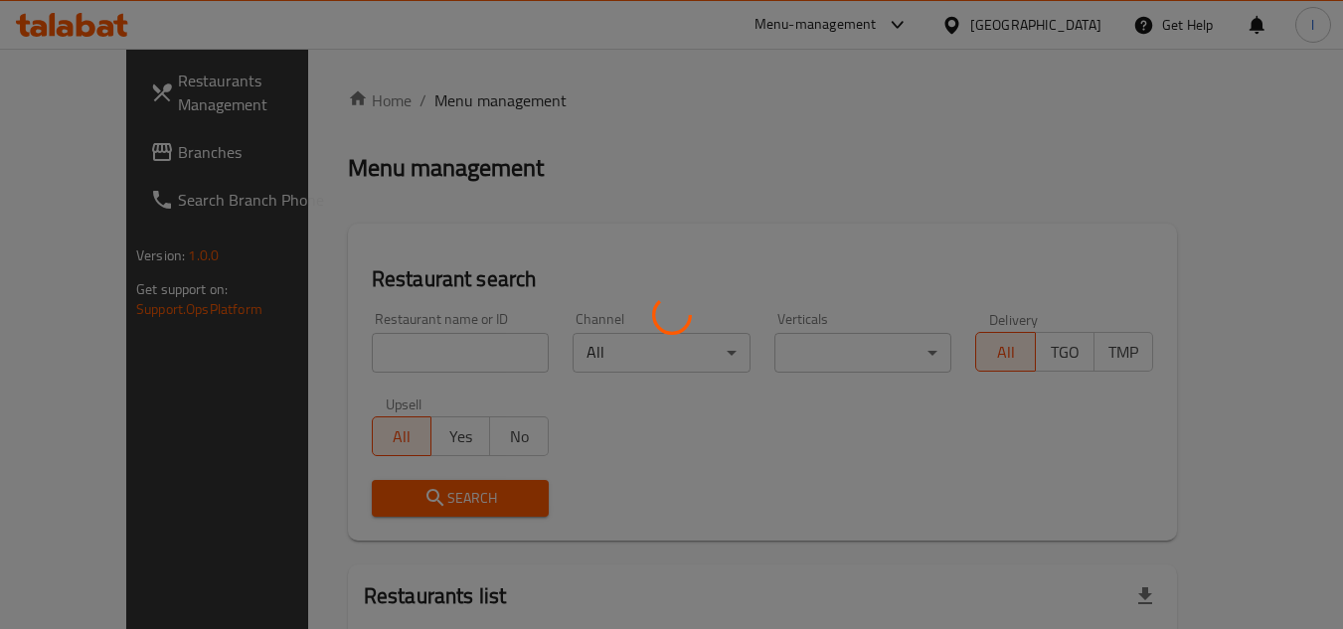
click at [418, 348] on div at bounding box center [671, 314] width 1343 height 629
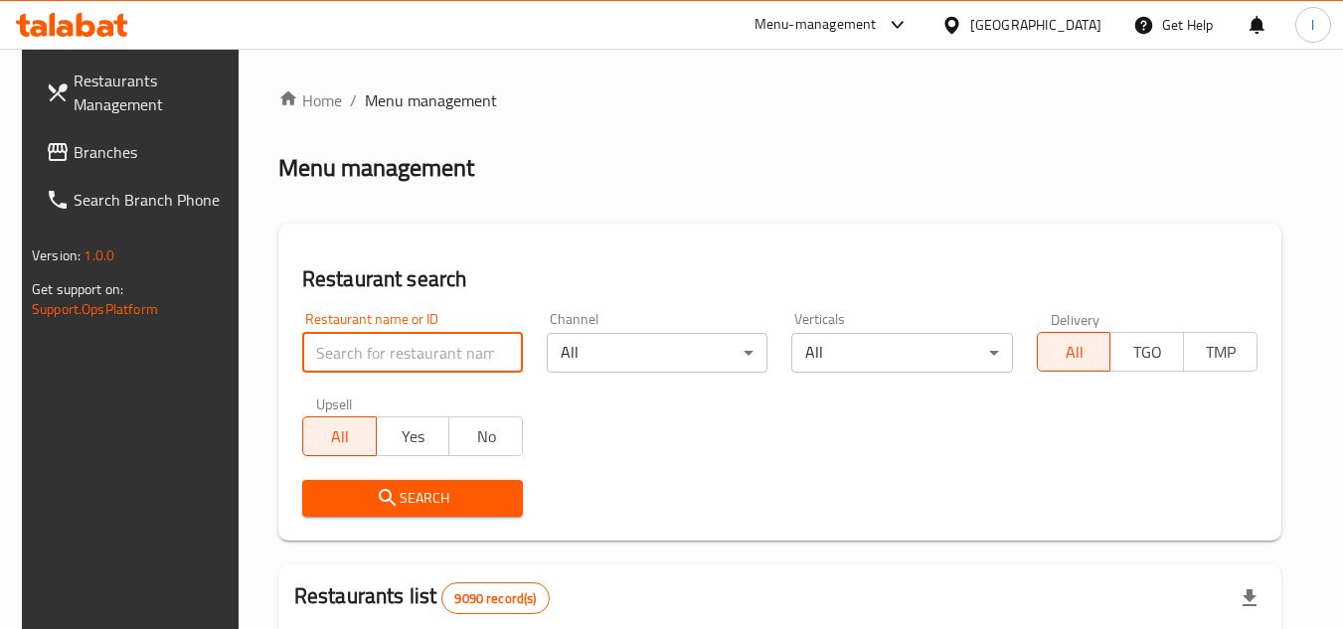
click at [418, 348] on input "search" at bounding box center [412, 353] width 221 height 40
paste input "659044"
type input "659044"
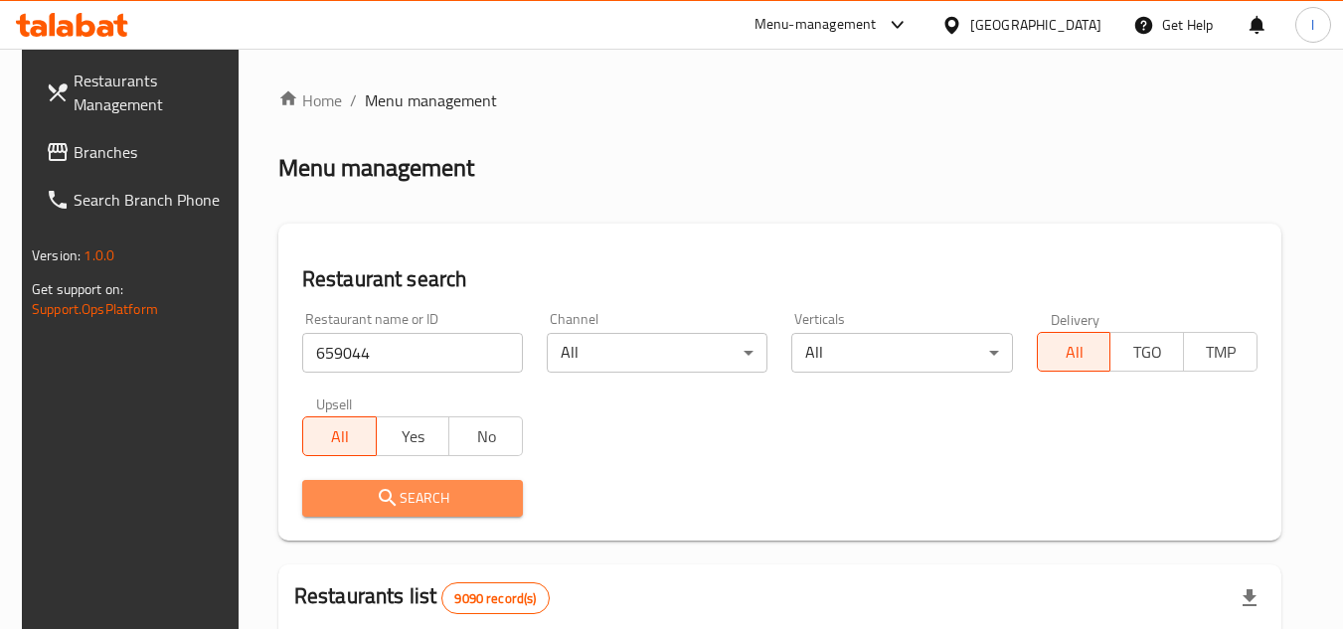
click at [475, 506] on span "Search" at bounding box center [412, 498] width 189 height 25
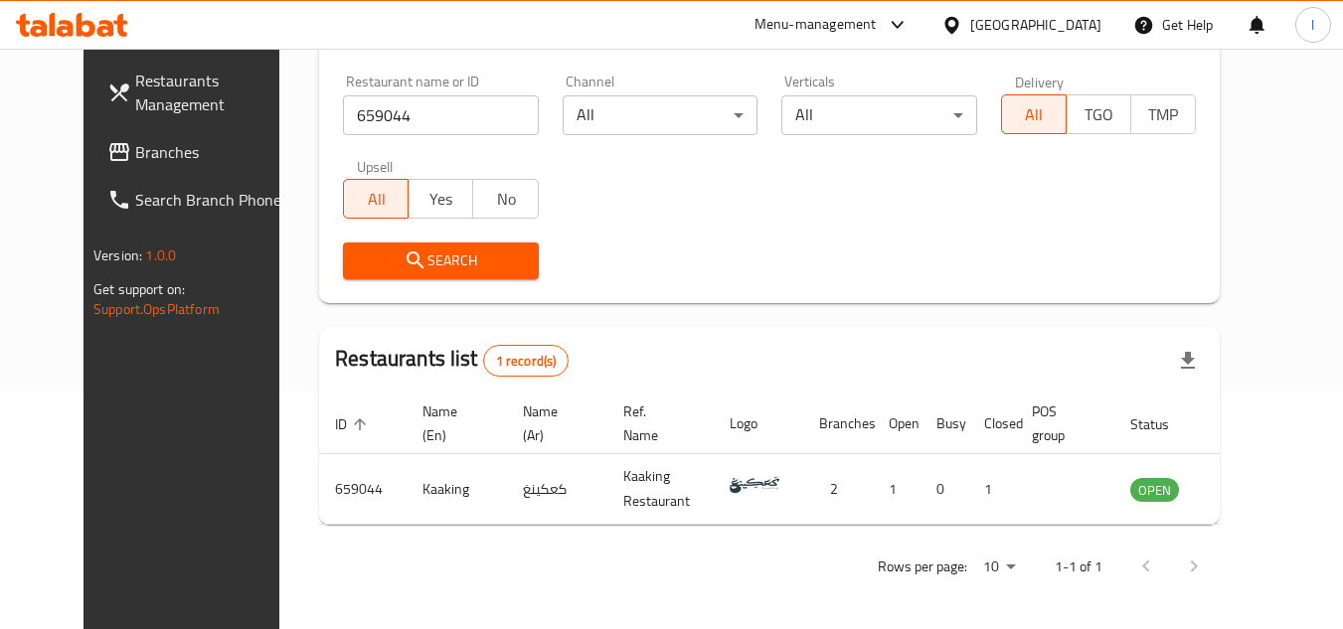
scroll to position [240, 0]
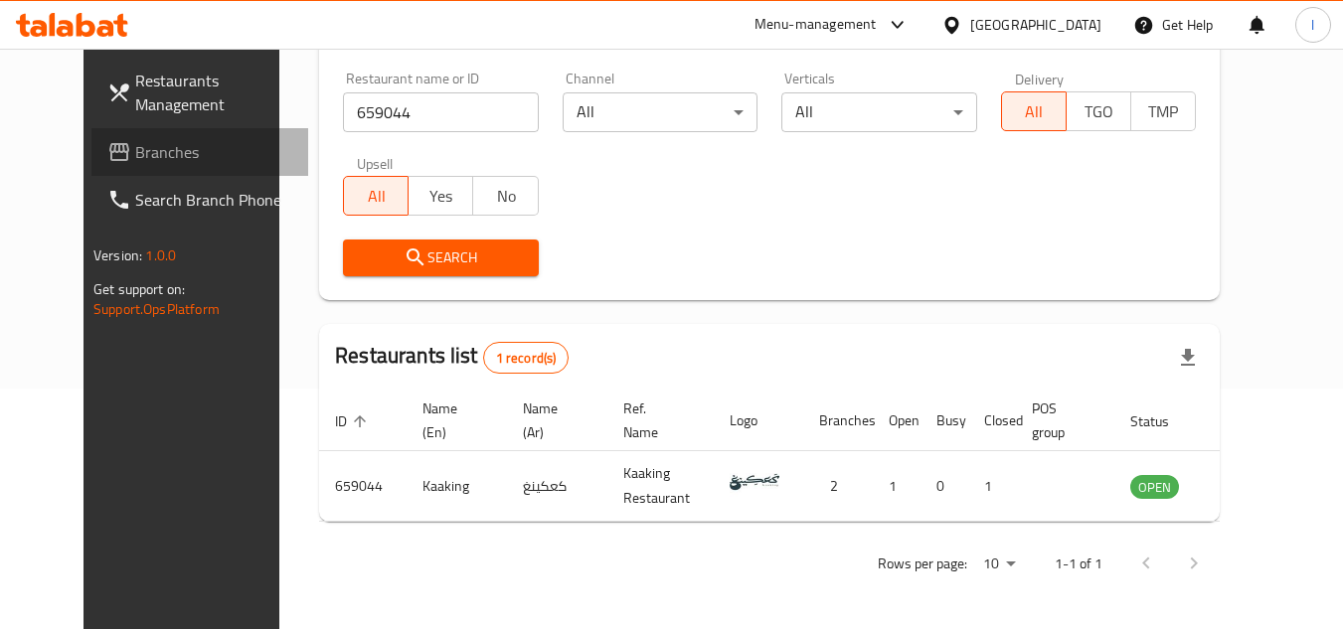
click at [135, 156] on span "Branches" at bounding box center [213, 152] width 157 height 24
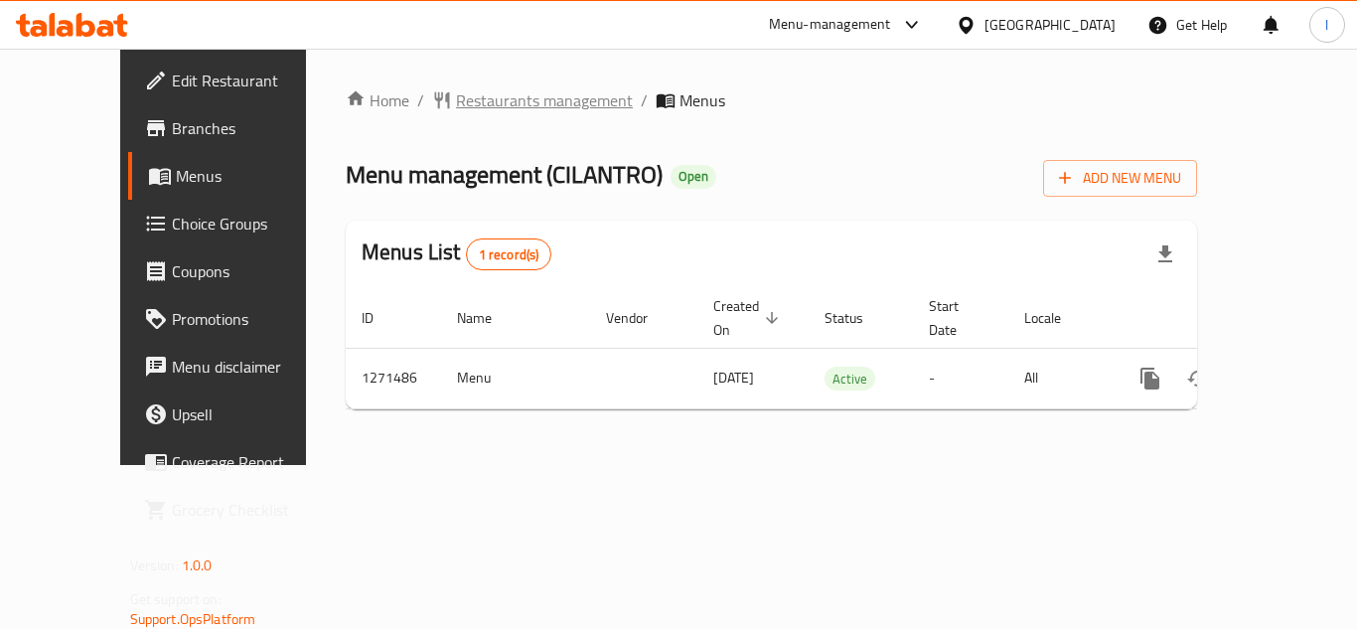
click at [460, 104] on span "Restaurants management" at bounding box center [544, 100] width 177 height 24
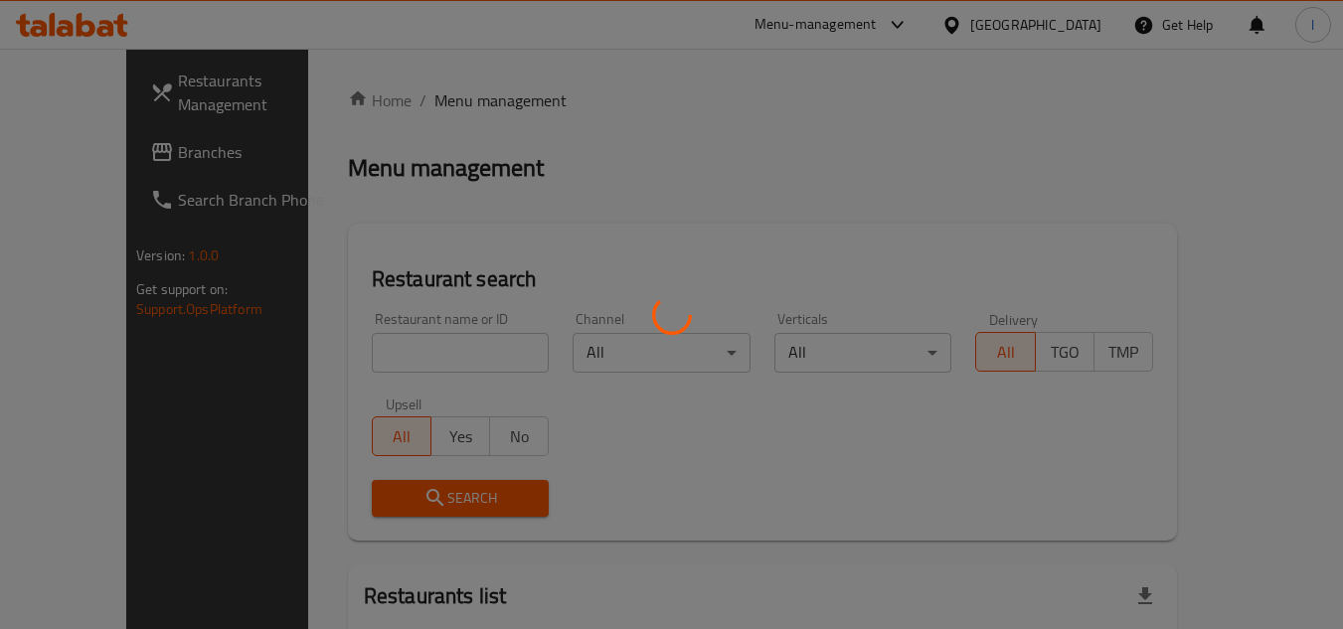
click at [407, 366] on div at bounding box center [671, 314] width 1343 height 629
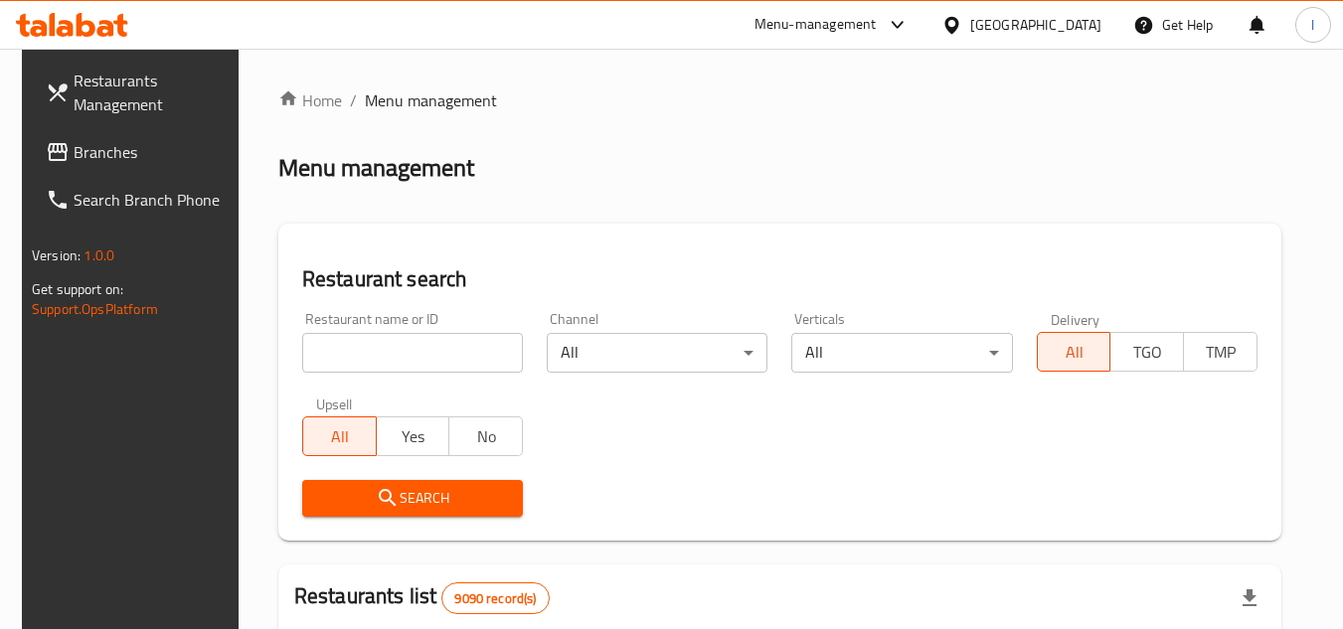
click at [433, 320] on div "Restaurant name or ID Restaurant name or ID" at bounding box center [412, 342] width 221 height 61
click at [426, 336] on input "search" at bounding box center [412, 353] width 221 height 40
paste input "689759"
type input "689759"
click button "Search" at bounding box center [412, 498] width 221 height 37
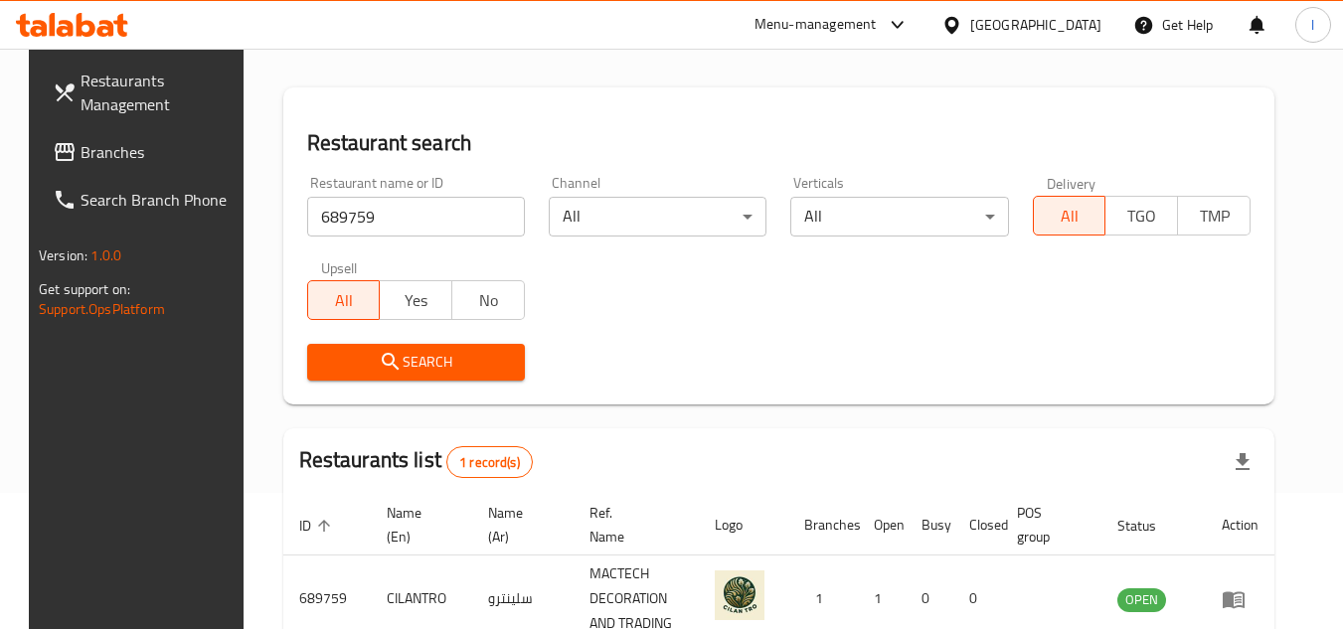
scroll to position [257, 0]
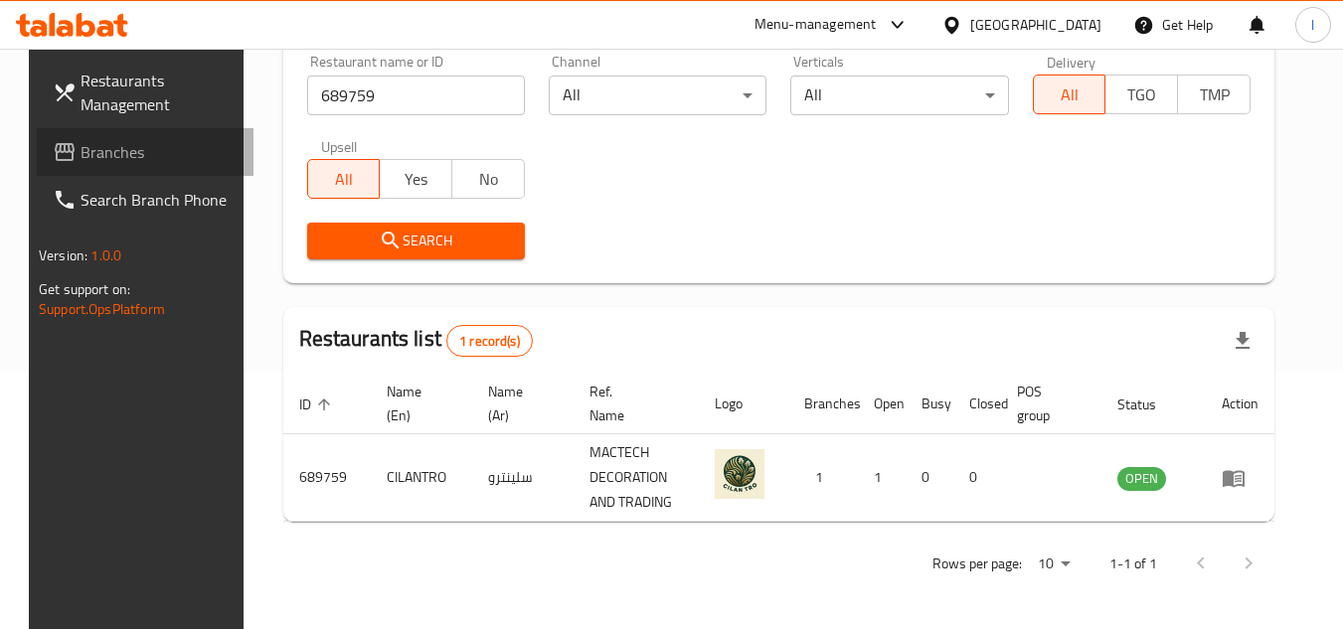
click at [134, 140] on span "Branches" at bounding box center [158, 152] width 157 height 24
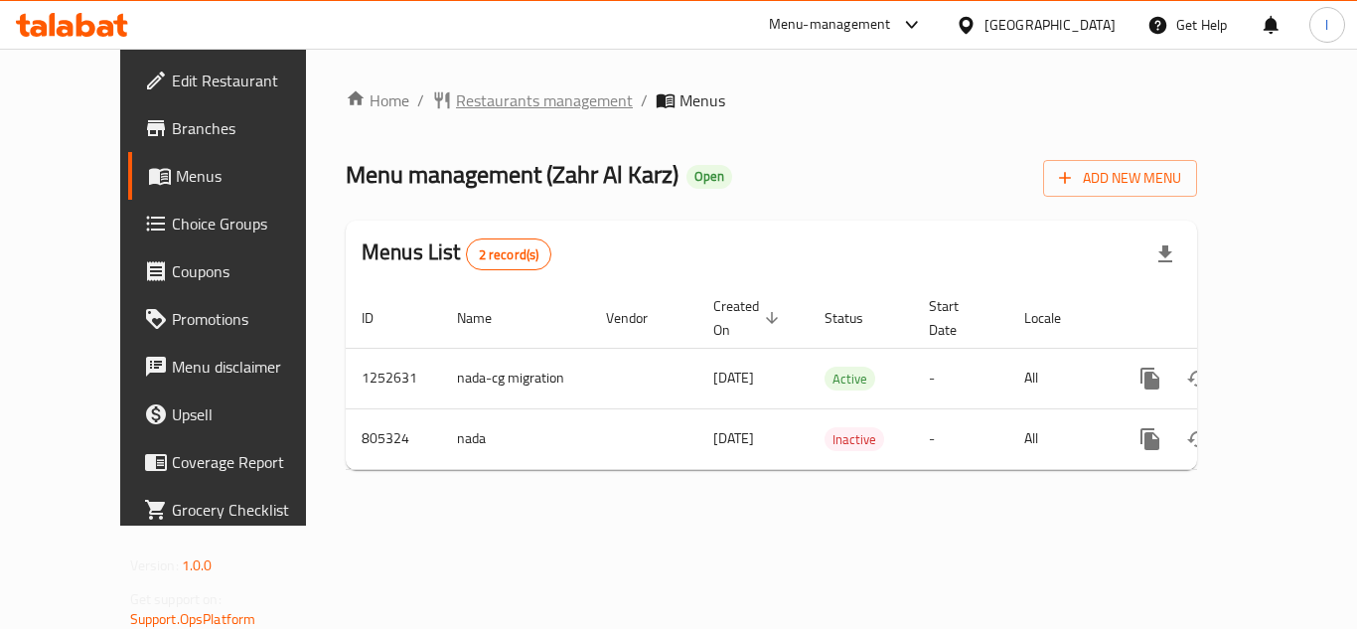
click at [479, 103] on span "Restaurants management" at bounding box center [544, 100] width 177 height 24
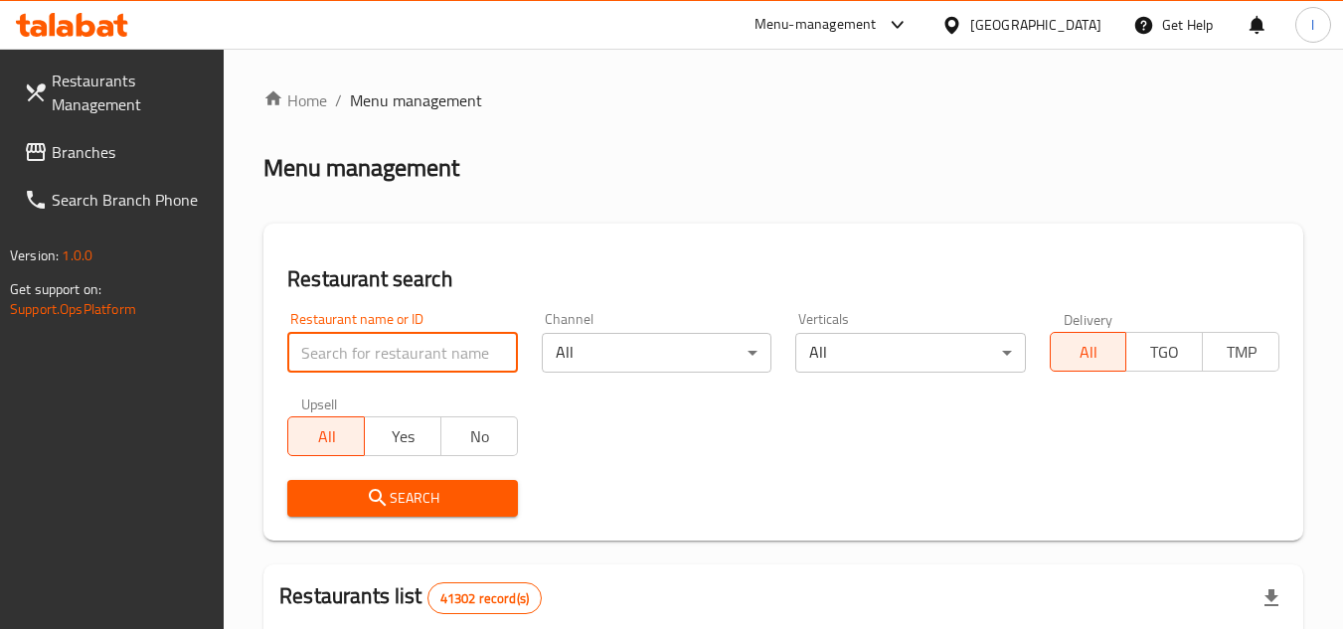
click at [416, 355] on input "search" at bounding box center [402, 353] width 230 height 40
paste input "654114"
type input "654114"
click button "Search" at bounding box center [402, 498] width 230 height 37
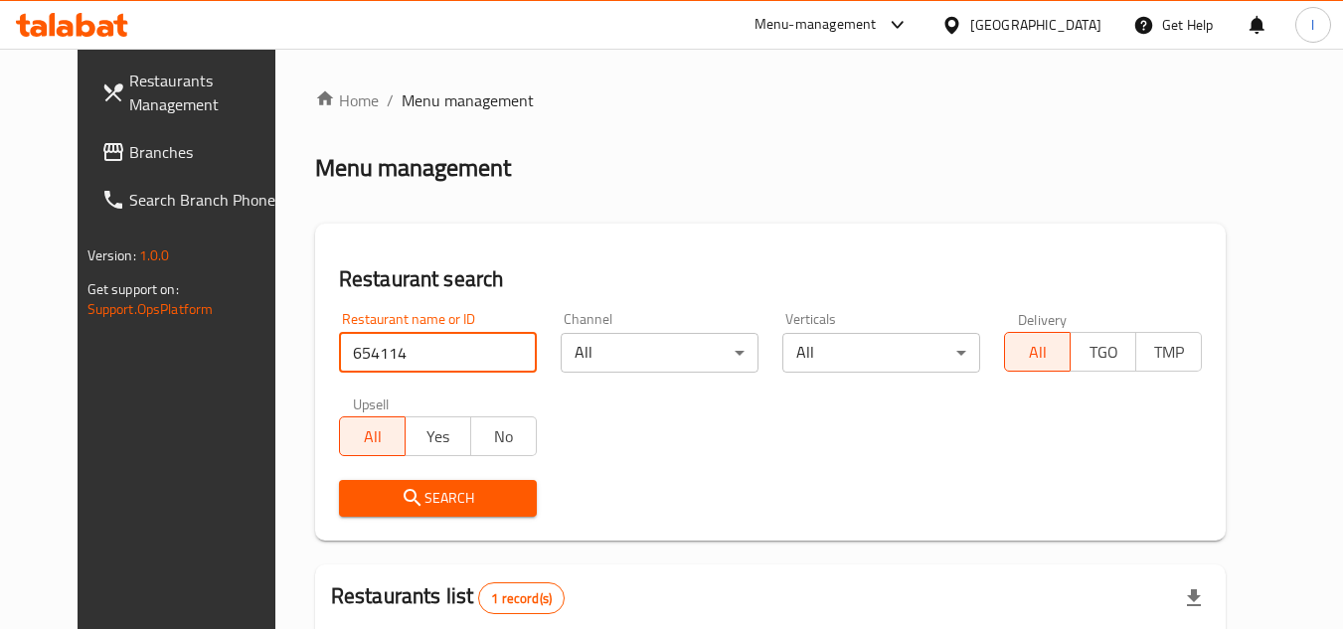
scroll to position [240, 0]
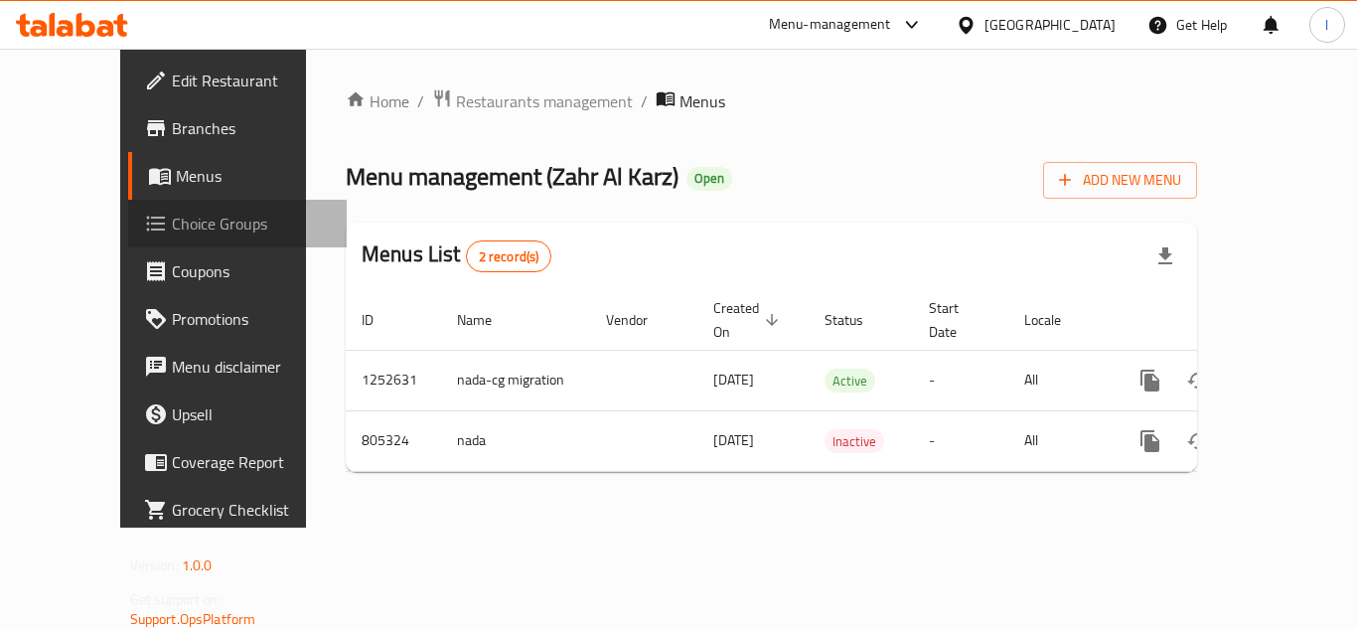
click at [172, 227] on span "Choice Groups" at bounding box center [251, 224] width 159 height 24
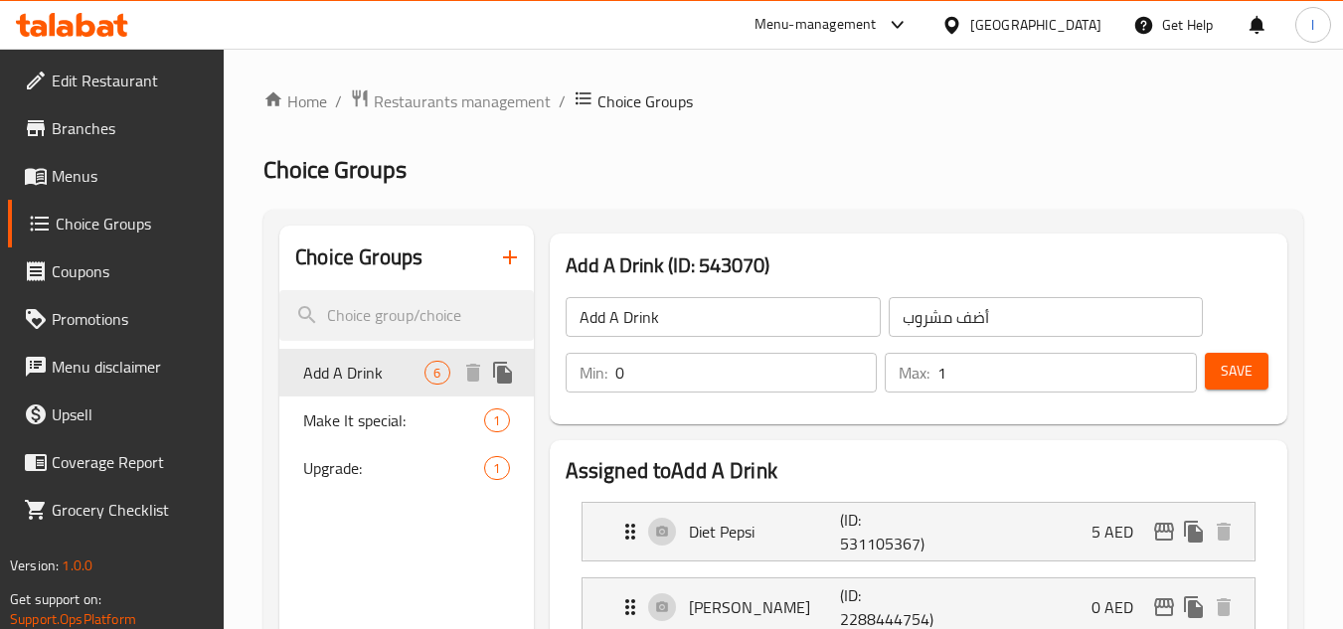
click at [354, 376] on span "Add A Drink" at bounding box center [363, 373] width 121 height 24
click at [435, 94] on span "Restaurants management" at bounding box center [462, 101] width 177 height 24
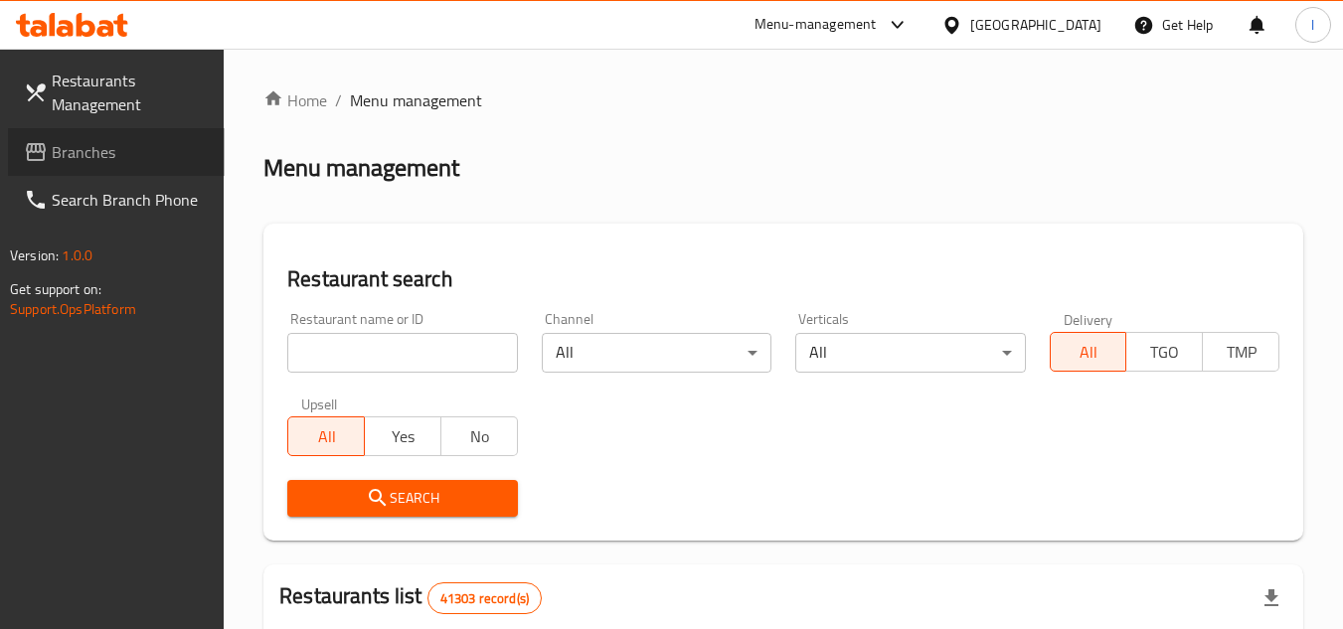
click at [102, 145] on span "Branches" at bounding box center [130, 152] width 157 height 24
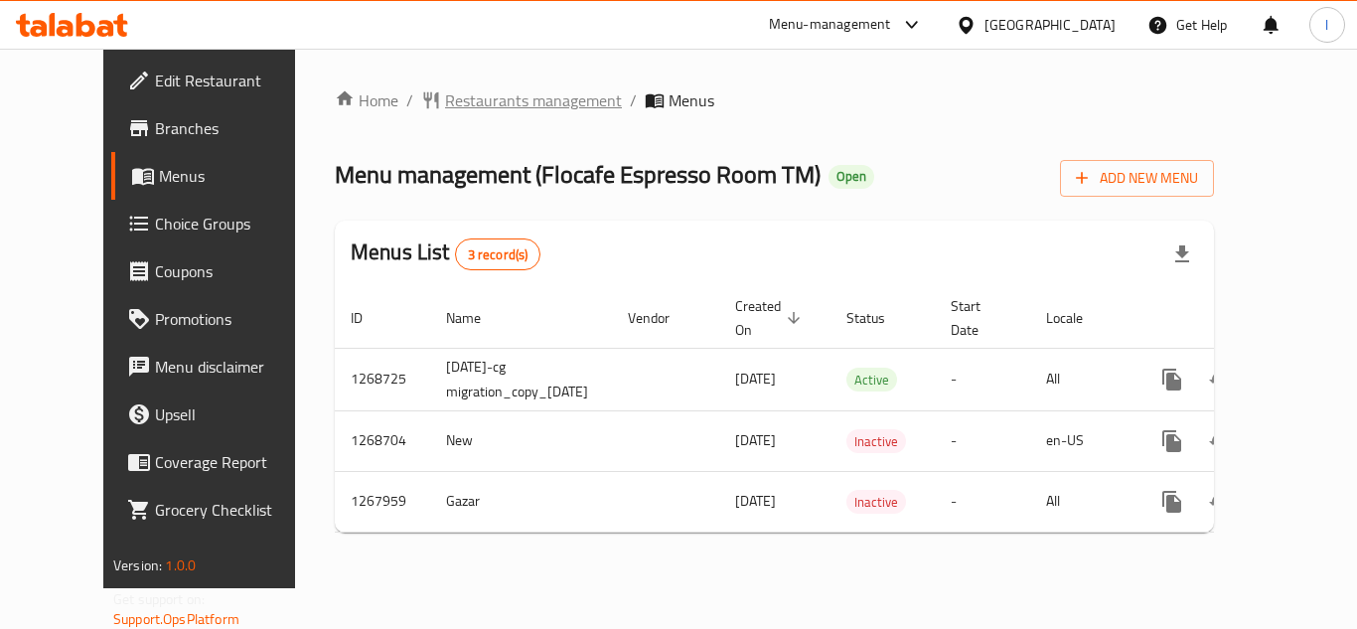
drag, startPoint x: 0, startPoint y: 0, endPoint x: 420, endPoint y: 104, distance: 433.1
click at [445, 104] on span "Restaurants management" at bounding box center [533, 100] width 177 height 24
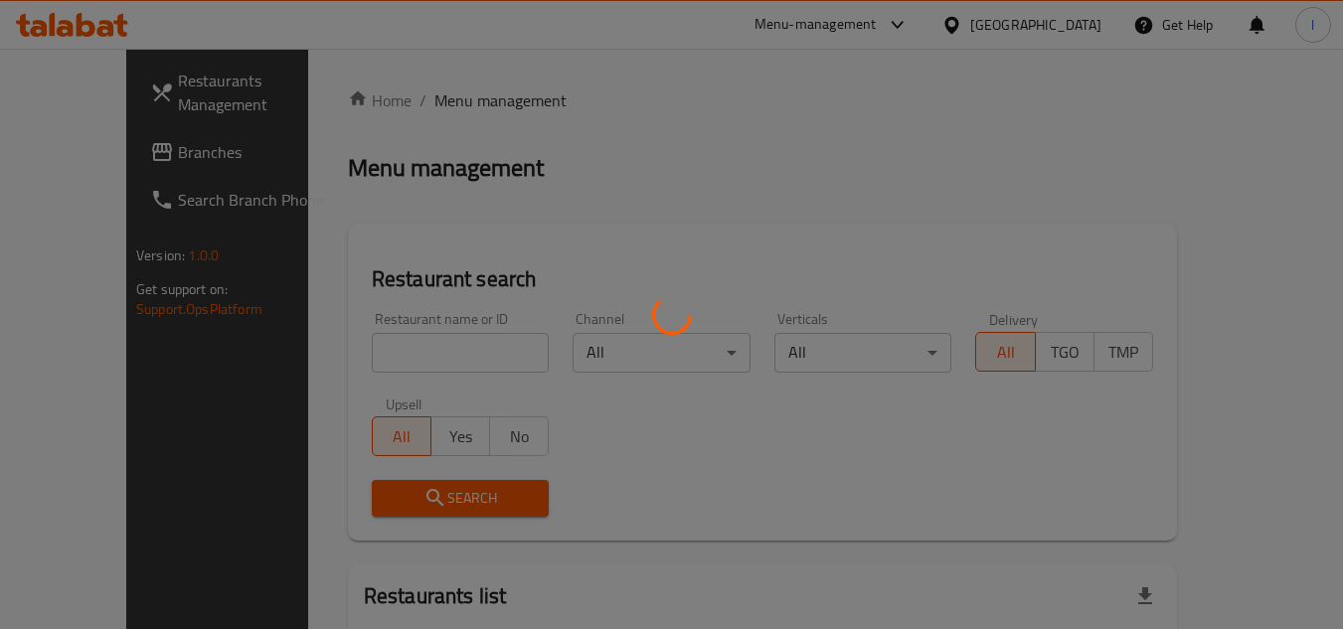
click at [399, 354] on div at bounding box center [671, 314] width 1343 height 629
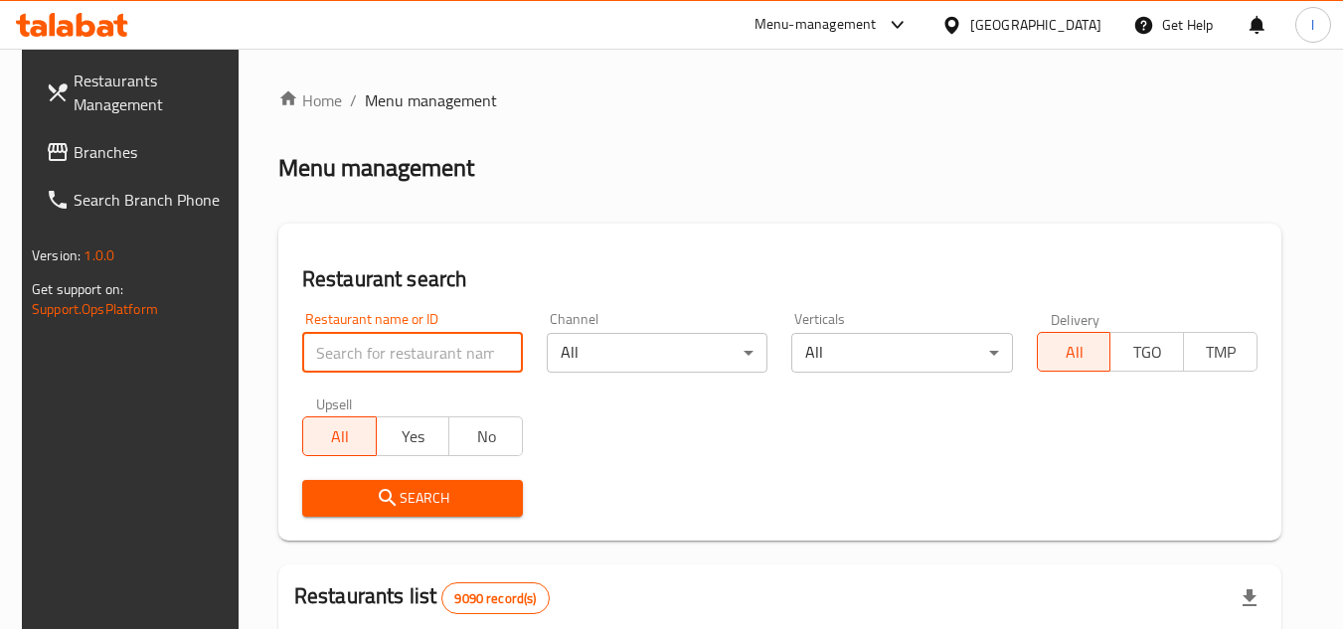
click at [399, 354] on input "search" at bounding box center [412, 353] width 221 height 40
paste input "687878"
type input "687878"
click button "Search" at bounding box center [412, 498] width 221 height 37
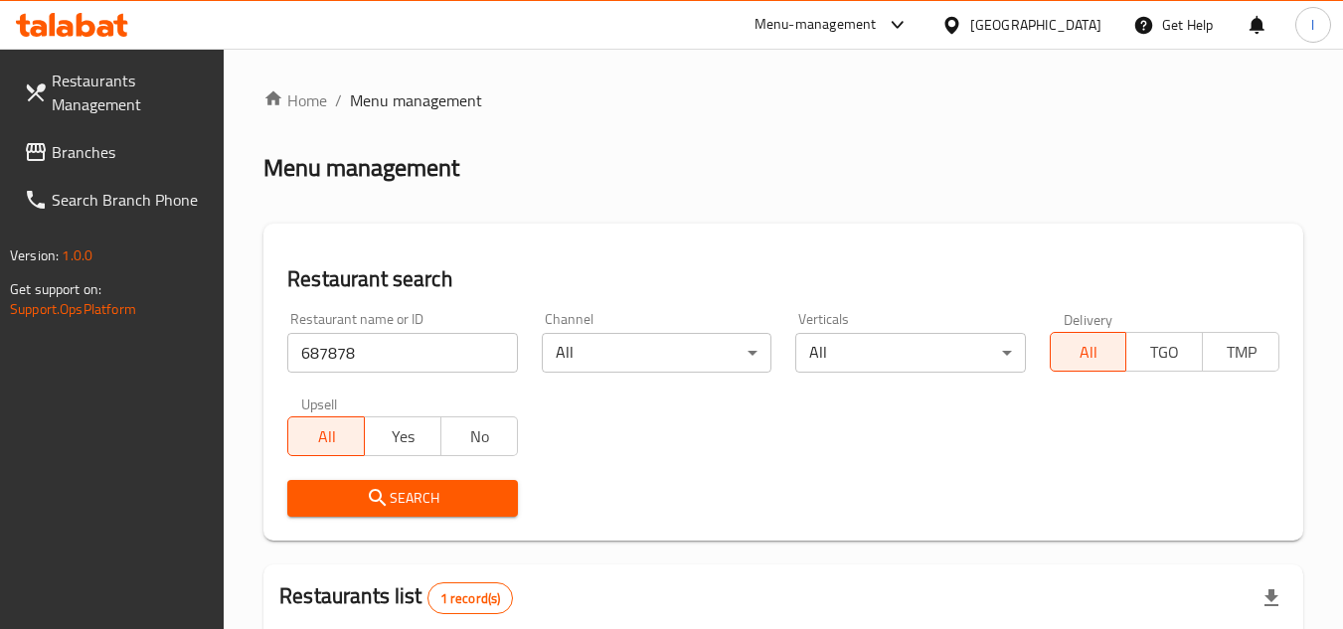
scroll to position [257, 0]
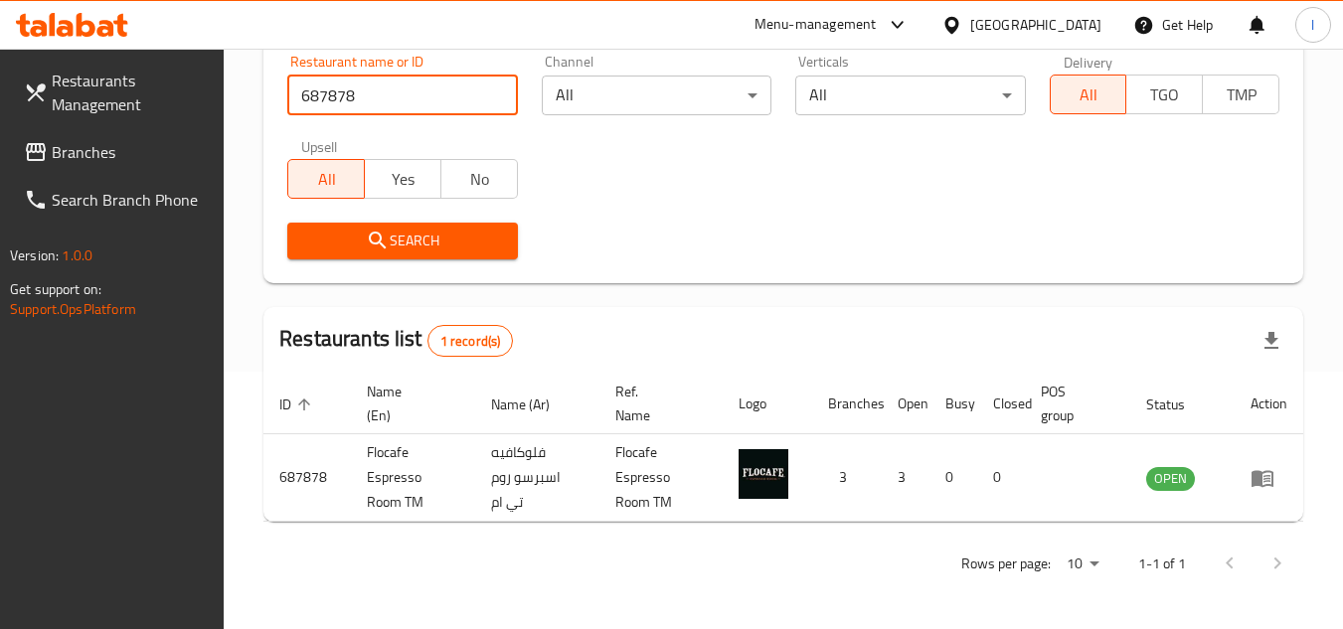
click at [53, 154] on span "Branches" at bounding box center [130, 152] width 157 height 24
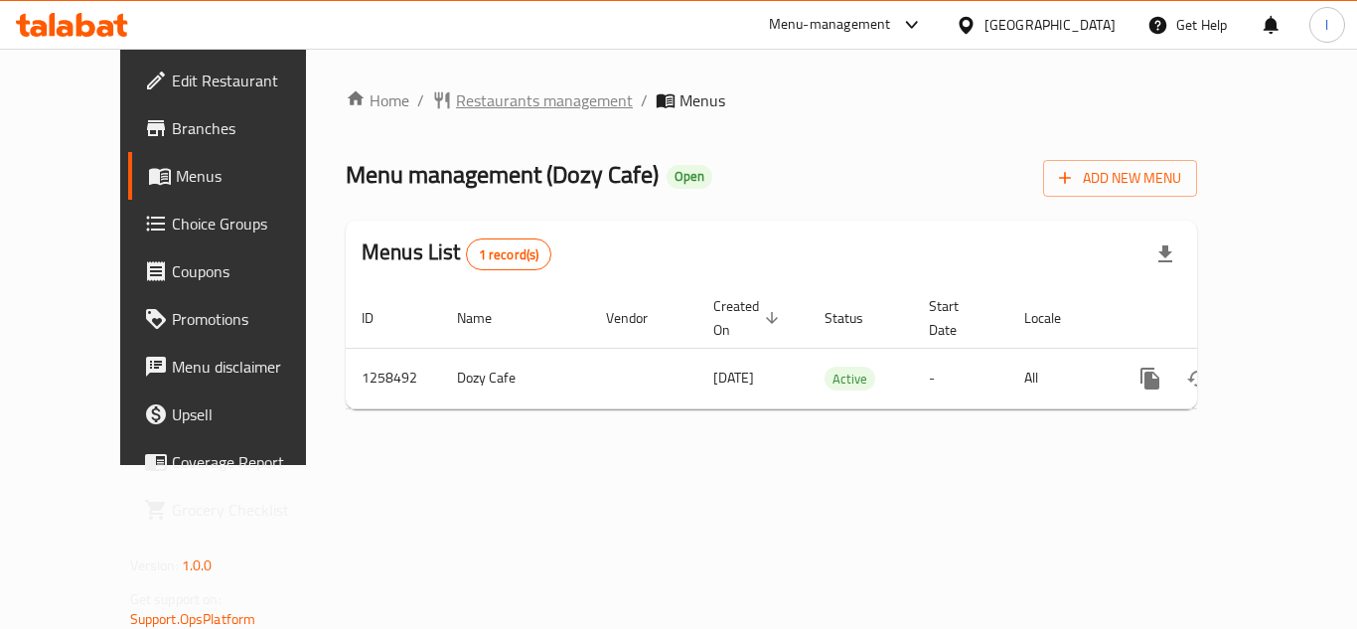
click at [474, 106] on span "Restaurants management" at bounding box center [544, 100] width 177 height 24
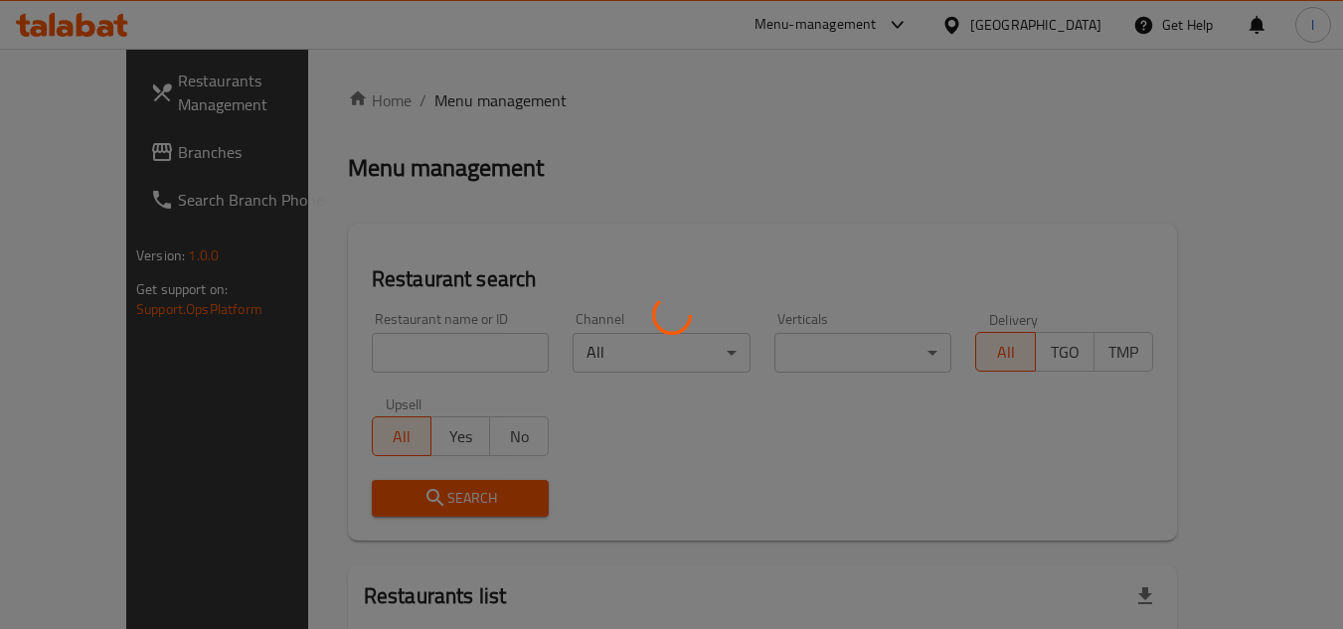
click at [434, 346] on div at bounding box center [671, 314] width 1343 height 629
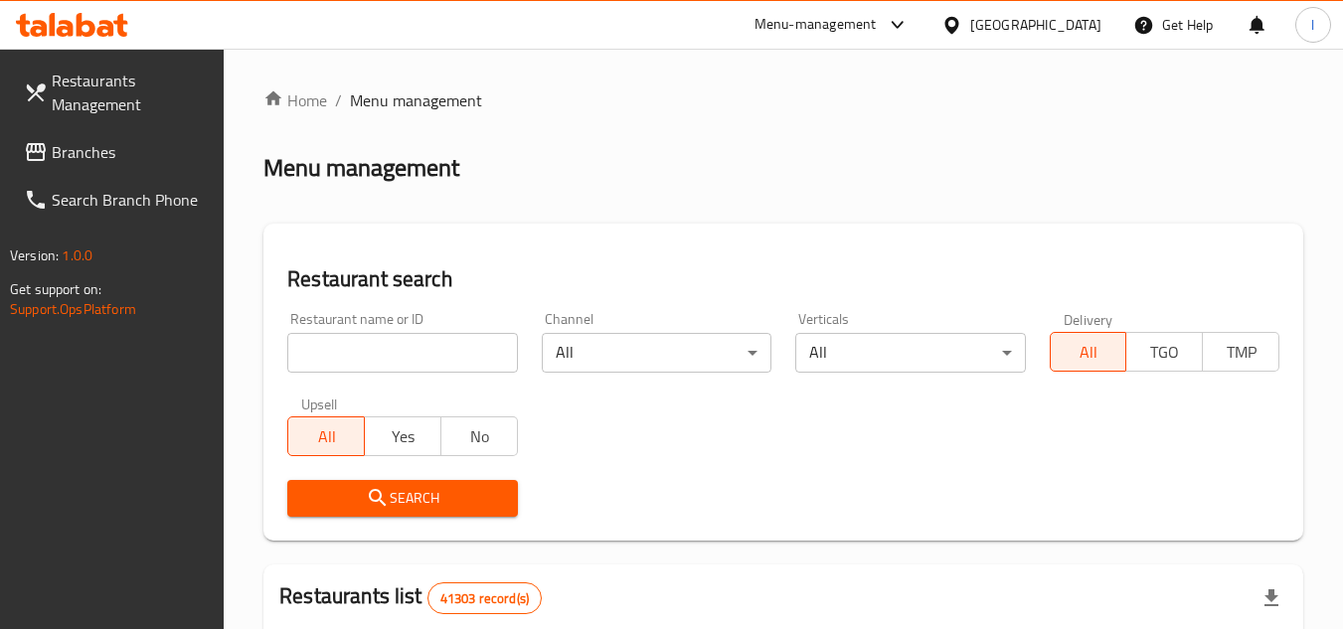
click at [434, 346] on input "search" at bounding box center [402, 353] width 230 height 40
paste input "684021"
type input "684021"
click button "Search" at bounding box center [402, 498] width 230 height 37
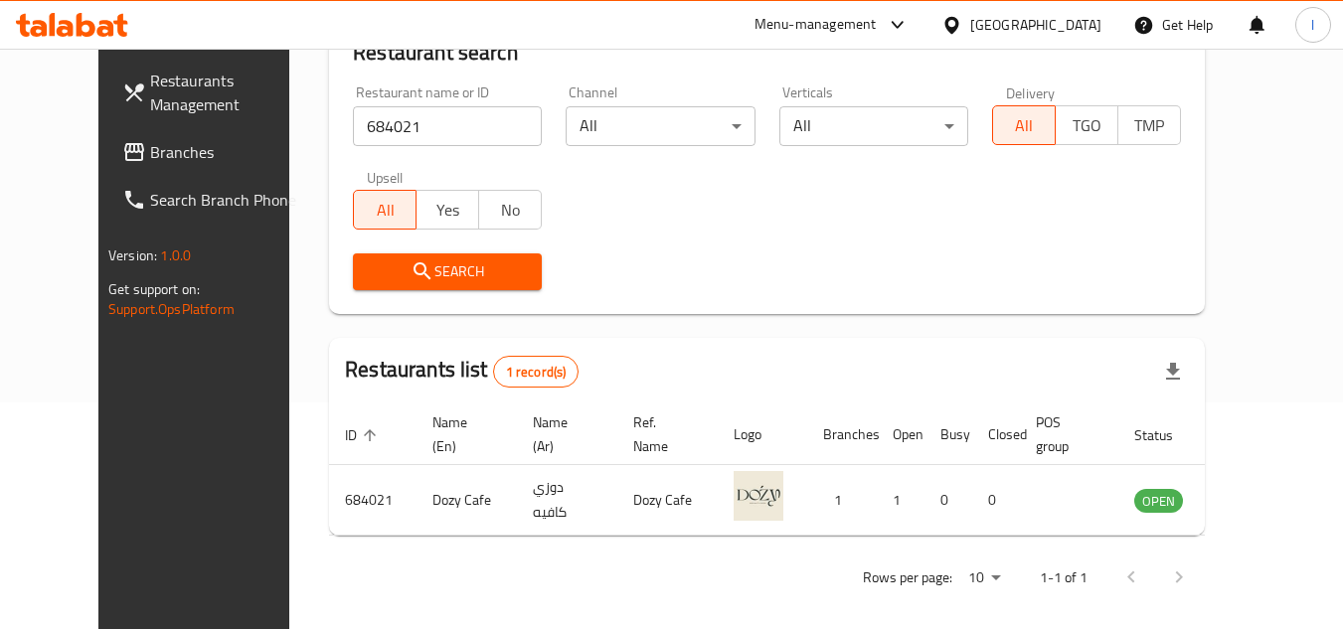
scroll to position [240, 0]
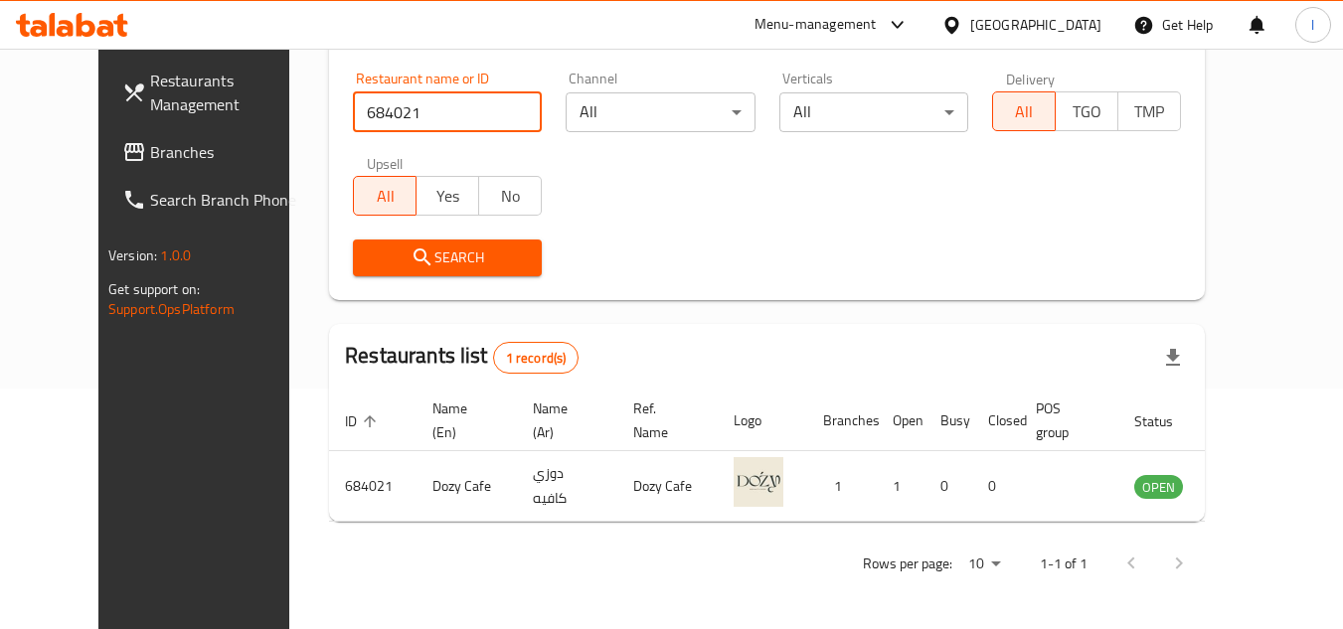
click at [150, 156] on span "Branches" at bounding box center [228, 152] width 157 height 24
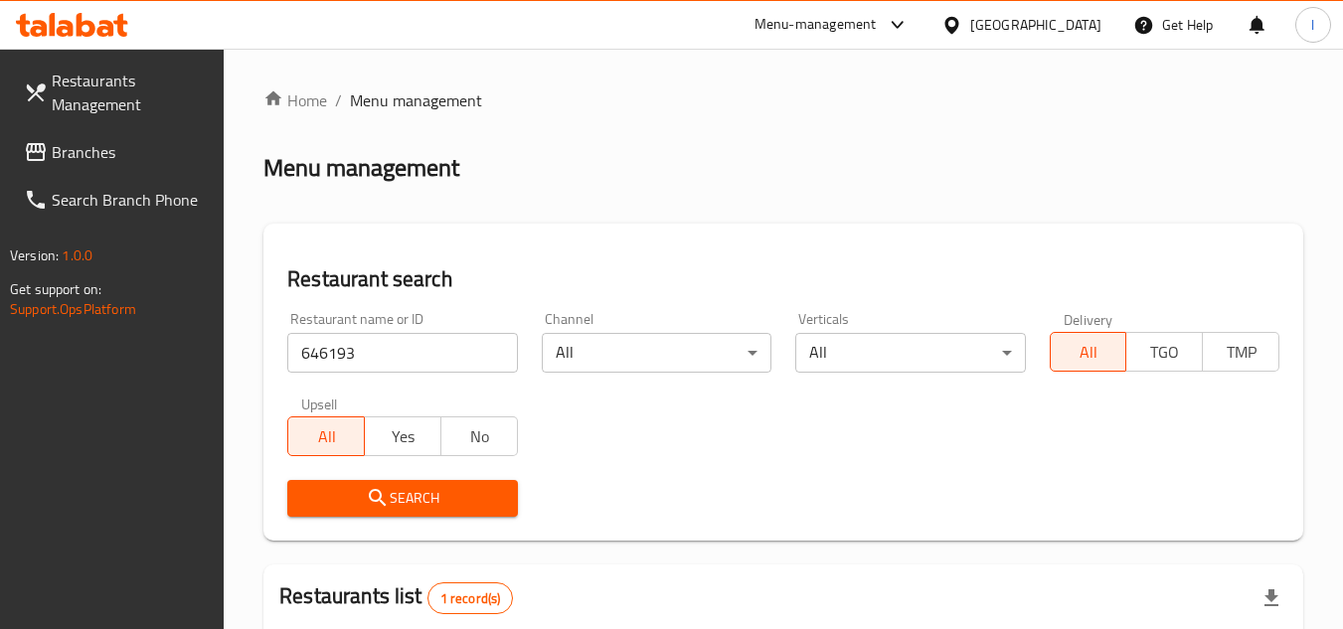
scroll to position [240, 0]
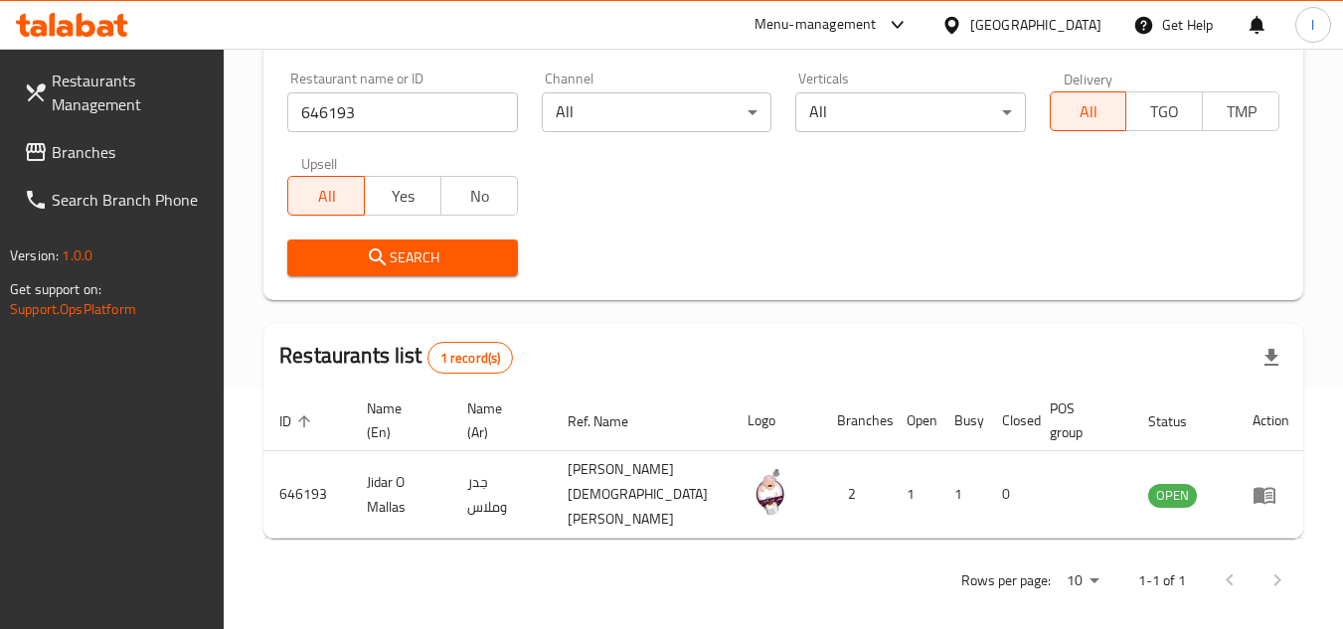
click at [107, 140] on span "Branches" at bounding box center [130, 152] width 157 height 24
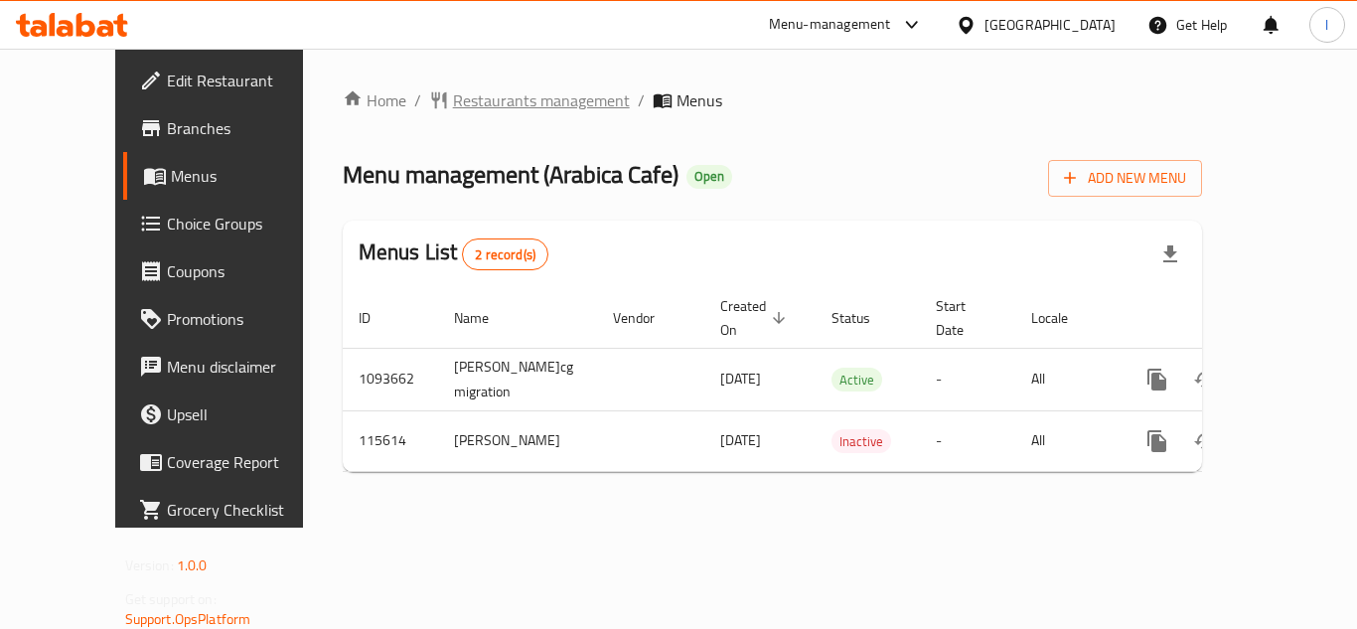
click at [453, 96] on span "Restaurants management" at bounding box center [541, 100] width 177 height 24
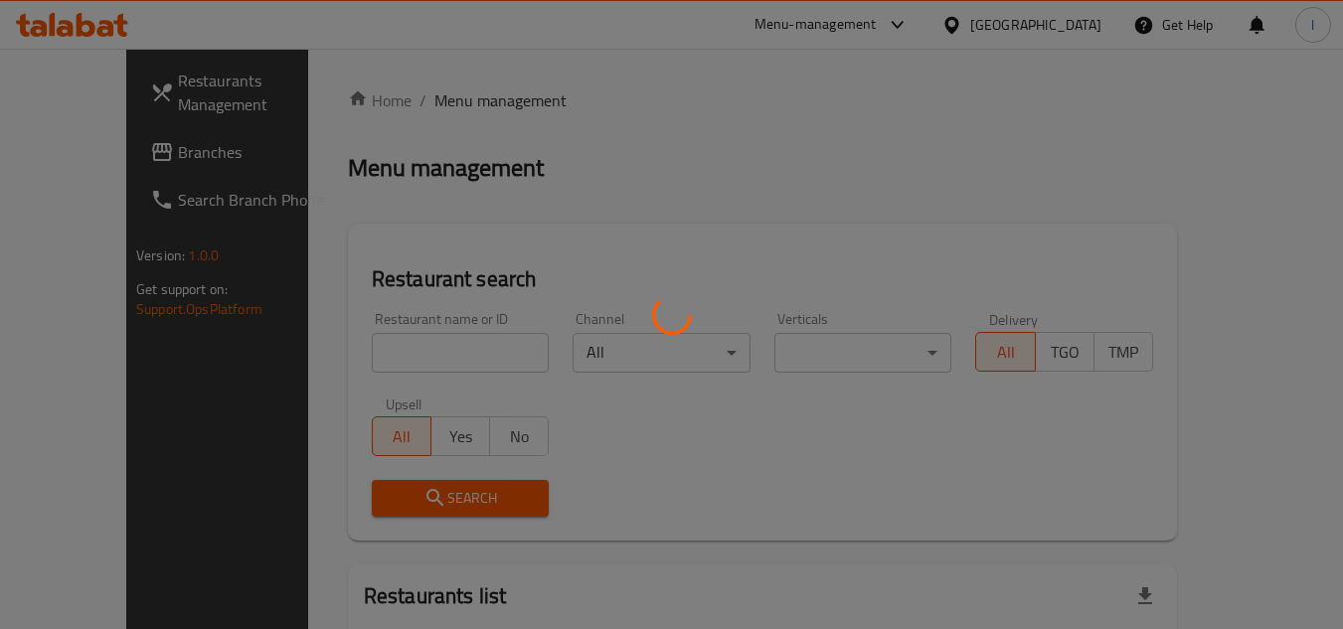
click at [413, 346] on div at bounding box center [671, 314] width 1343 height 629
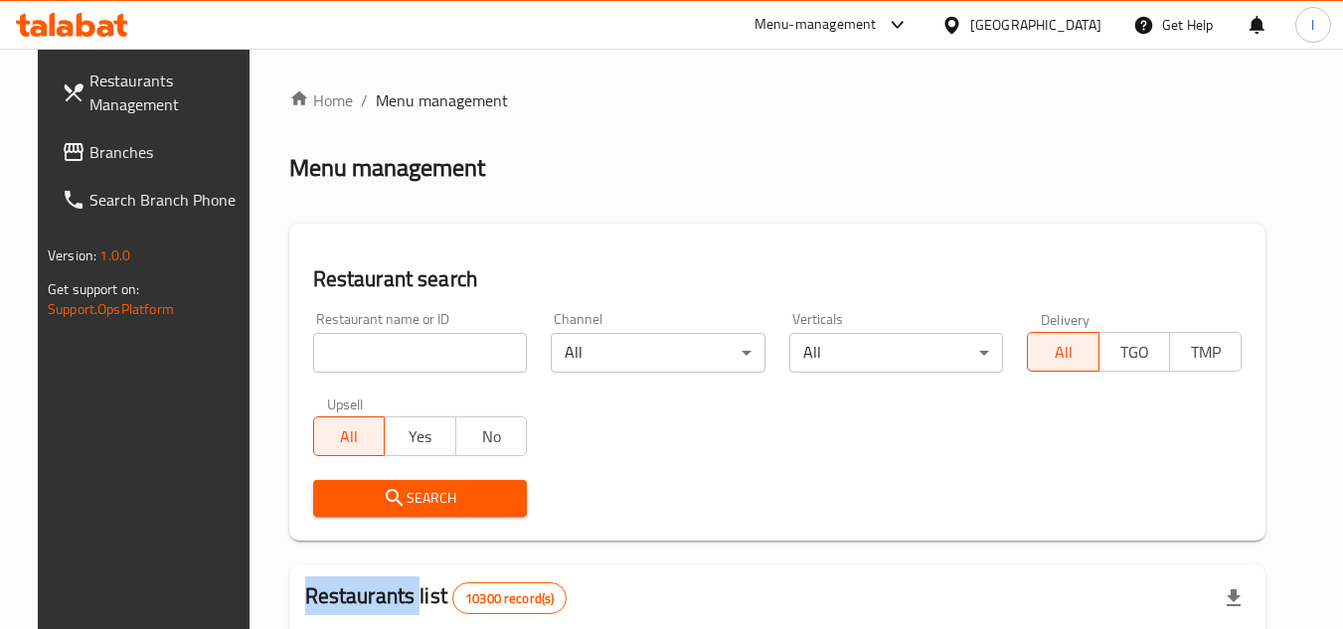
click at [412, 346] on div at bounding box center [671, 314] width 1343 height 629
click at [412, 346] on input "search" at bounding box center [420, 353] width 215 height 40
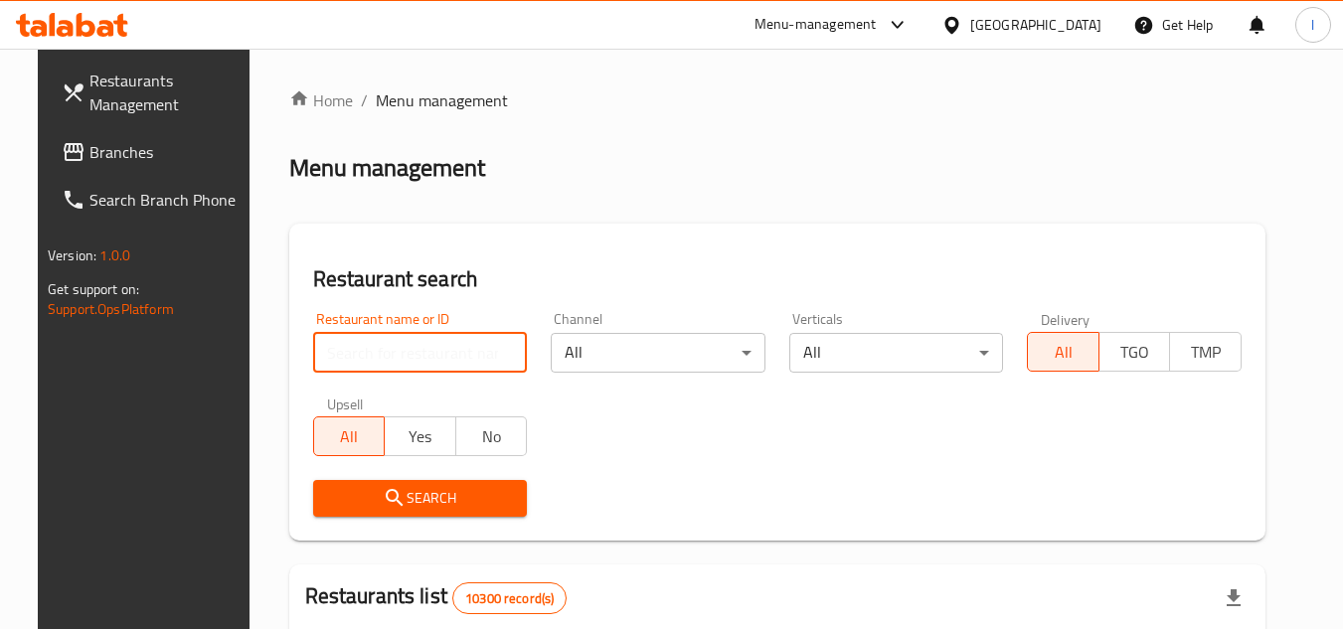
paste input "605718"
type input "605718"
click button "Search" at bounding box center [420, 498] width 215 height 37
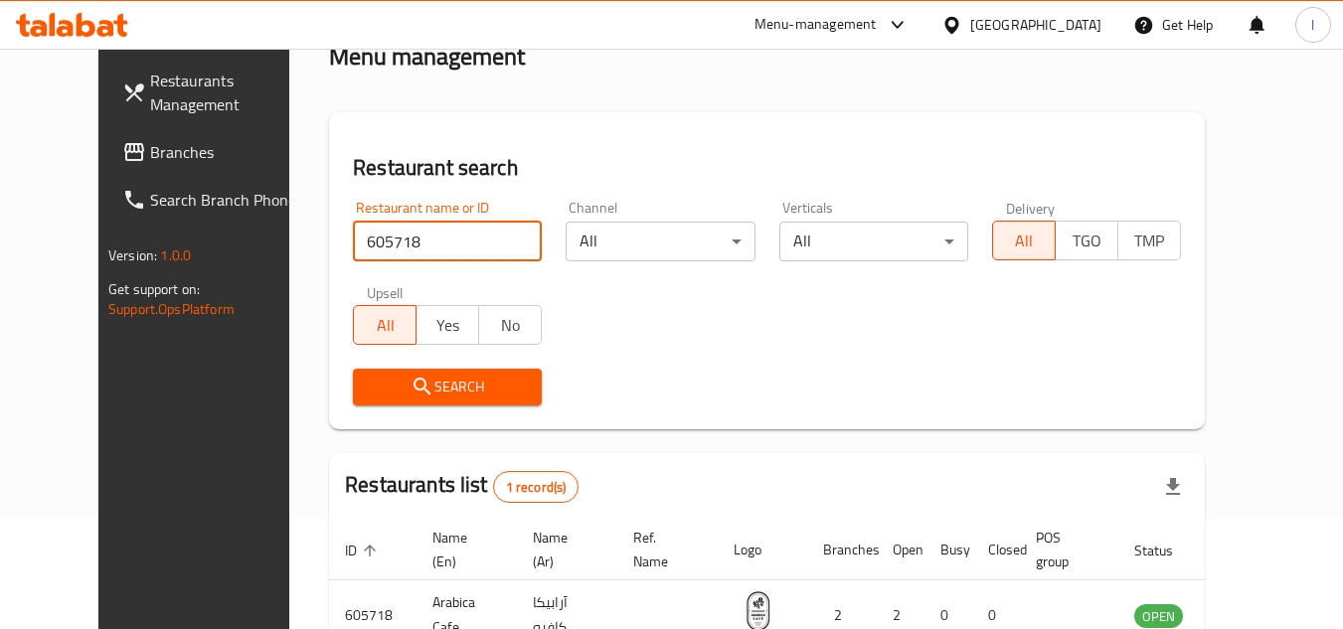
scroll to position [240, 0]
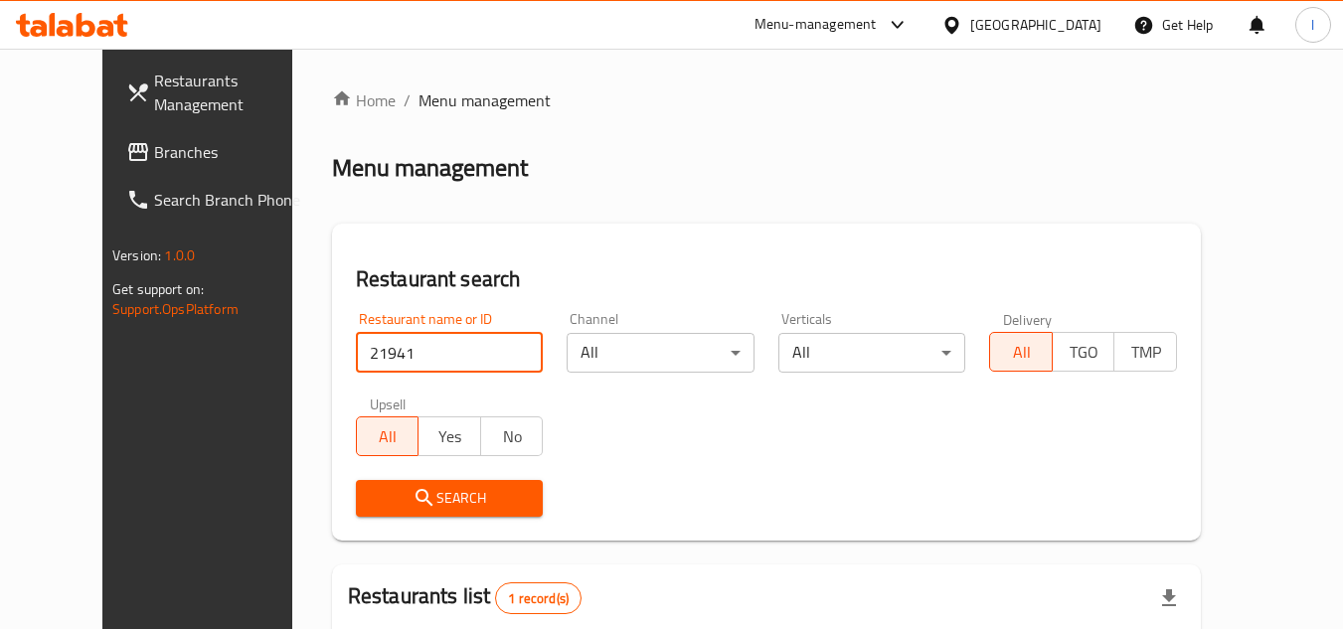
scroll to position [199, 0]
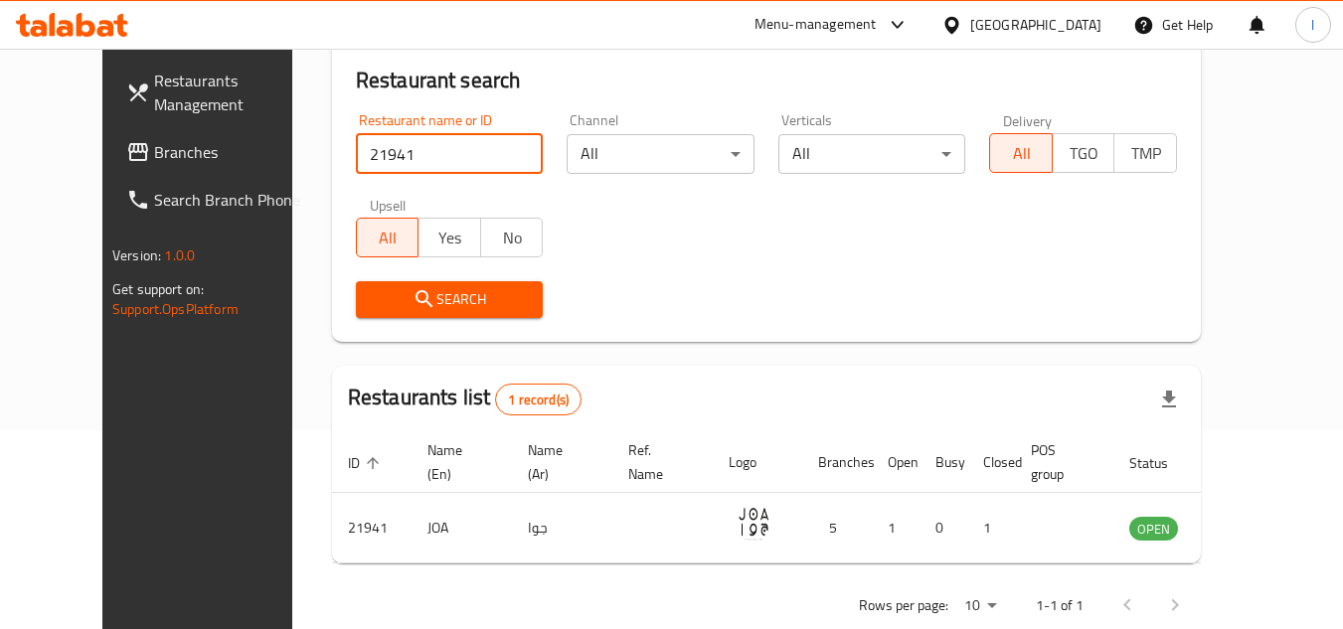
click at [154, 156] on span "Branches" at bounding box center [232, 152] width 157 height 24
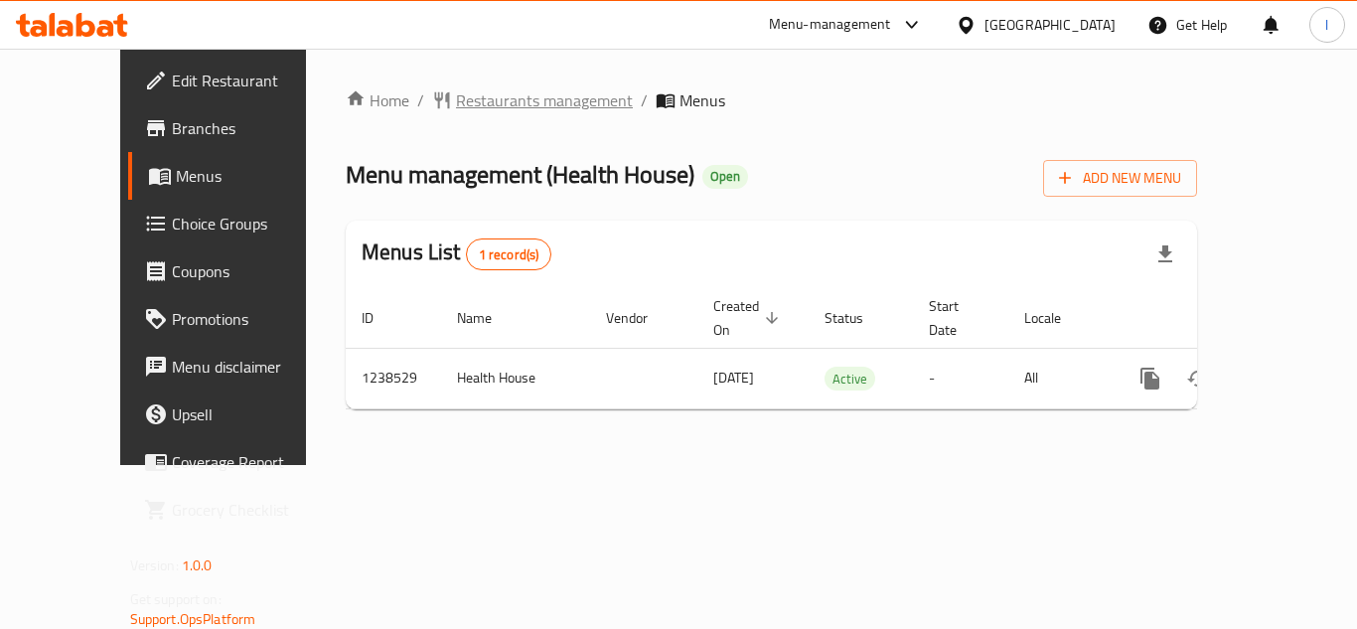
click at [468, 102] on span "Restaurants management" at bounding box center [544, 100] width 177 height 24
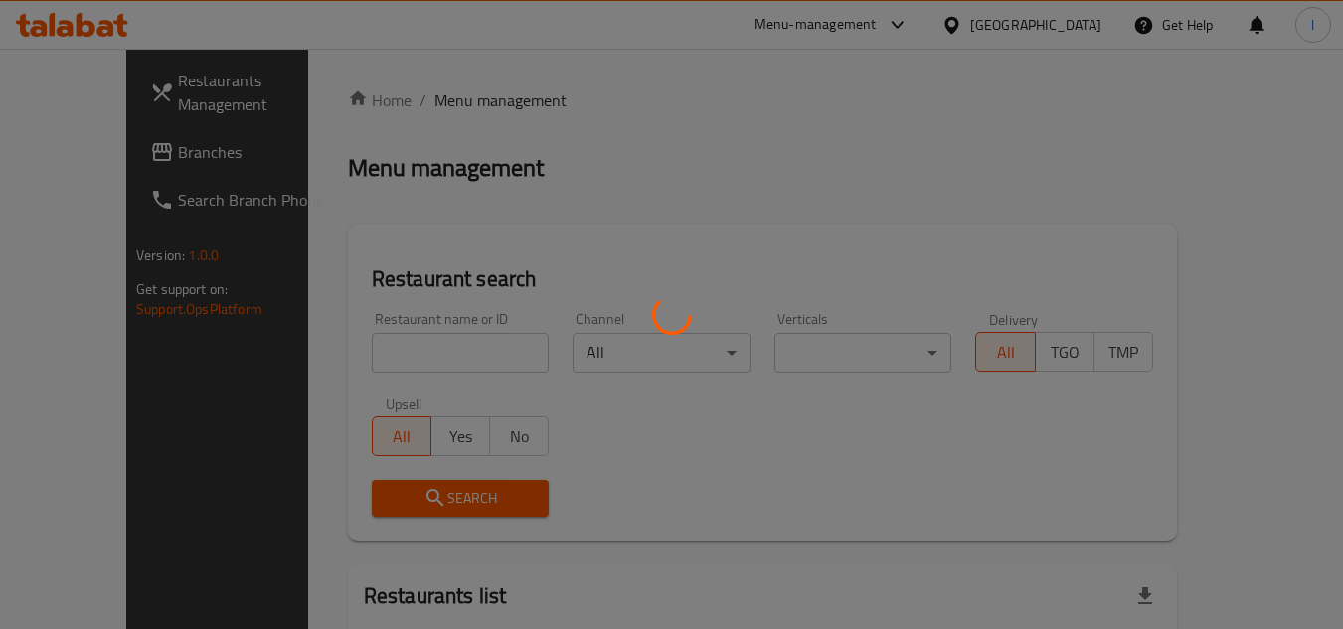
click at [428, 355] on div at bounding box center [671, 314] width 1343 height 629
click at [425, 349] on div at bounding box center [671, 314] width 1343 height 629
click at [424, 349] on div at bounding box center [671, 314] width 1343 height 629
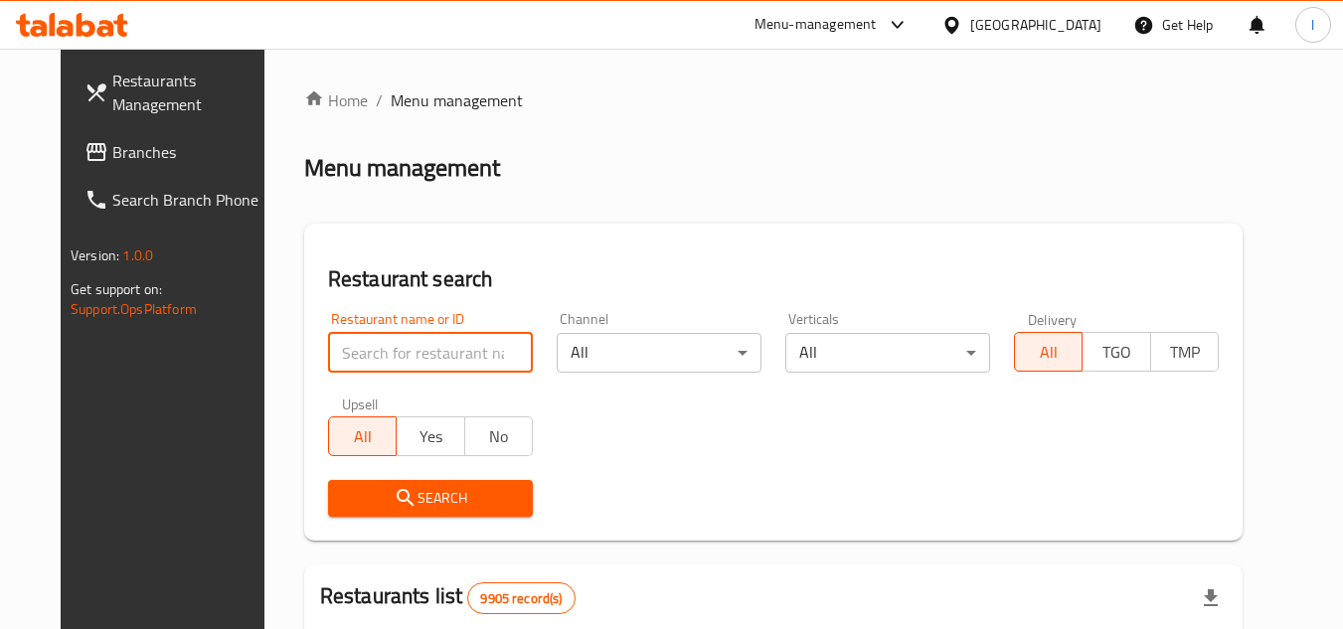
click at [424, 349] on input "search" at bounding box center [430, 353] width 205 height 40
paste input "679754"
type input "679754"
click button "Search" at bounding box center [430, 498] width 205 height 37
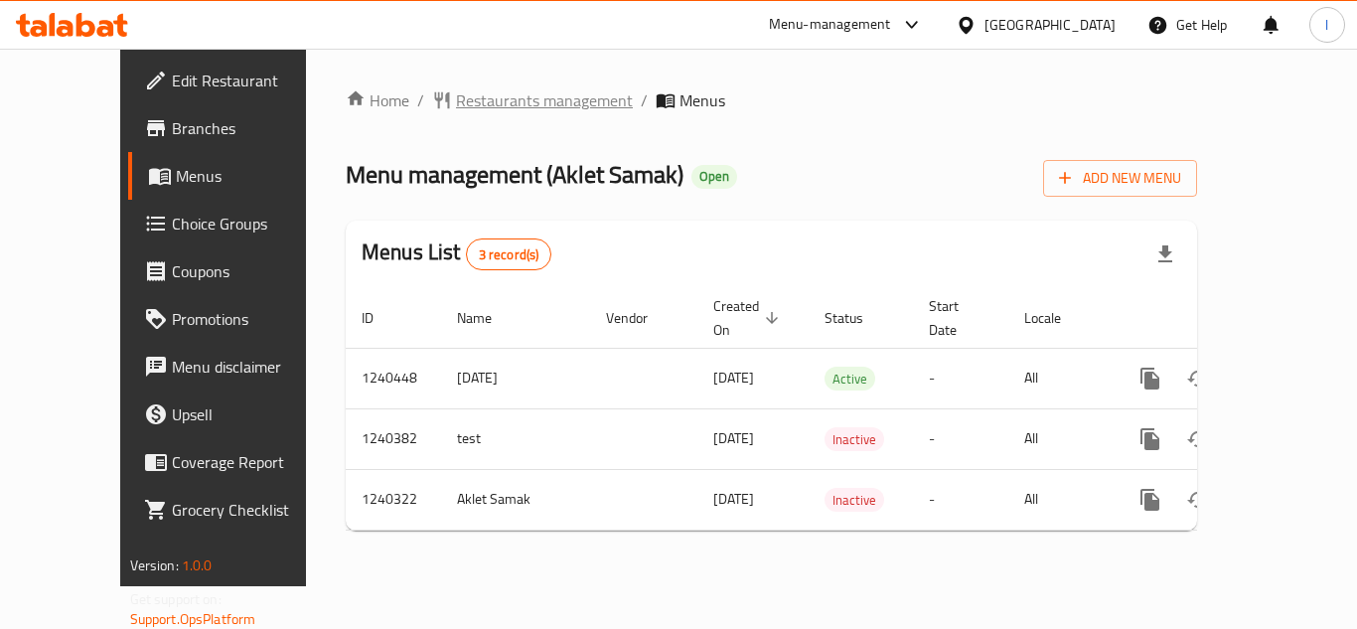
click at [456, 103] on span "Restaurants management" at bounding box center [544, 100] width 177 height 24
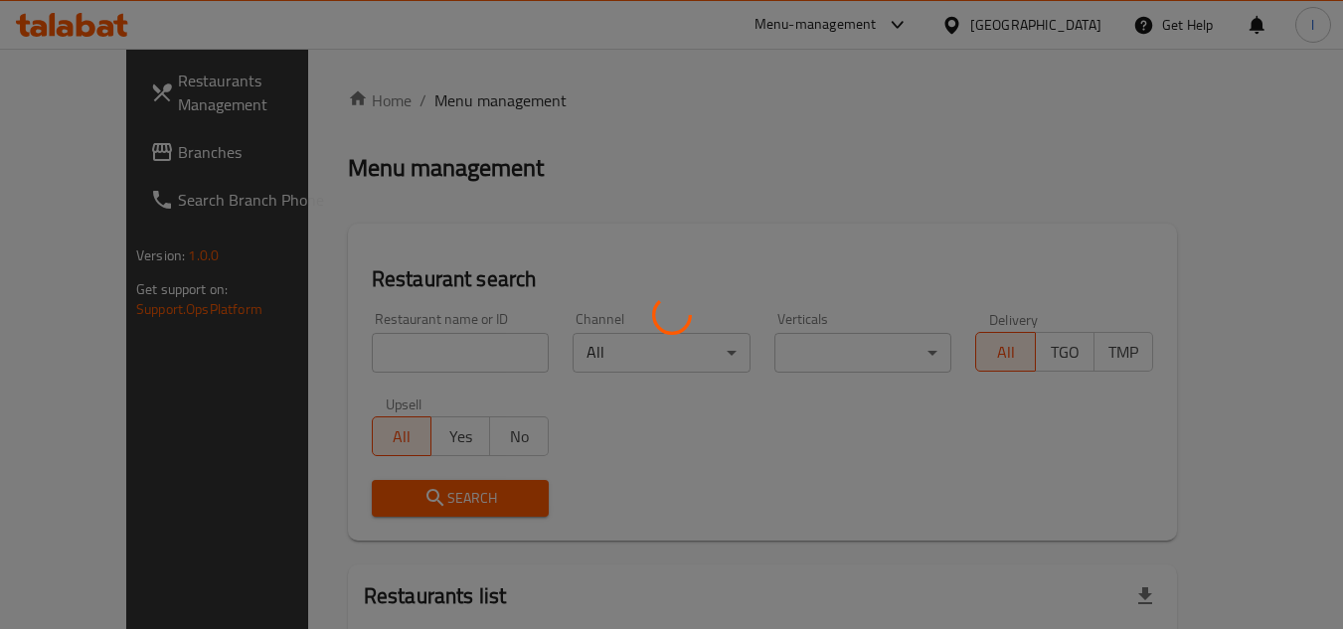
click at [413, 352] on div at bounding box center [671, 314] width 1343 height 629
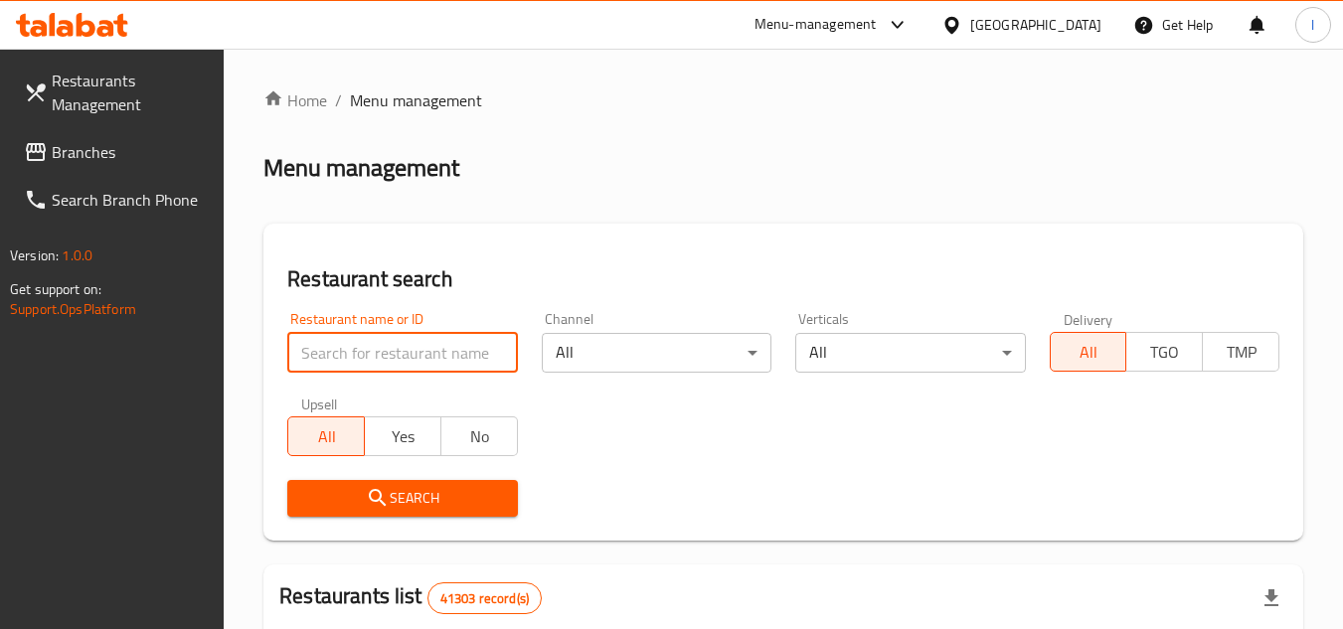
click at [397, 360] on input "search" at bounding box center [402, 353] width 230 height 40
paste input "680313"
type input "680313"
click button "Search" at bounding box center [402, 498] width 230 height 37
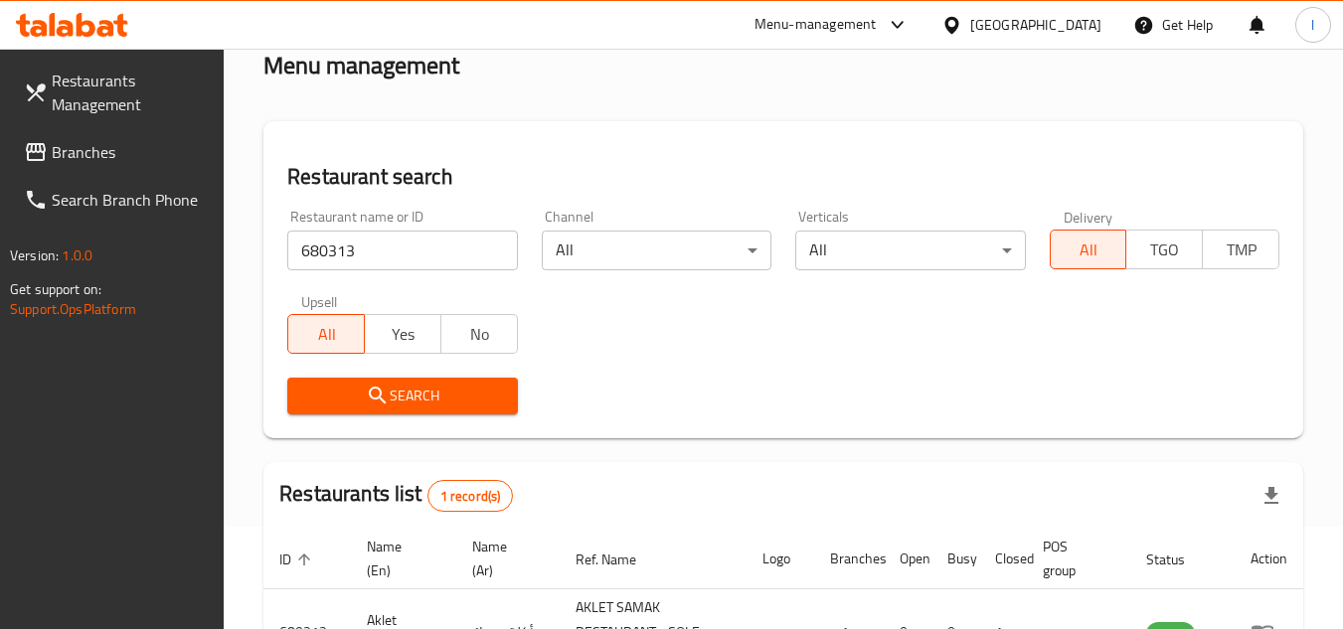
scroll to position [199, 0]
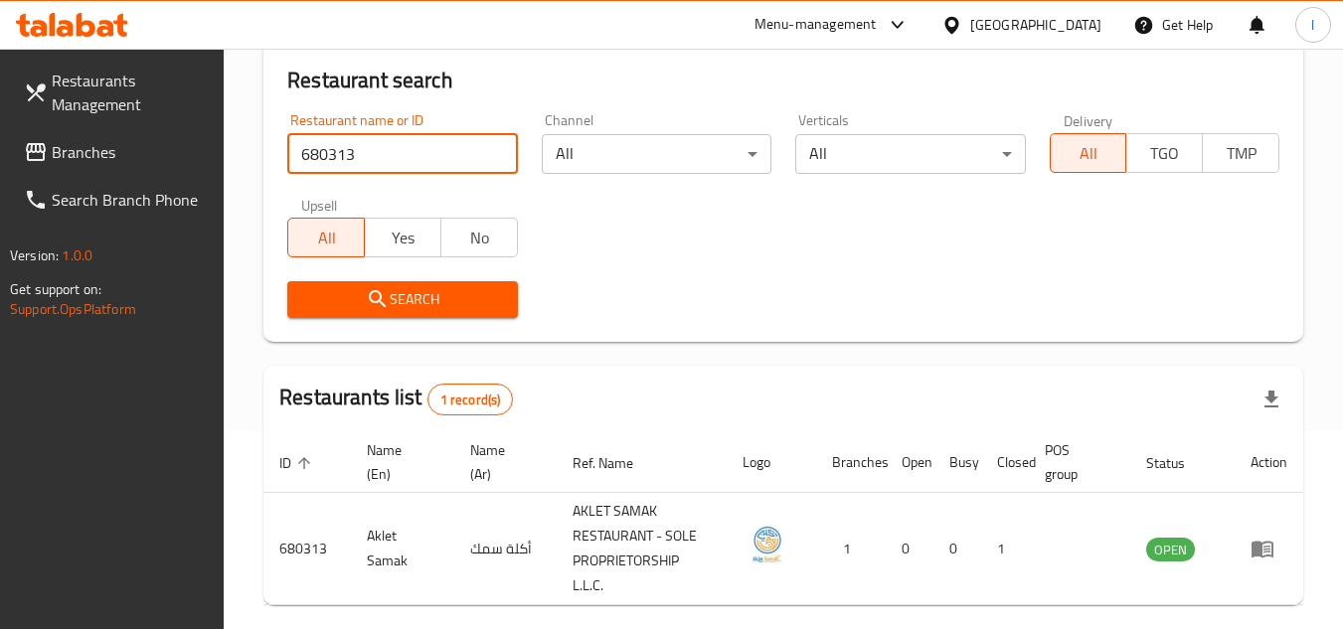
click at [86, 145] on span "Branches" at bounding box center [130, 152] width 157 height 24
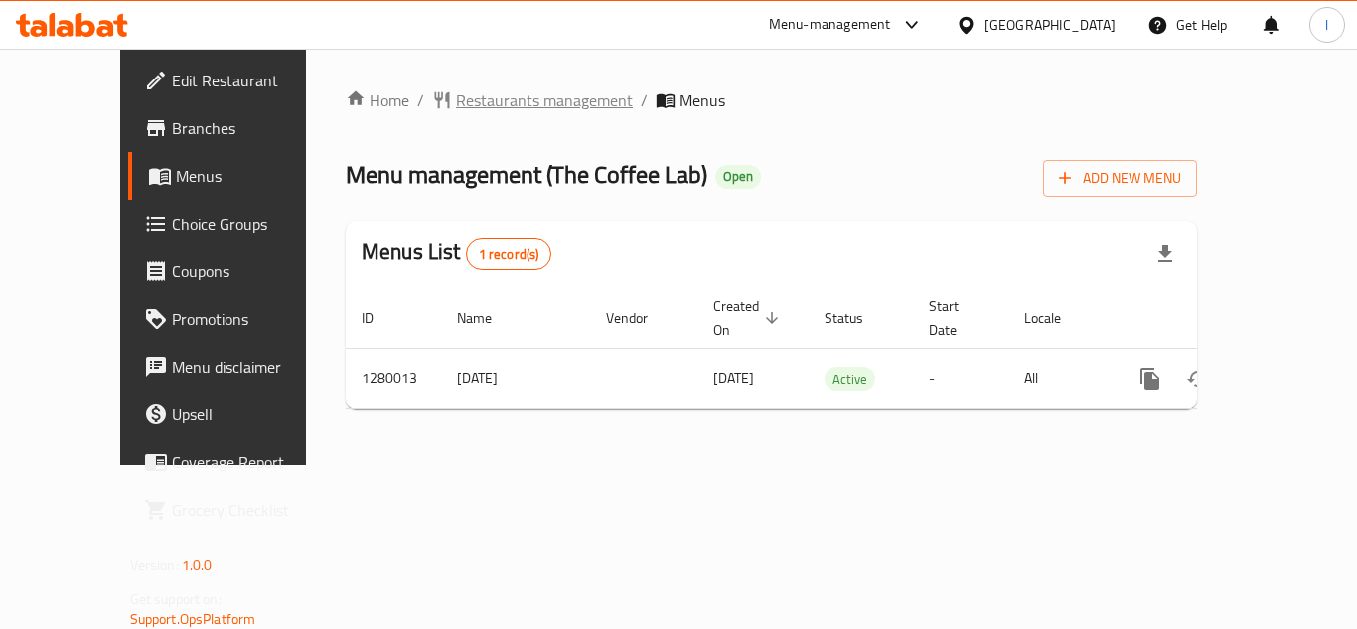
click at [476, 103] on span "Restaurants management" at bounding box center [544, 100] width 177 height 24
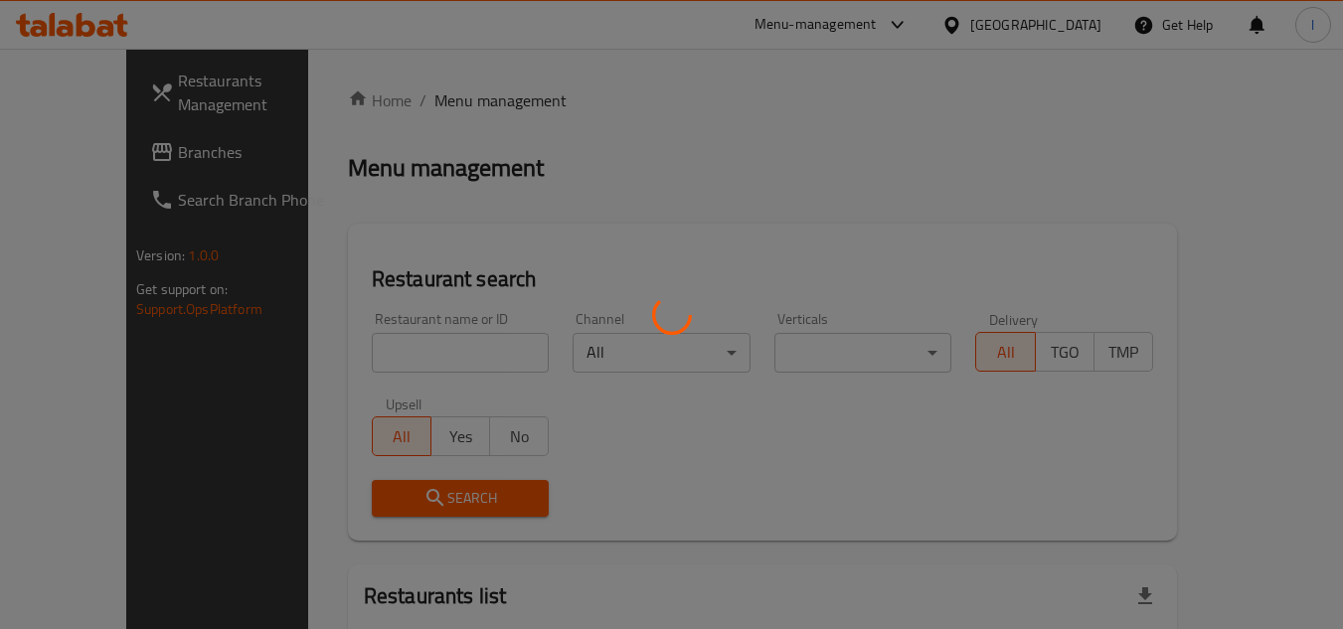
click at [451, 348] on div at bounding box center [671, 314] width 1343 height 629
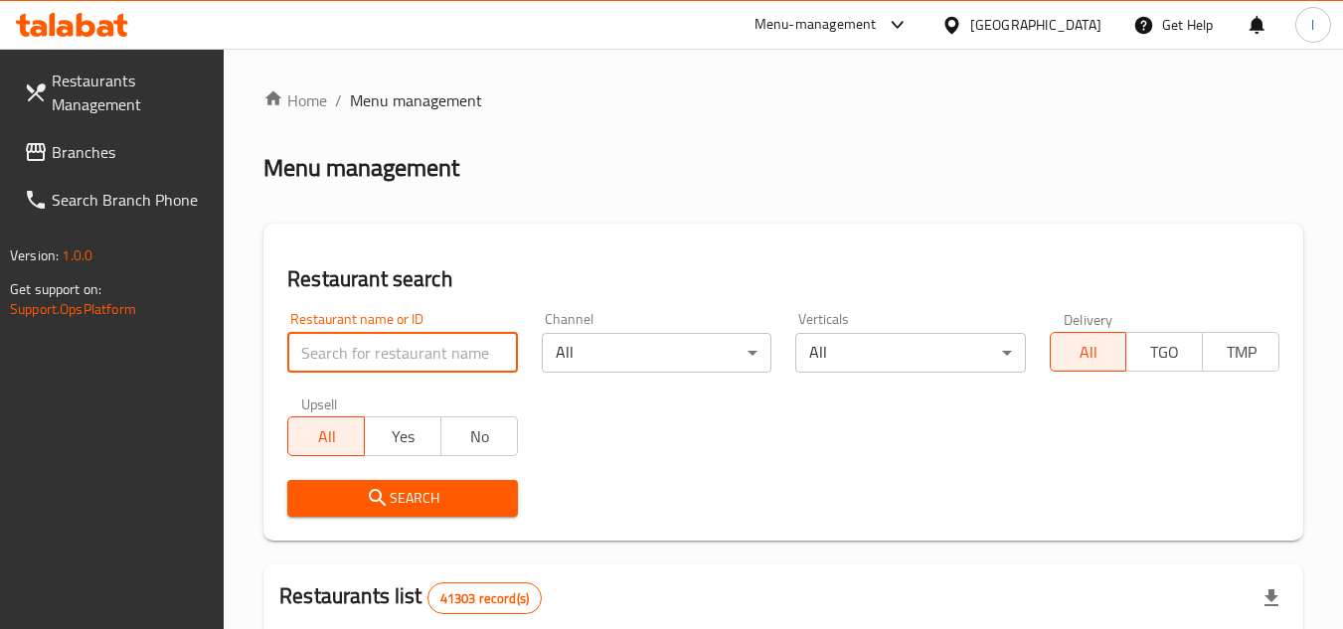
click at [388, 360] on input "search" at bounding box center [402, 353] width 230 height 40
paste input "693591"
type input "693591"
click button "Search" at bounding box center [402, 498] width 230 height 37
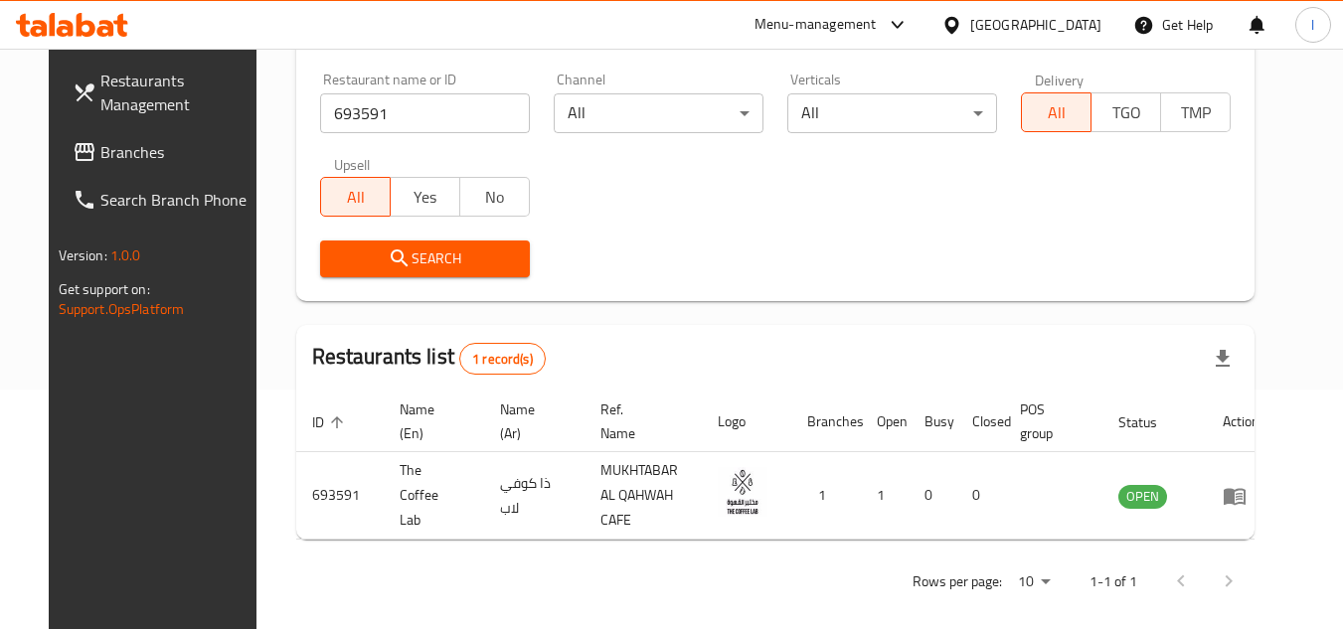
scroll to position [240, 0]
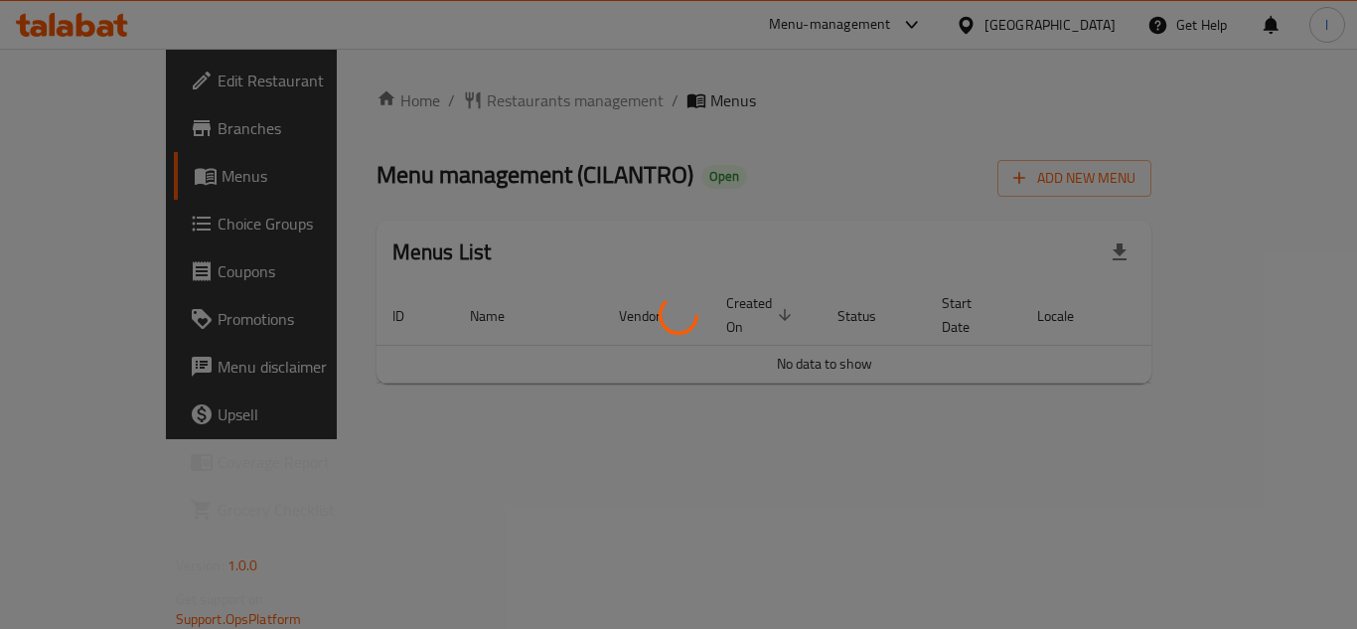
click at [486, 217] on div at bounding box center [678, 314] width 1357 height 629
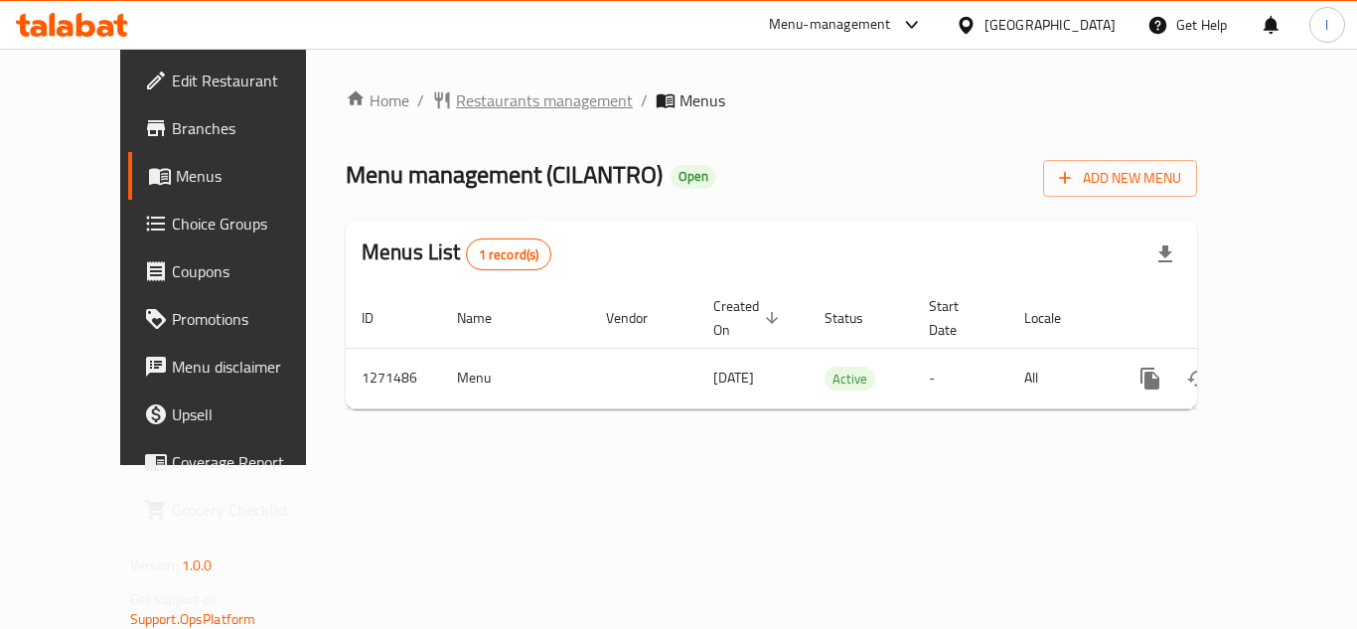
click at [456, 99] on span "Restaurants management" at bounding box center [544, 100] width 177 height 24
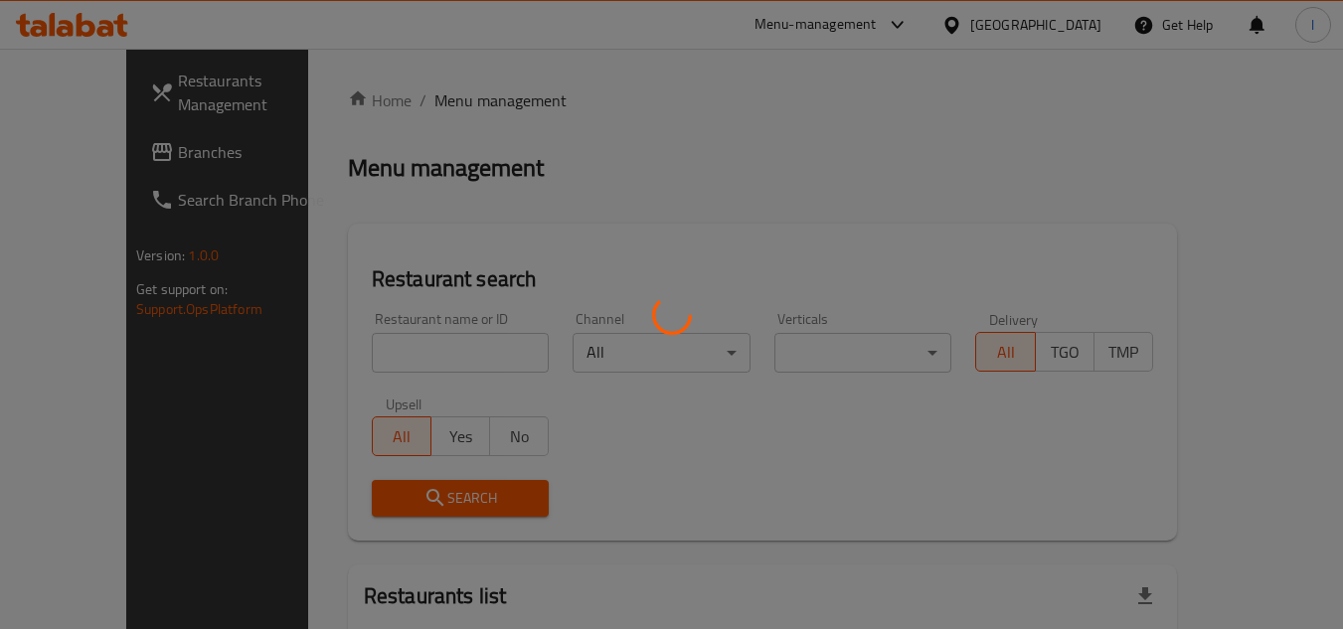
click at [414, 356] on div at bounding box center [671, 314] width 1343 height 629
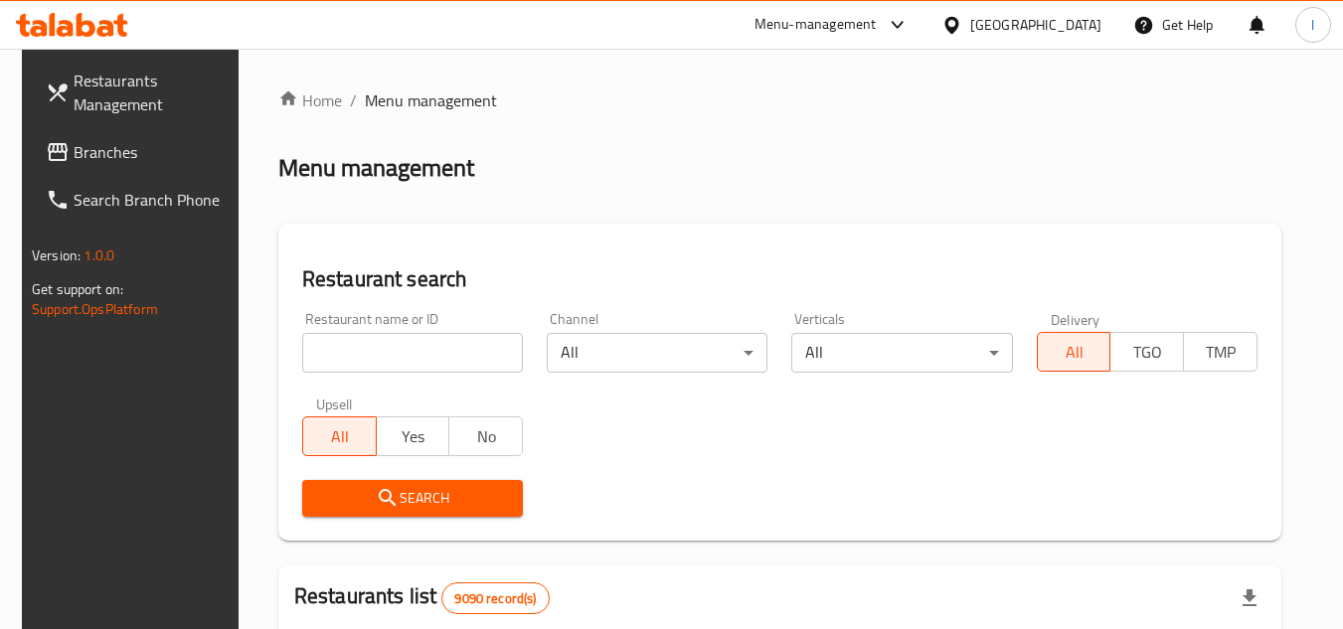
click at [410, 356] on input "search" at bounding box center [412, 353] width 221 height 40
paste input "689759"
type input "689759"
click button "Search" at bounding box center [412, 498] width 221 height 37
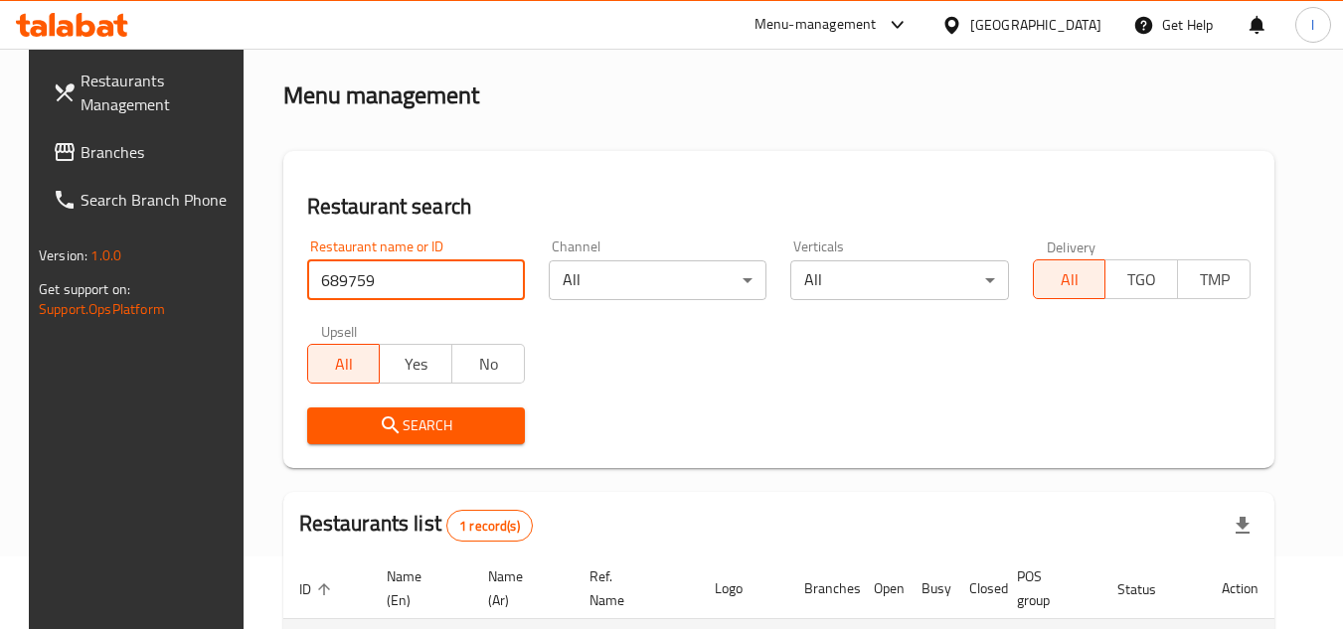
scroll to position [257, 0]
